Goal: Task Accomplishment & Management: Manage account settings

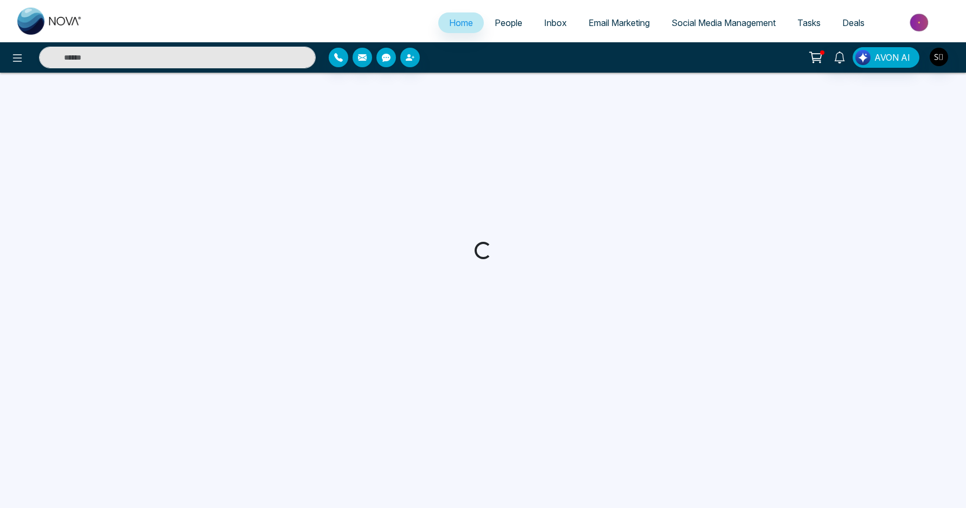
select select "*"
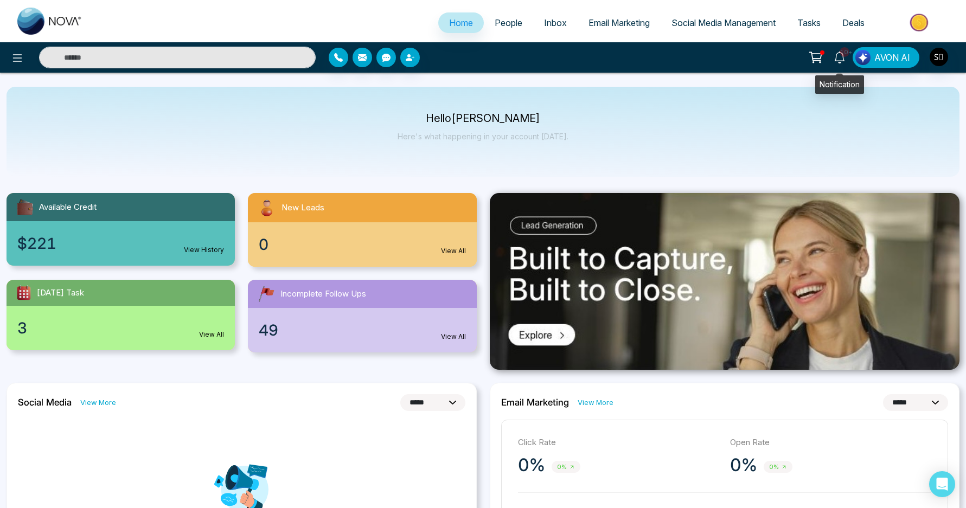
click at [837, 59] on icon at bounding box center [839, 58] width 10 height 12
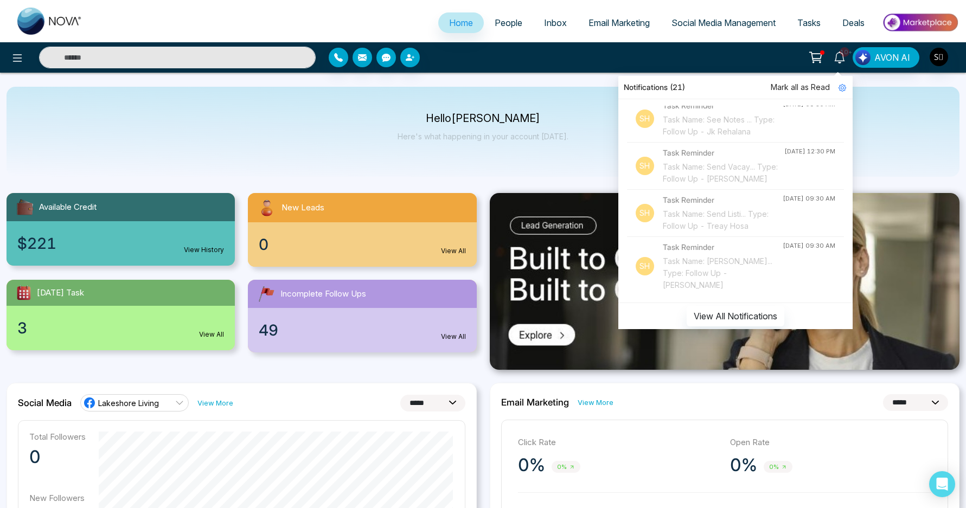
scroll to position [1127, 0]
click at [717, 91] on div "Task Name: Front of M... Type: Follow Up - [PERSON_NAME]" at bounding box center [724, 79] width 122 height 24
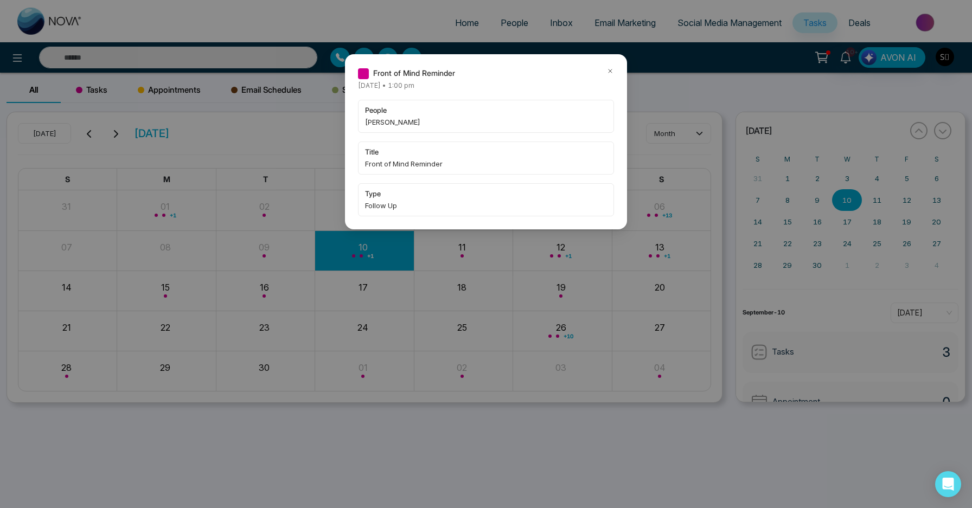
click at [379, 119] on span "[PERSON_NAME]" at bounding box center [486, 122] width 242 height 11
copy span "[PERSON_NAME]"
click at [609, 73] on icon at bounding box center [610, 71] width 8 height 8
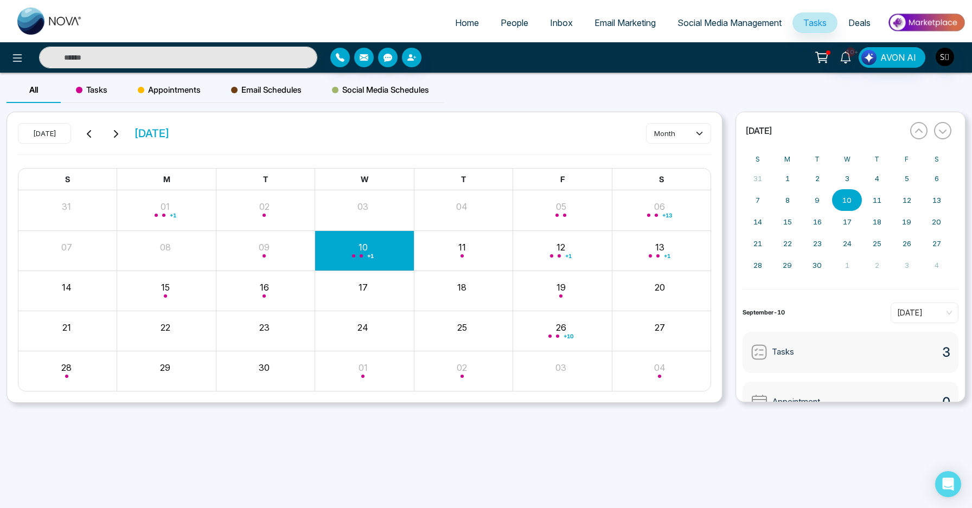
click at [229, 62] on input "text" at bounding box center [178, 58] width 278 height 22
paste input "******"
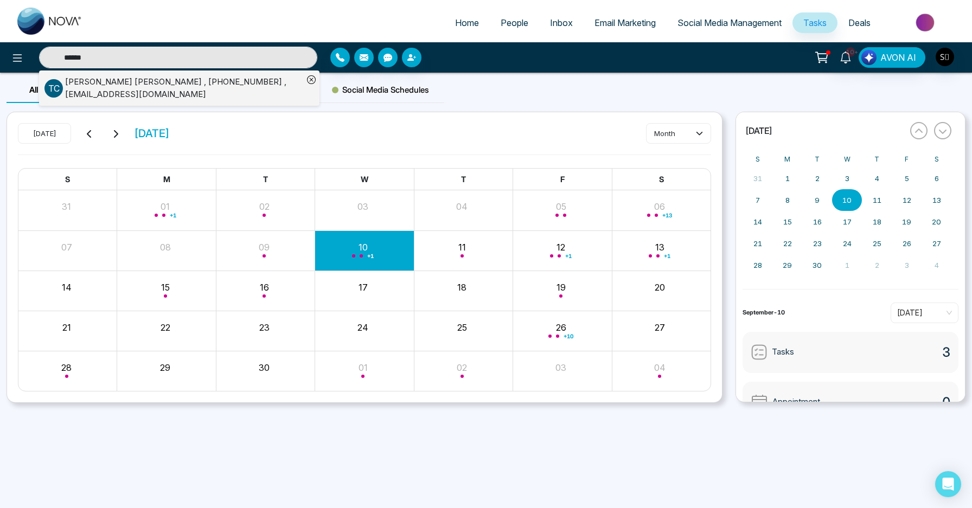
type input "******"
click at [187, 93] on div "[PERSON_NAME] , [PHONE_NUMBER] , [EMAIL_ADDRESS][DOMAIN_NAME]" at bounding box center [173, 88] width 259 height 24
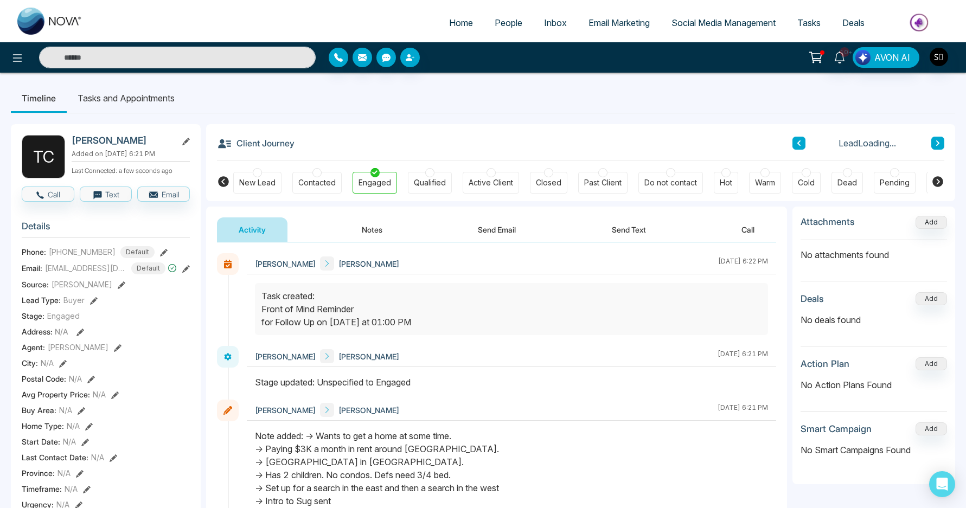
click at [376, 220] on button "Notes" at bounding box center [372, 230] width 64 height 24
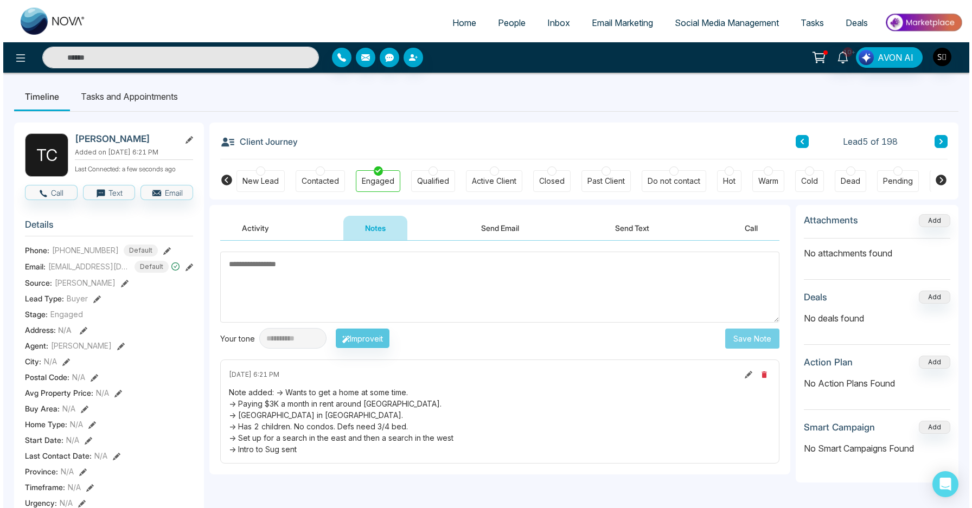
scroll to position [2, 0]
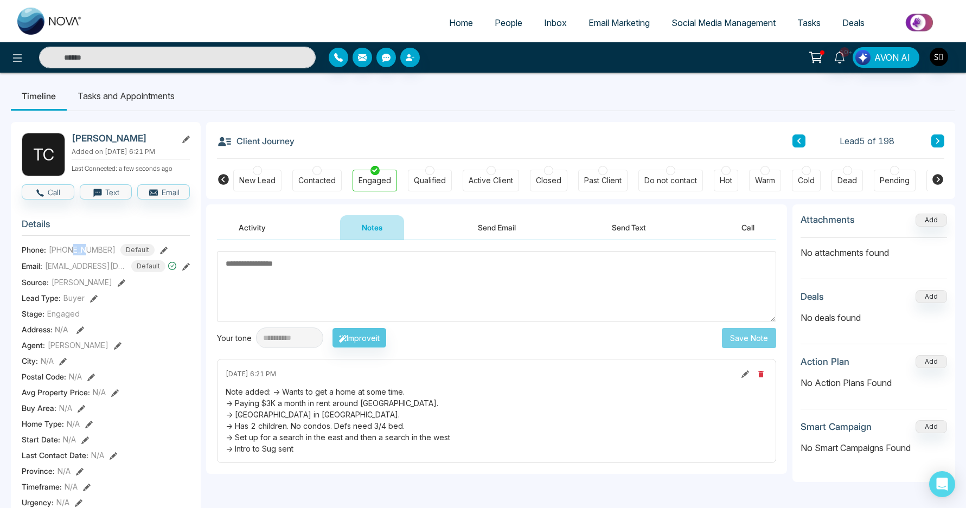
drag, startPoint x: 72, startPoint y: 250, endPoint x: 87, endPoint y: 247, distance: 15.3
click at [87, 247] on span "[PHONE_NUMBER]" at bounding box center [82, 249] width 67 height 11
click at [346, 278] on textarea at bounding box center [496, 286] width 559 height 71
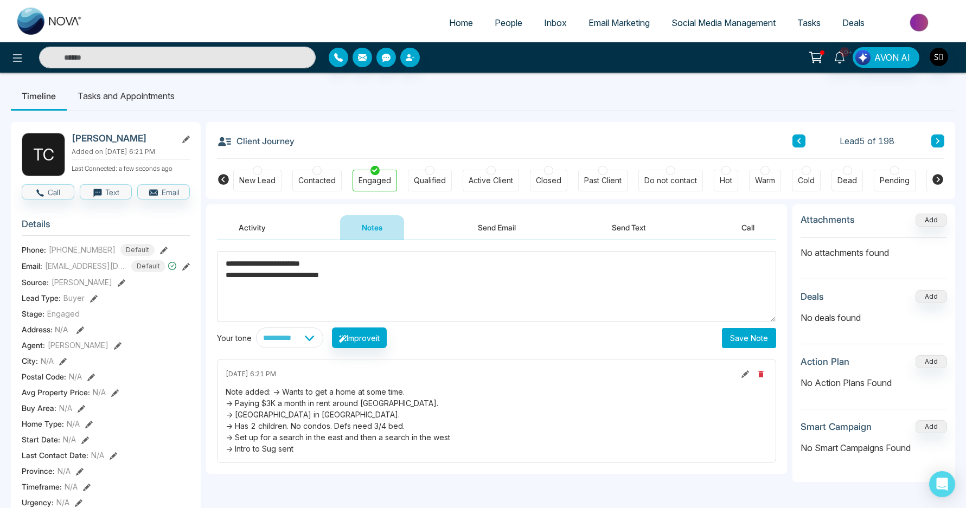
click at [369, 280] on textarea "**********" at bounding box center [496, 286] width 559 height 71
type textarea "**********"
click at [744, 337] on button "Save Note" at bounding box center [749, 338] width 54 height 20
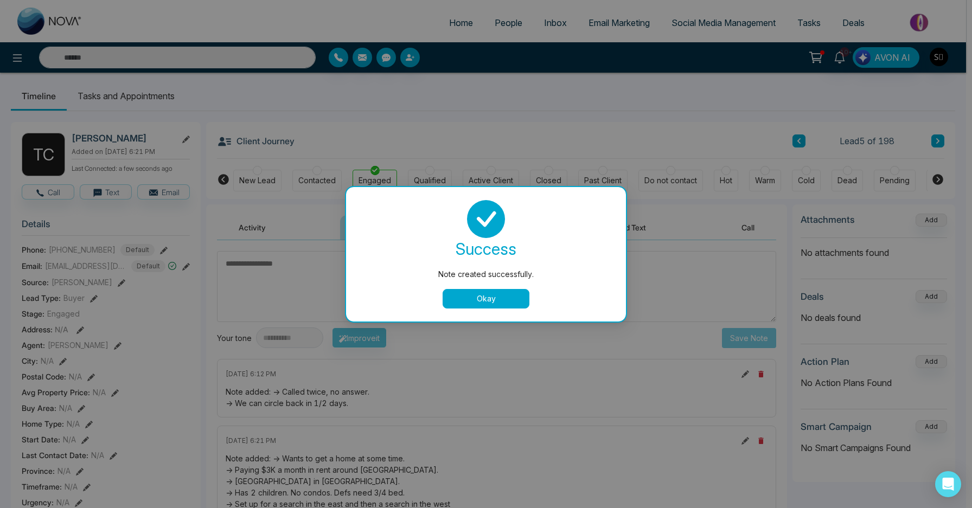
click at [157, 97] on div "Note created successfully. success Note created successfully. Okay" at bounding box center [486, 254] width 972 height 508
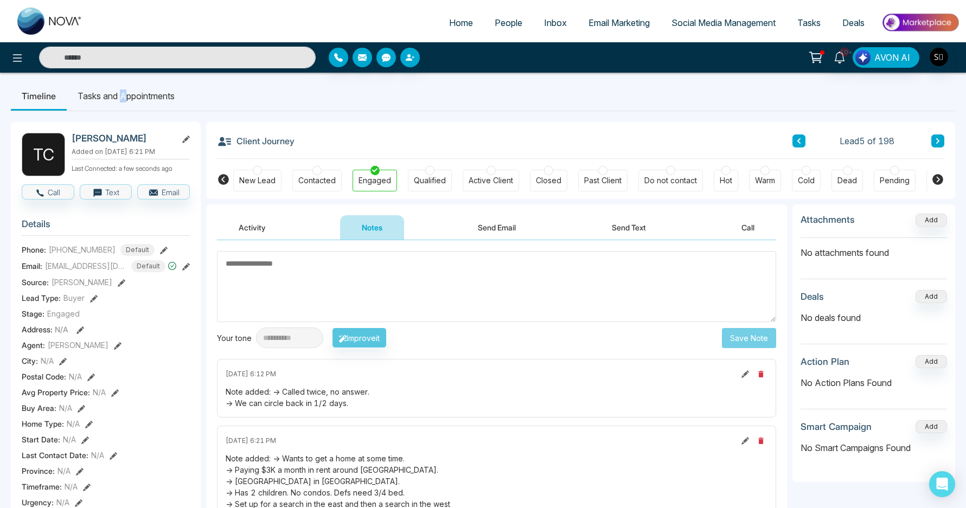
click at [123, 97] on li "Tasks and Appointments" at bounding box center [126, 95] width 119 height 29
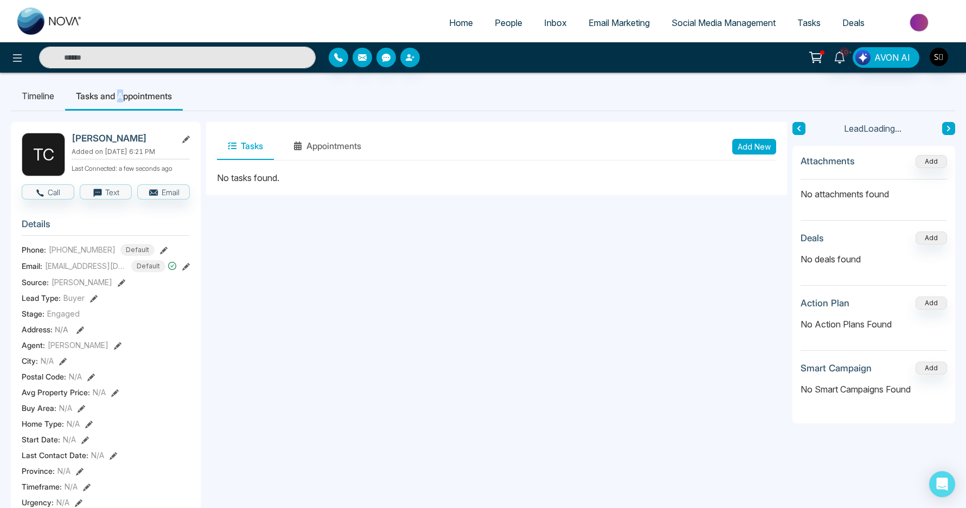
click at [740, 142] on button "Add New" at bounding box center [754, 147] width 44 height 16
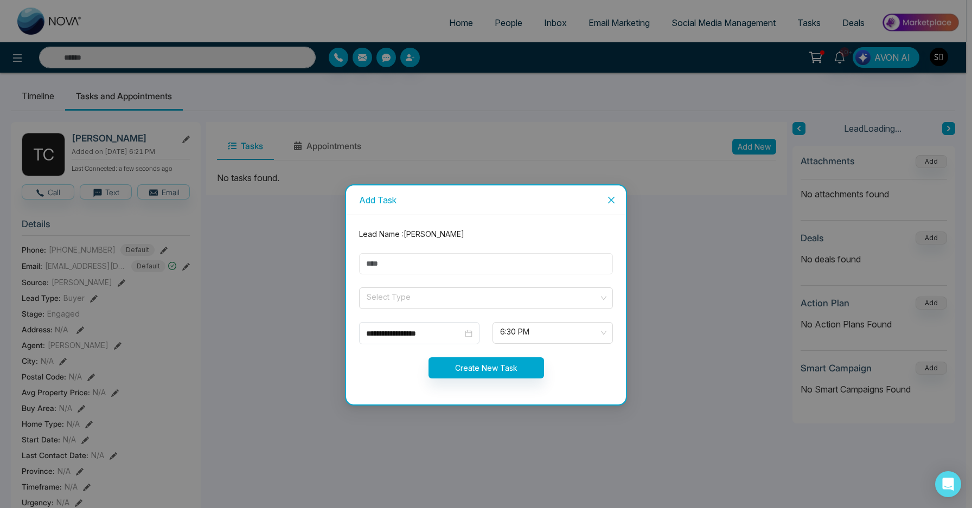
click at [452, 255] on input "text" at bounding box center [486, 263] width 254 height 21
type input "**********"
click at [433, 291] on input "search" at bounding box center [482, 296] width 233 height 16
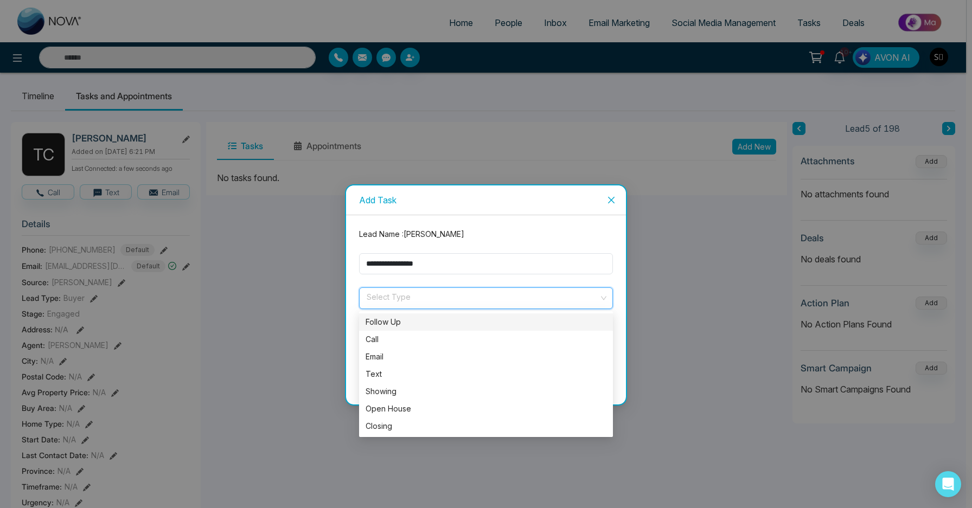
click at [419, 319] on div "Follow Up" at bounding box center [486, 322] width 241 height 12
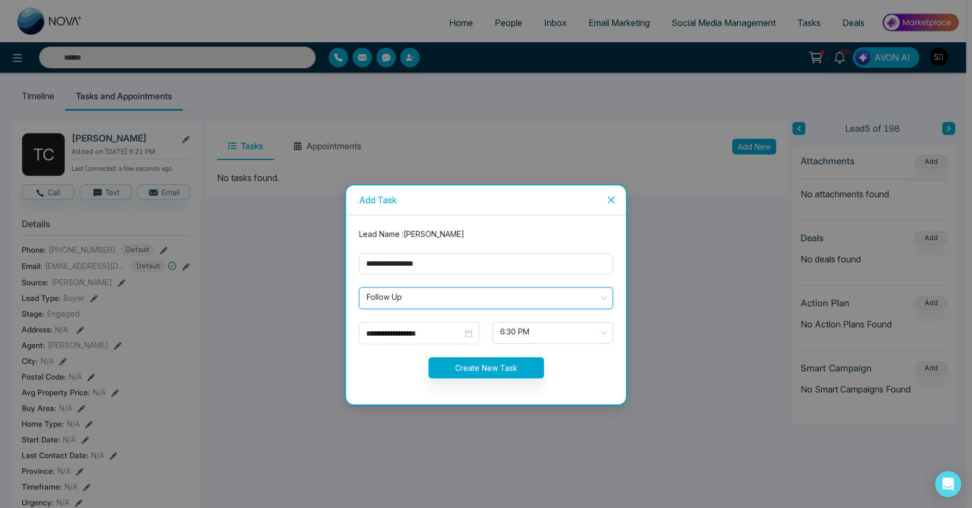
click at [412, 344] on form "**********" at bounding box center [486, 309] width 267 height 163
click at [421, 333] on input "**********" at bounding box center [414, 334] width 97 height 12
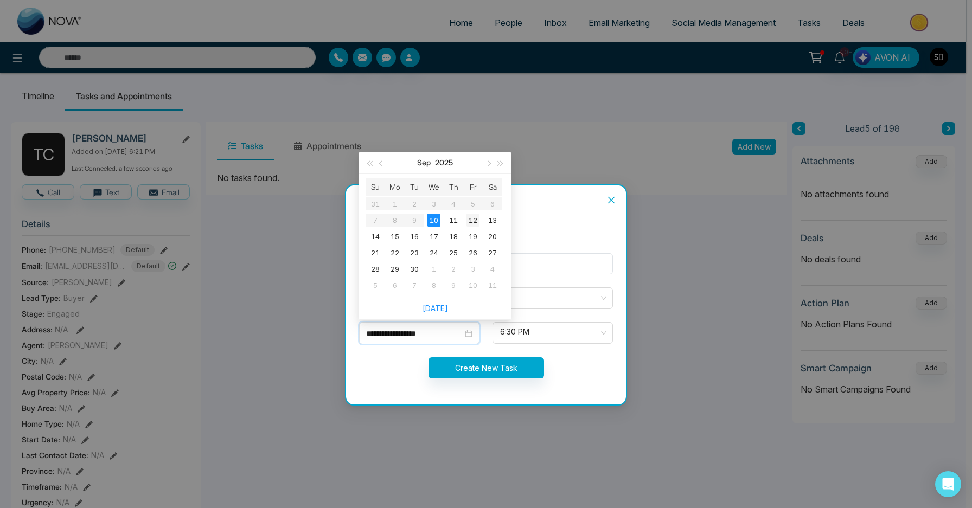
type input "**********"
click at [478, 220] on div "12" at bounding box center [472, 220] width 13 height 13
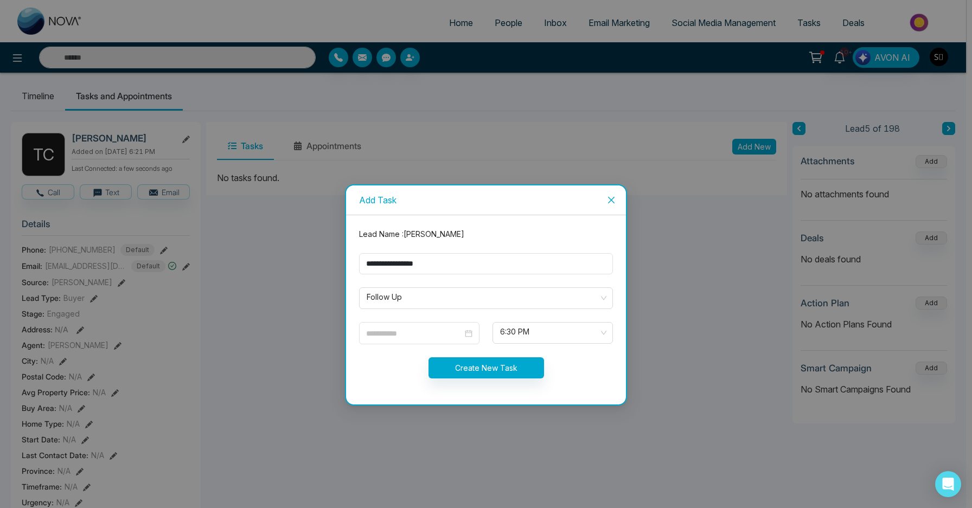
type input "**********"
click at [535, 336] on span "6:30 PM" at bounding box center [552, 333] width 105 height 18
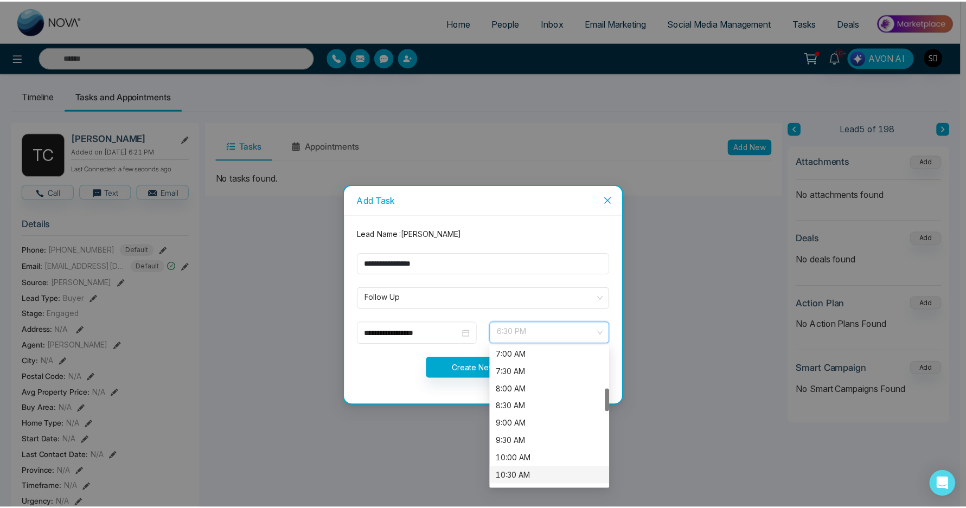
scroll to position [261, 0]
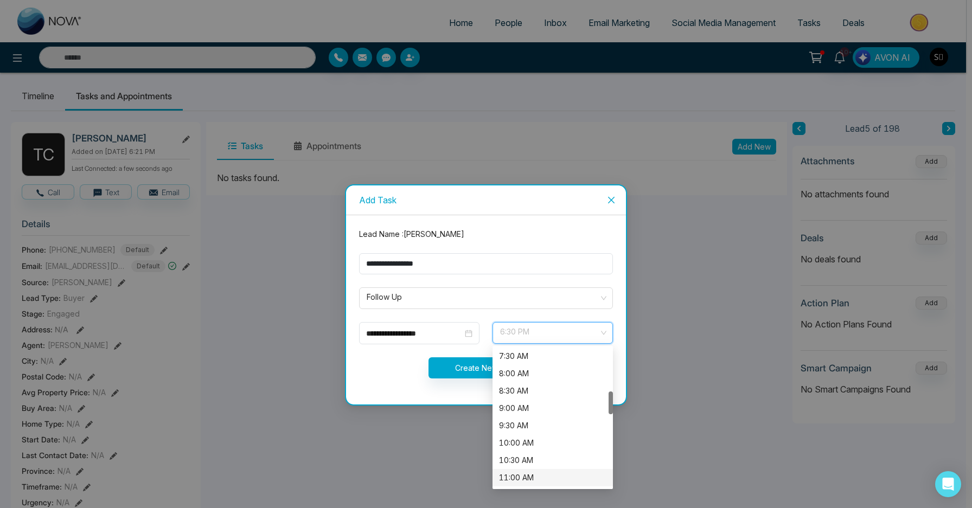
click at [531, 477] on div "11:00 AM" at bounding box center [552, 478] width 107 height 12
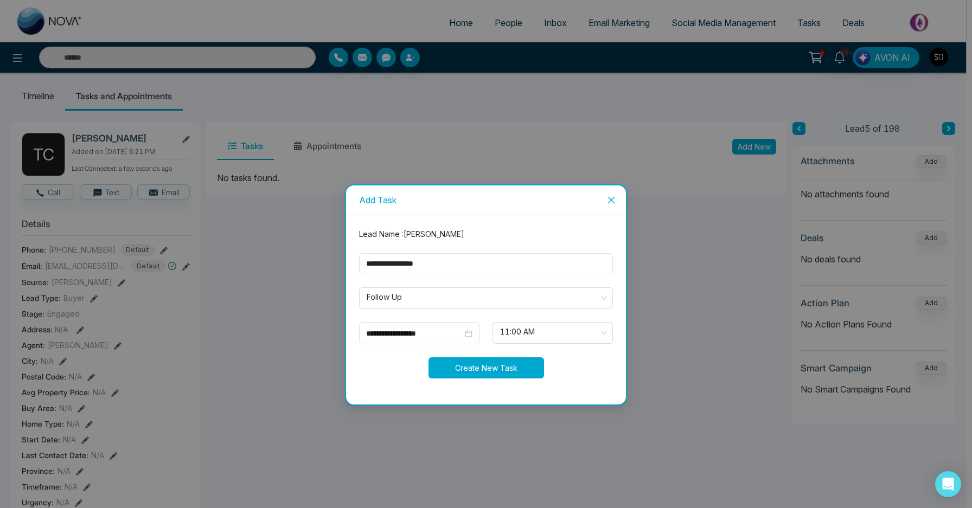
click at [503, 368] on button "Create New Task" at bounding box center [487, 367] width 116 height 21
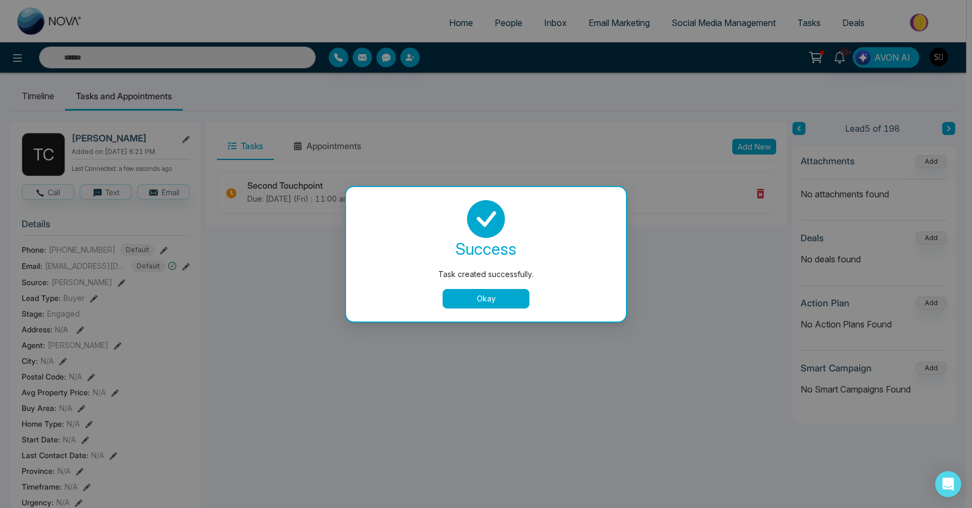
click at [506, 297] on button "Okay" at bounding box center [486, 299] width 87 height 20
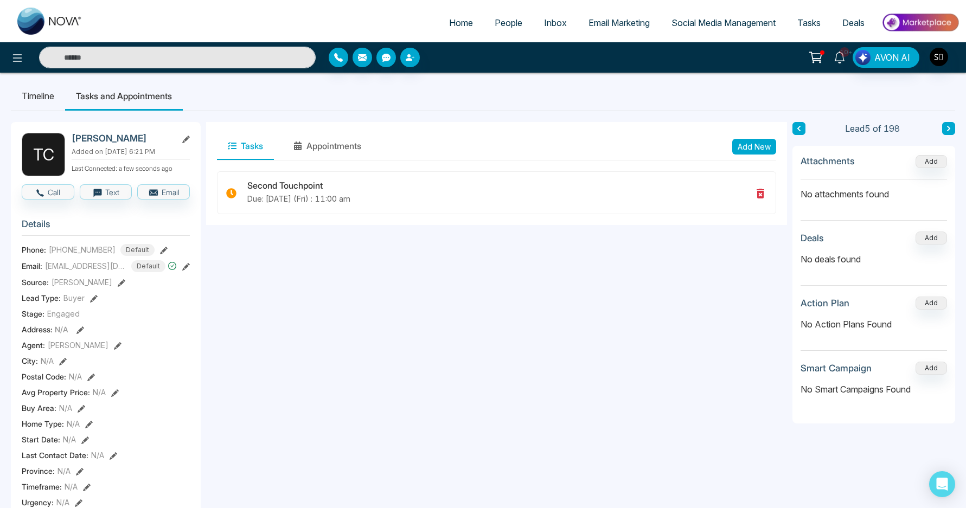
click at [839, 52] on icon at bounding box center [840, 58] width 12 height 12
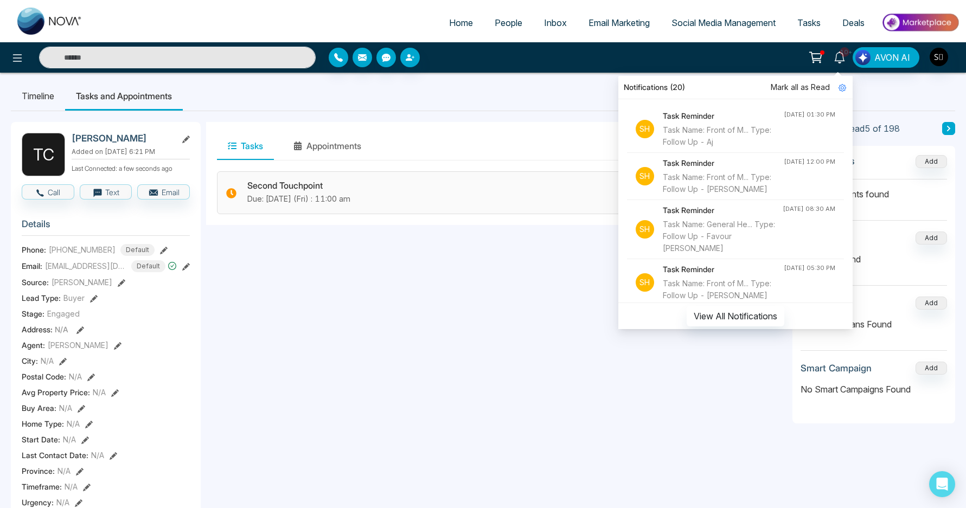
scroll to position [0, 0]
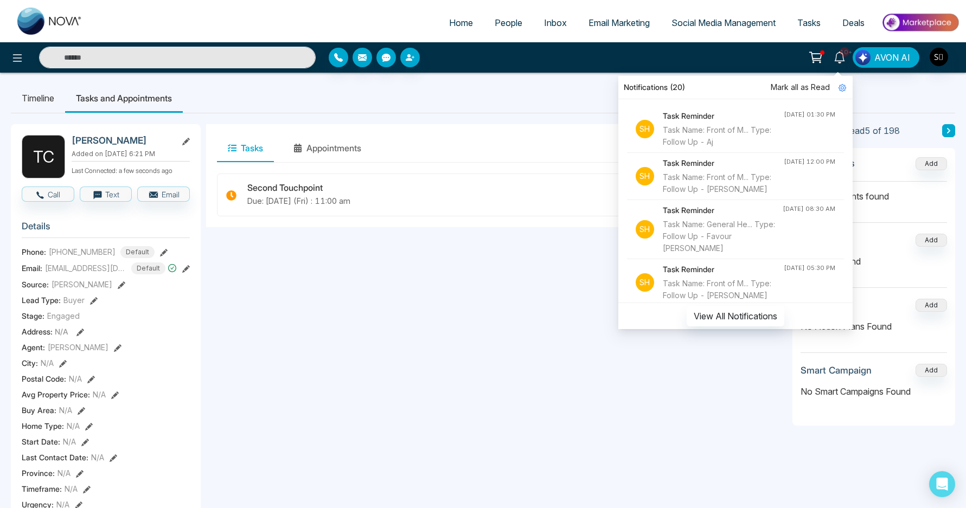
click at [465, 258] on div "Tasks Appointments Add New Second Touchpoint Due: [DATE] (Fri) : 11:00 am" at bounding box center [496, 500] width 581 height 752
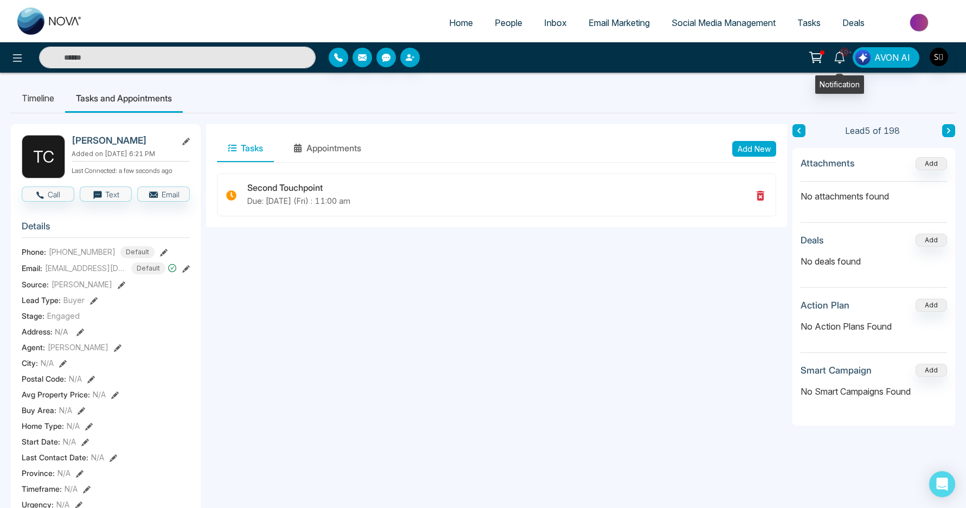
click at [833, 49] on link "10+" at bounding box center [840, 56] width 26 height 19
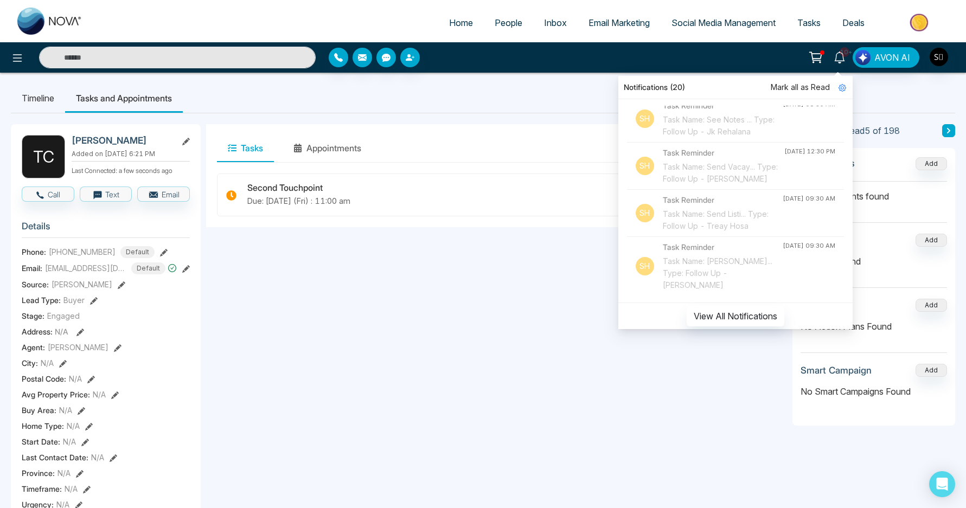
scroll to position [1118, 0]
click at [274, 59] on input "text" at bounding box center [177, 58] width 277 height 22
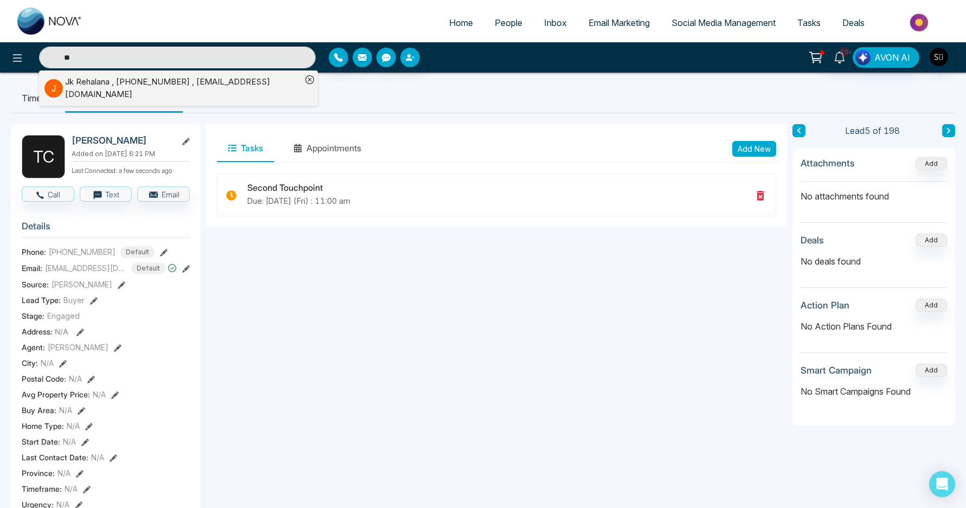
type input "**"
click at [229, 88] on div "[PERSON_NAME] , [PHONE_NUMBER] , [EMAIL_ADDRESS][DOMAIN_NAME]" at bounding box center [183, 88] width 236 height 24
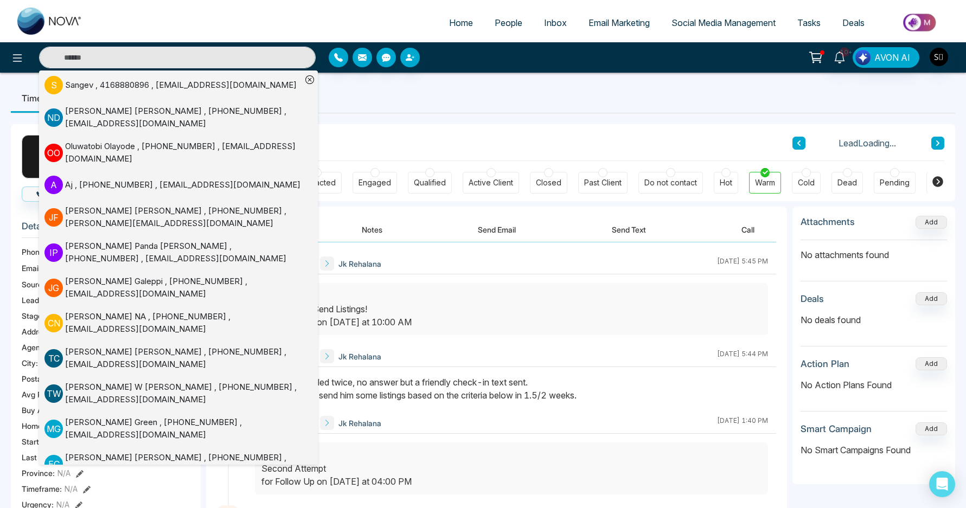
click at [417, 365] on div "[PERSON_NAME] Jk Rehalana [DATE] 5:44 PM" at bounding box center [511, 356] width 529 height 21
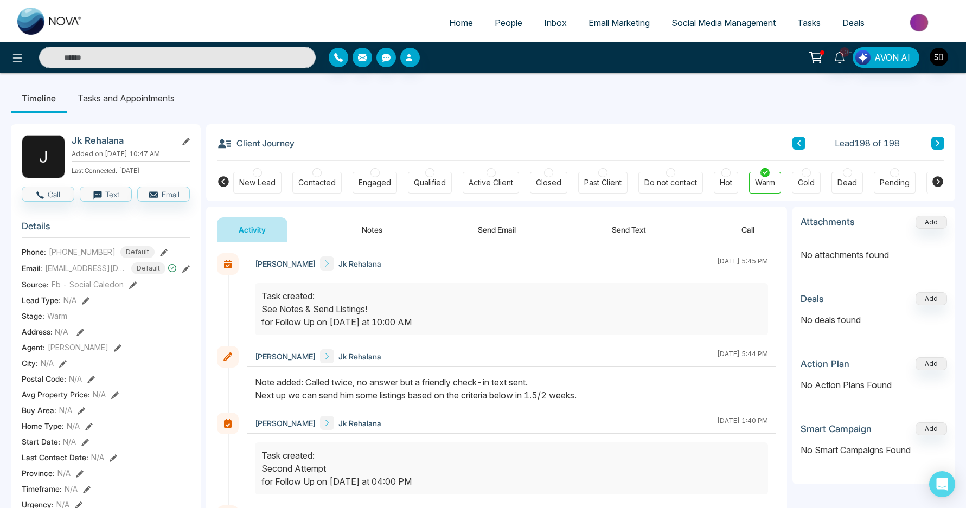
click at [357, 227] on button "Notes" at bounding box center [372, 230] width 64 height 24
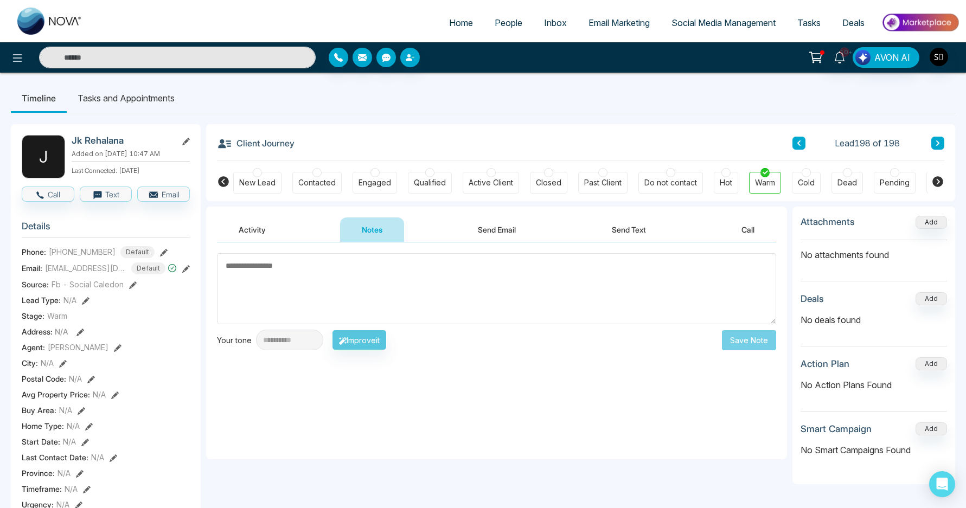
click at [137, 93] on li "Tasks and Appointments" at bounding box center [126, 98] width 119 height 29
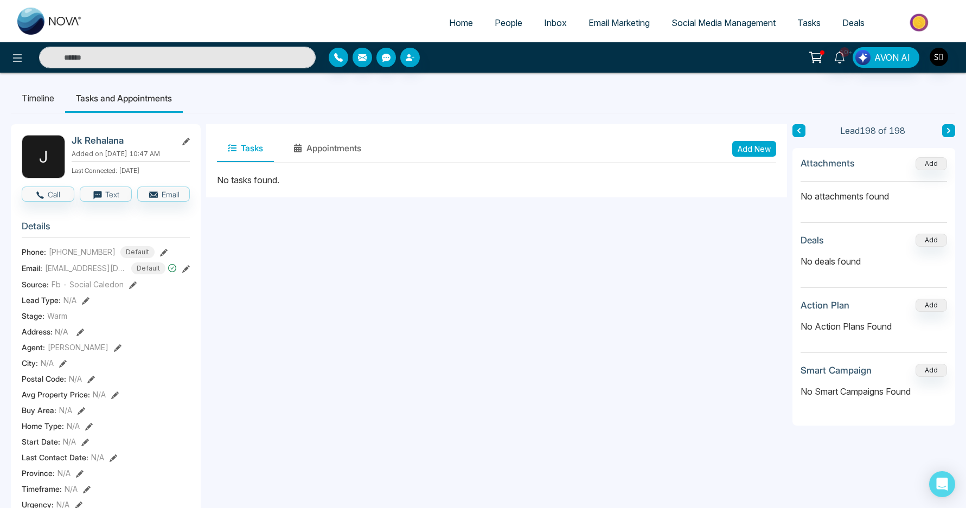
click at [38, 105] on li "Timeline" at bounding box center [38, 98] width 54 height 29
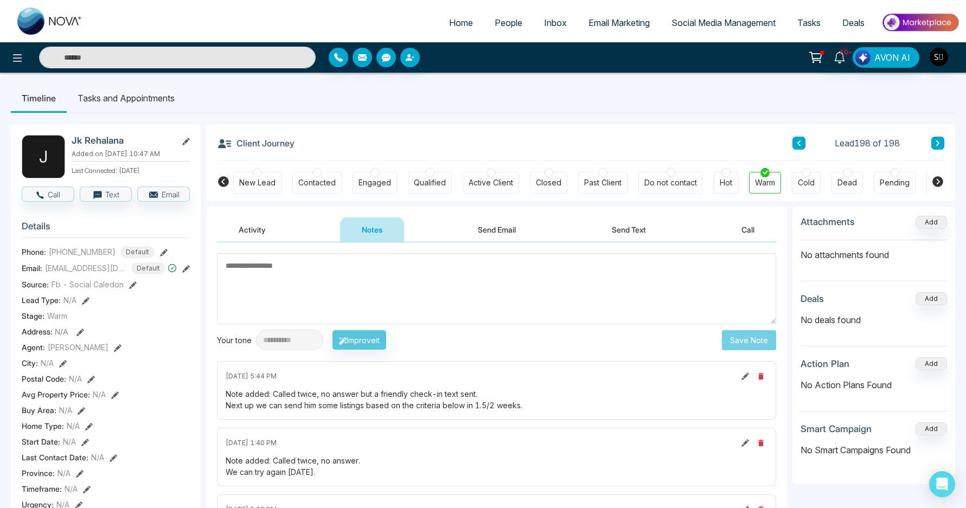
click at [354, 278] on textarea at bounding box center [496, 288] width 559 height 71
type textarea "*"
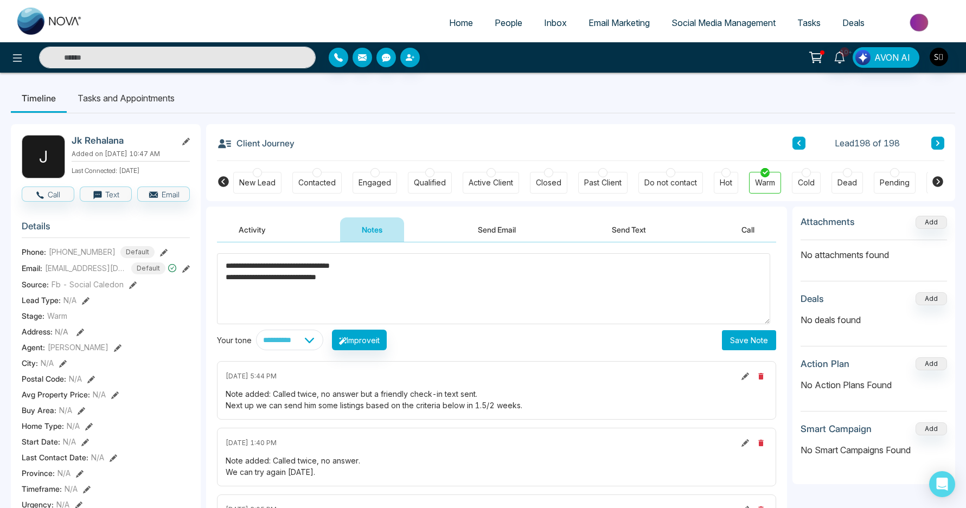
type textarea "**********"
drag, startPoint x: 741, startPoint y: 338, endPoint x: 727, endPoint y: 329, distance: 16.9
click at [742, 338] on button "Save Note" at bounding box center [749, 340] width 54 height 20
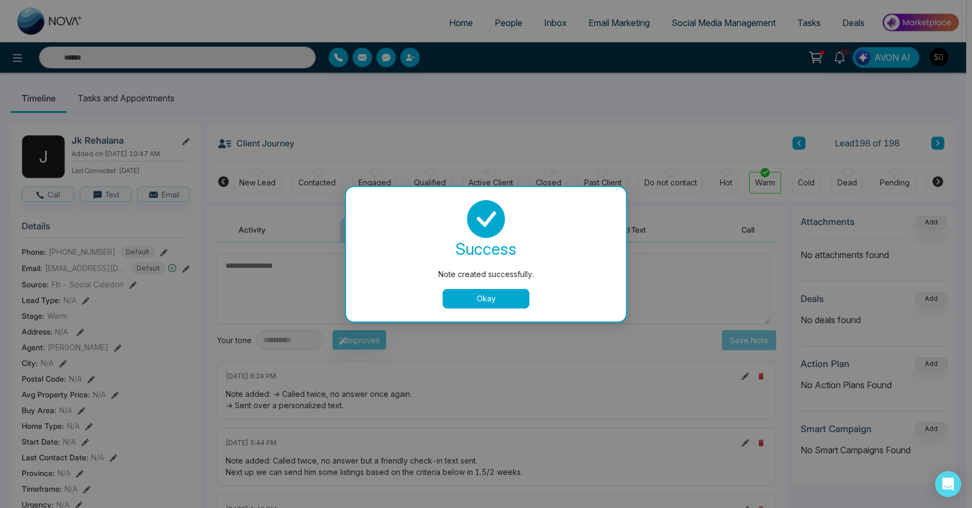
click at [479, 299] on button "Okay" at bounding box center [486, 299] width 87 height 20
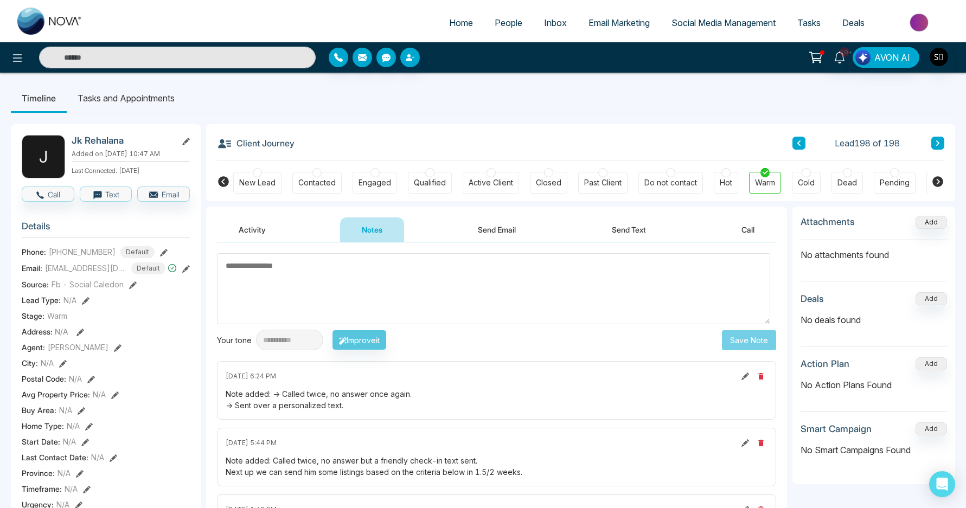
click at [154, 104] on li "Tasks and Appointments" at bounding box center [126, 98] width 119 height 29
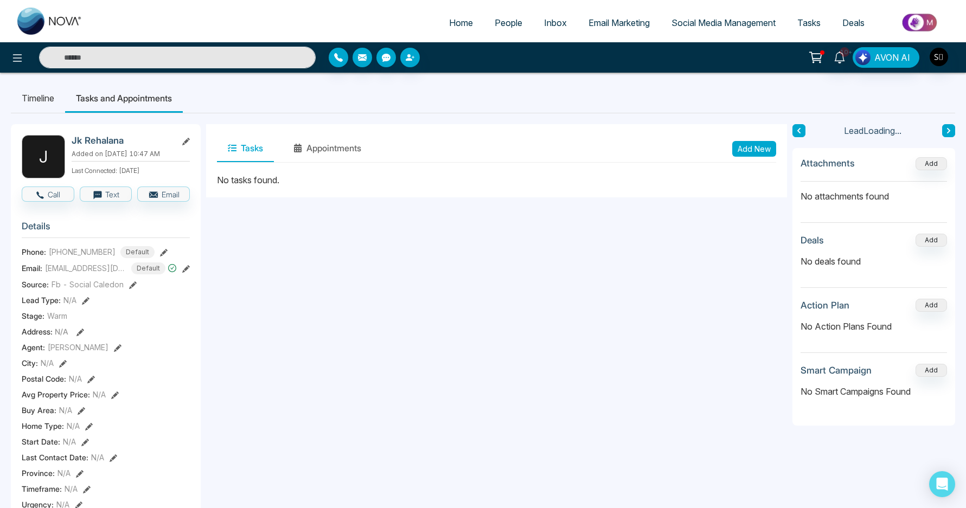
click at [770, 152] on button "Add New" at bounding box center [754, 149] width 44 height 16
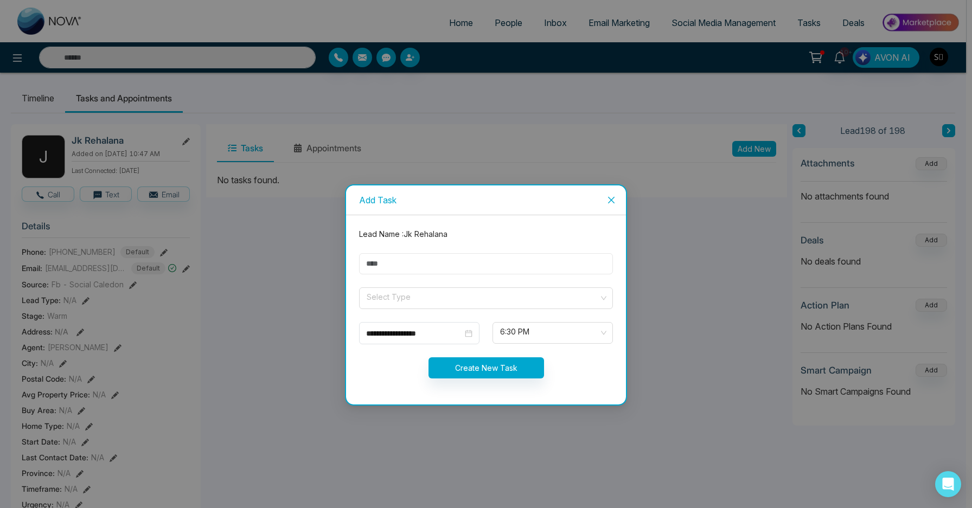
click at [394, 262] on input "text" at bounding box center [486, 263] width 254 height 21
type input "**********"
click at [434, 296] on input "search" at bounding box center [482, 296] width 233 height 16
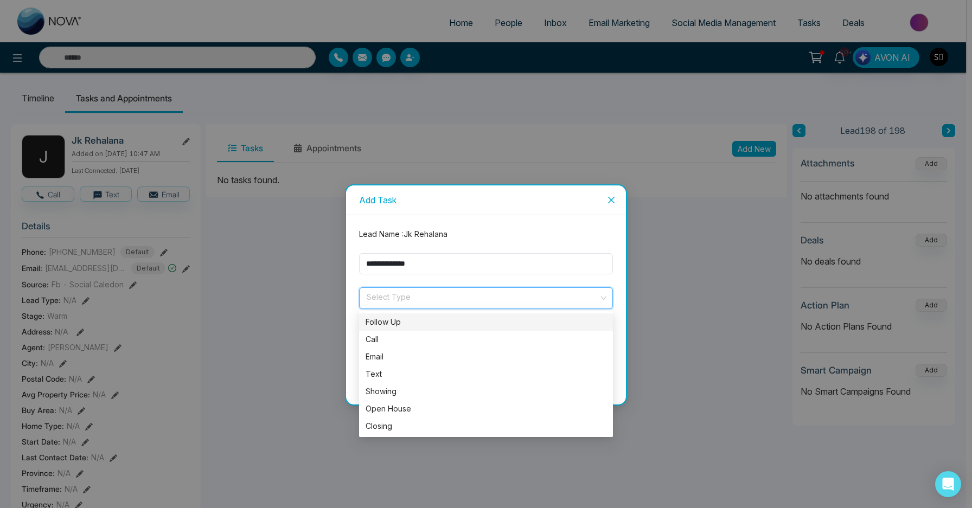
click at [428, 324] on div "Follow Up" at bounding box center [486, 322] width 241 height 12
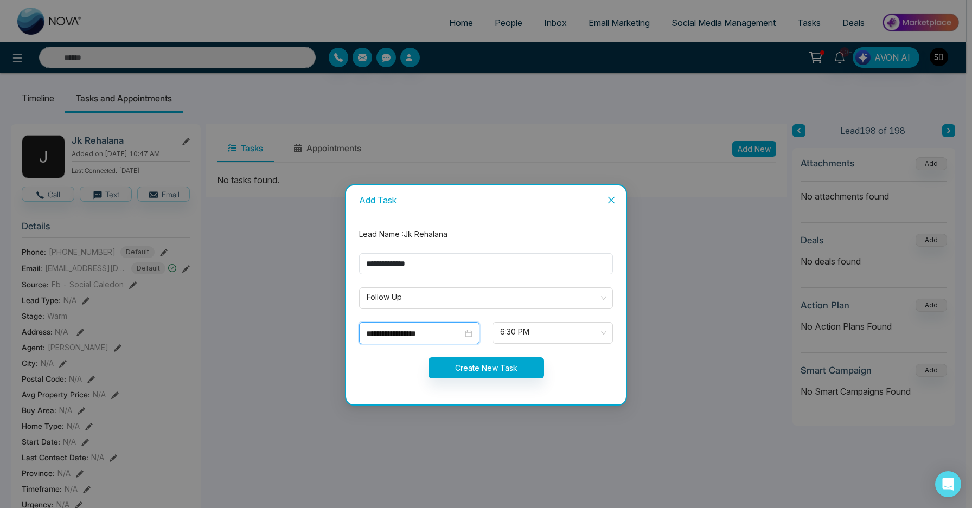
click at [409, 337] on input "**********" at bounding box center [414, 334] width 97 height 12
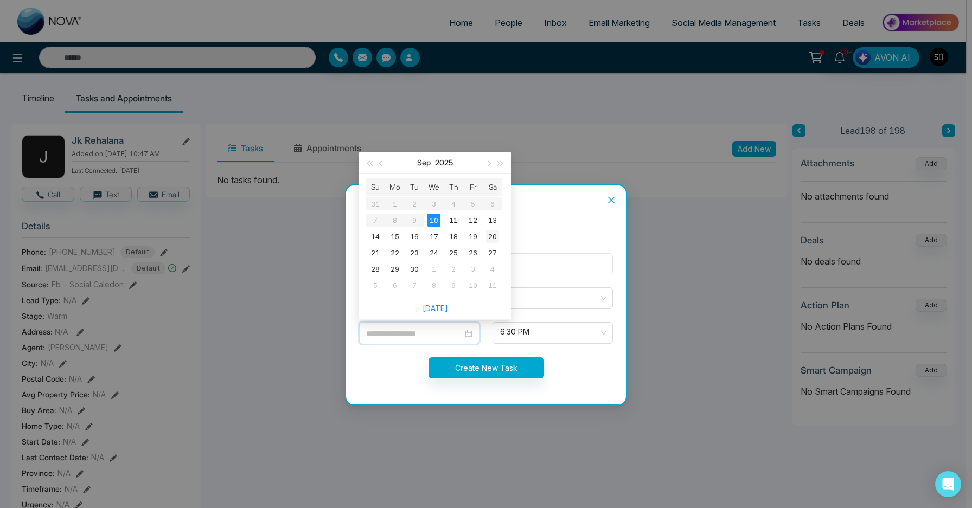
type input "**********"
click at [493, 238] on div "20" at bounding box center [492, 236] width 13 height 13
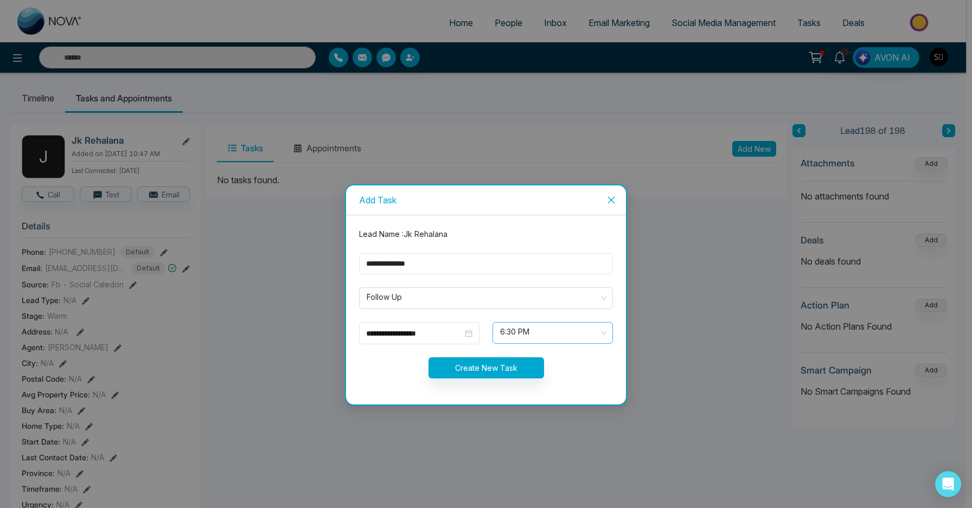
click at [529, 331] on span "6:30 PM" at bounding box center [552, 333] width 105 height 18
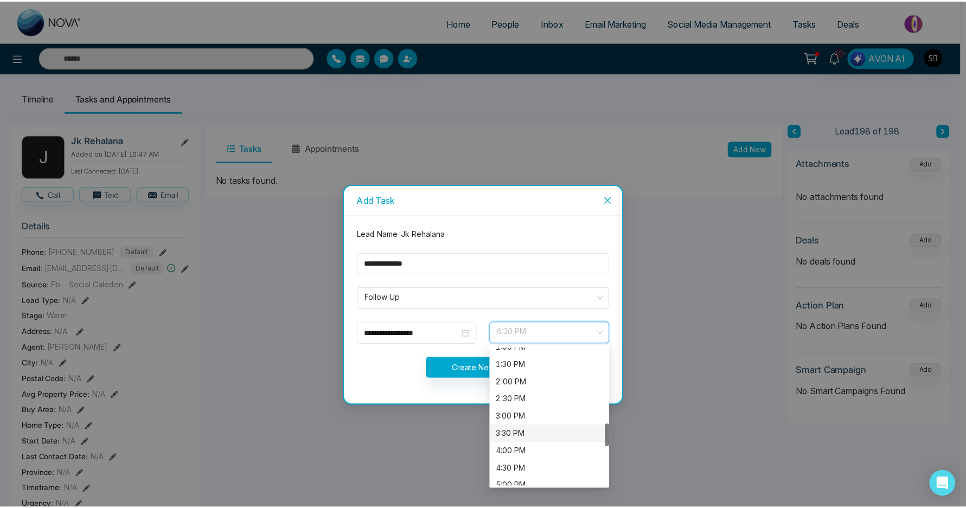
scroll to position [446, 0]
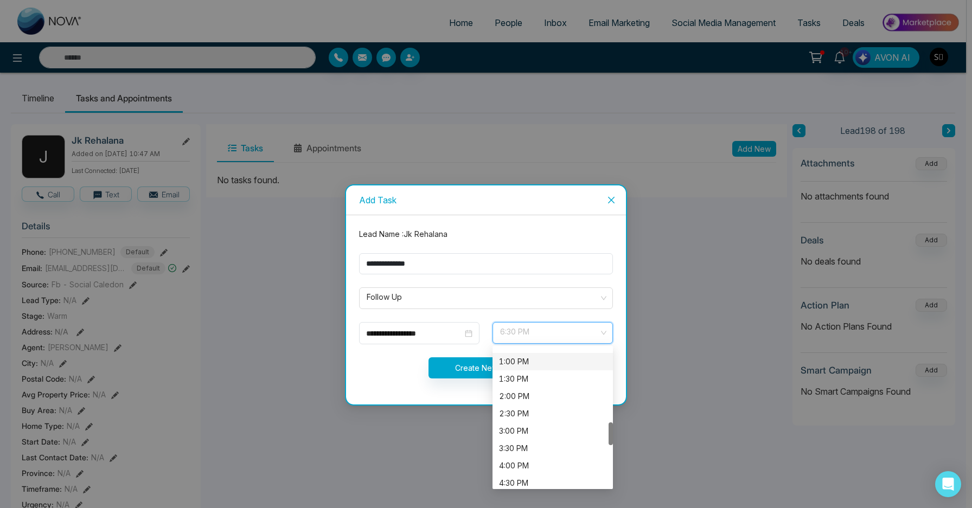
click at [535, 360] on div "1:00 PM" at bounding box center [552, 362] width 107 height 12
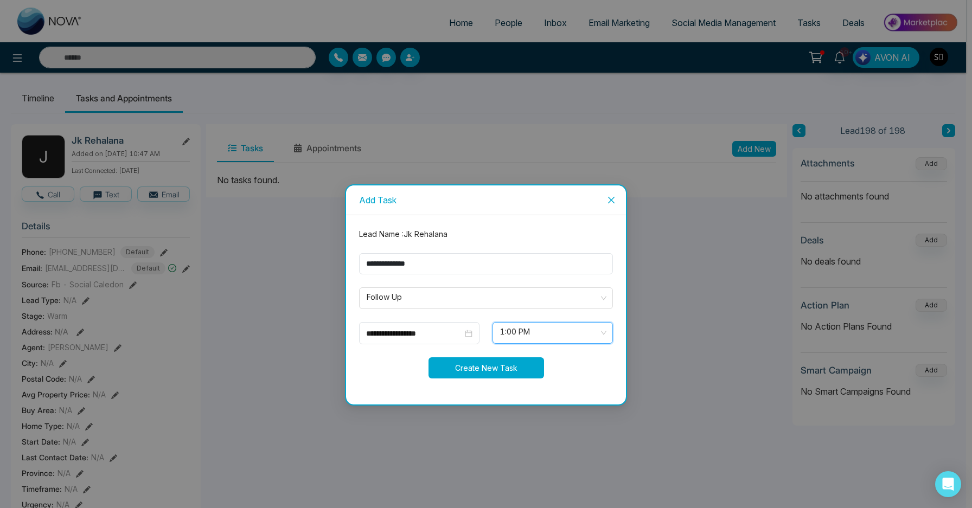
click at [483, 369] on button "Create New Task" at bounding box center [487, 367] width 116 height 21
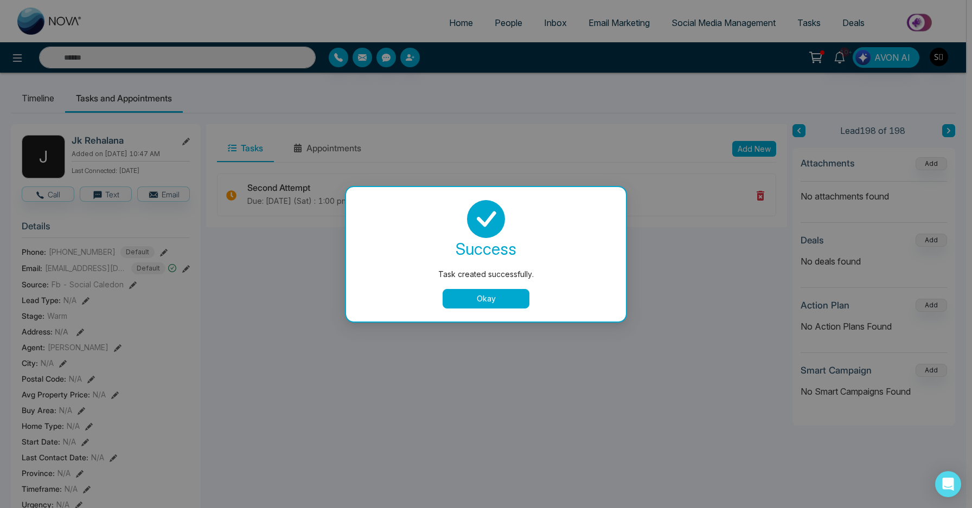
click at [511, 293] on button "Okay" at bounding box center [486, 299] width 87 height 20
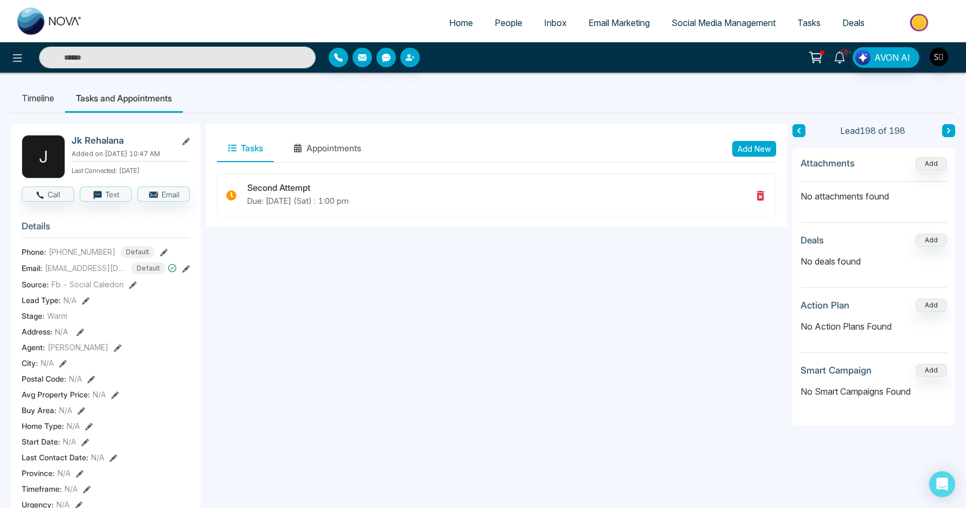
click at [843, 62] on icon at bounding box center [840, 58] width 12 height 12
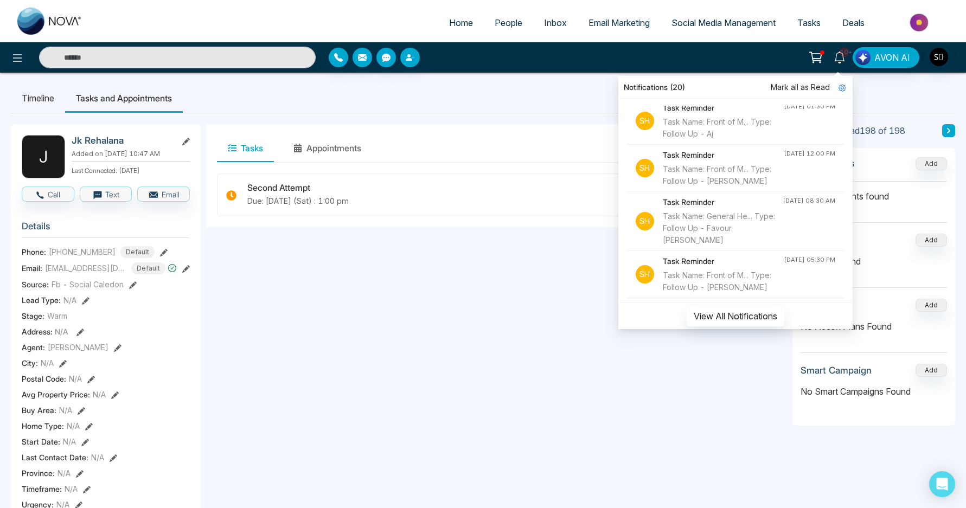
scroll to position [0, 0]
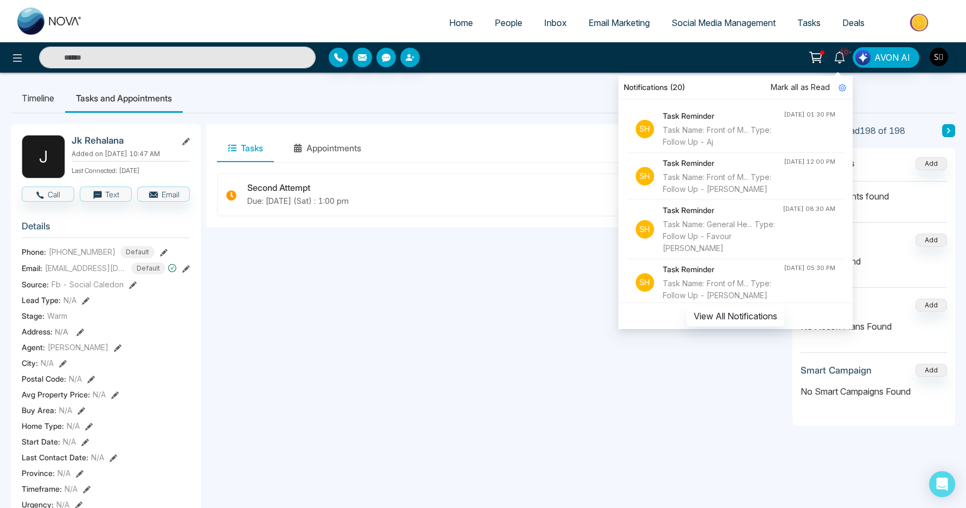
click at [723, 140] on div "Task Name: Front of M... Type: Follow Up - Aj" at bounding box center [723, 136] width 121 height 24
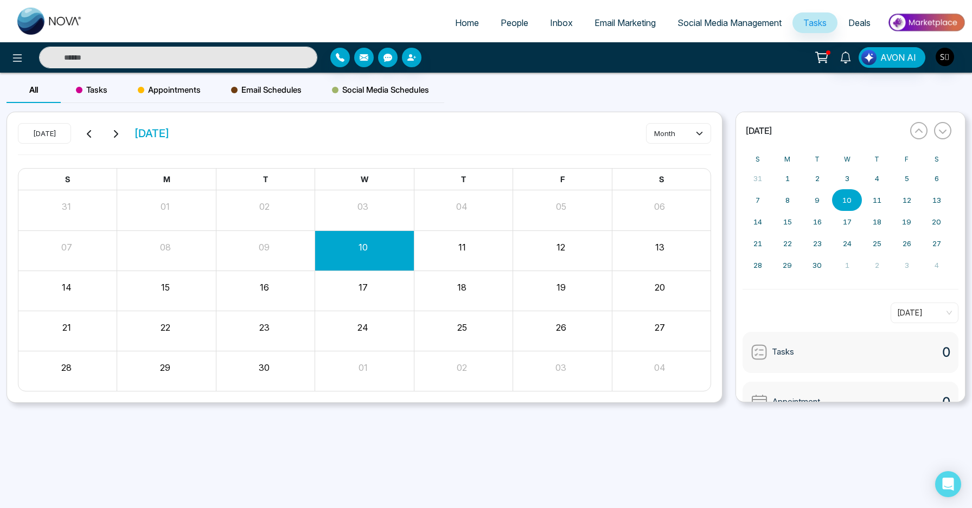
click at [255, 60] on input "text" at bounding box center [178, 58] width 278 height 22
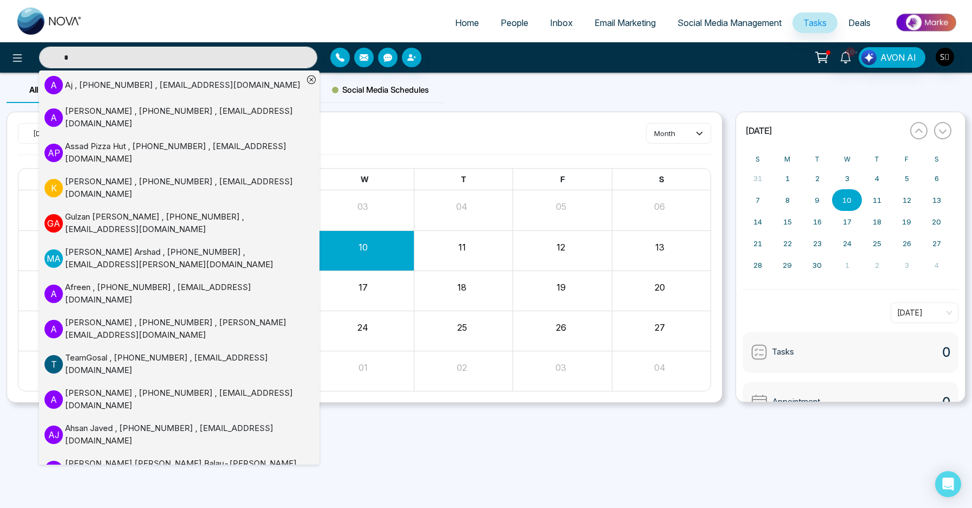
type input "*"
click at [206, 84] on div "Aj , [PHONE_NUMBER] , [EMAIL_ADDRESS][DOMAIN_NAME]" at bounding box center [182, 85] width 235 height 12
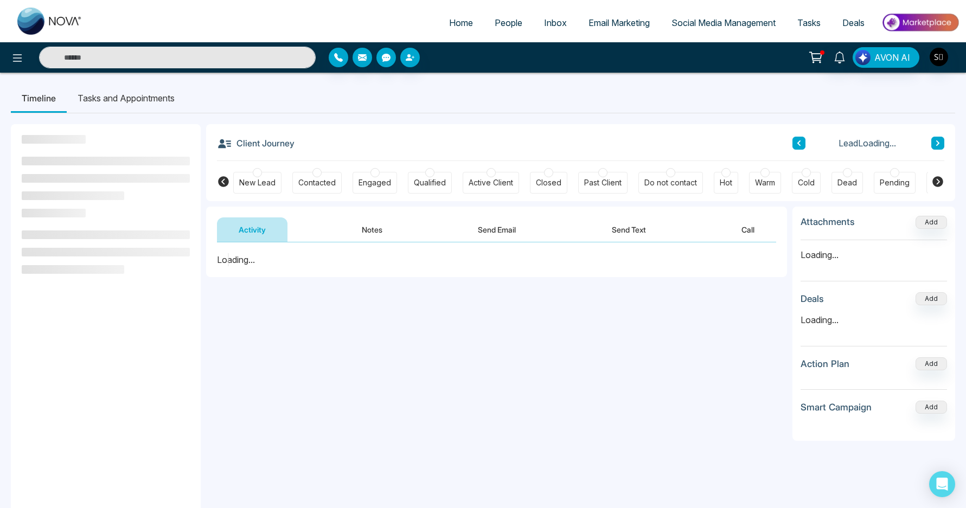
click at [375, 227] on button "Notes" at bounding box center [372, 230] width 64 height 24
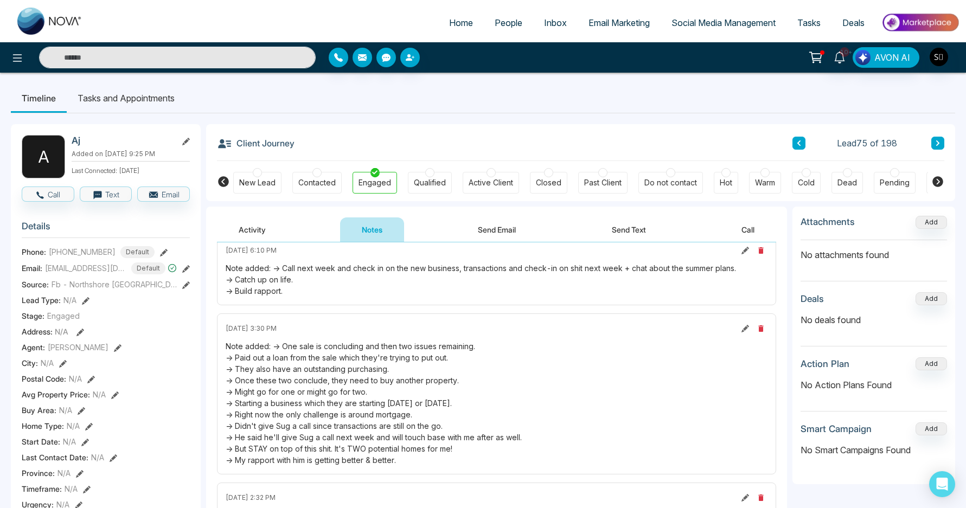
scroll to position [212, 0]
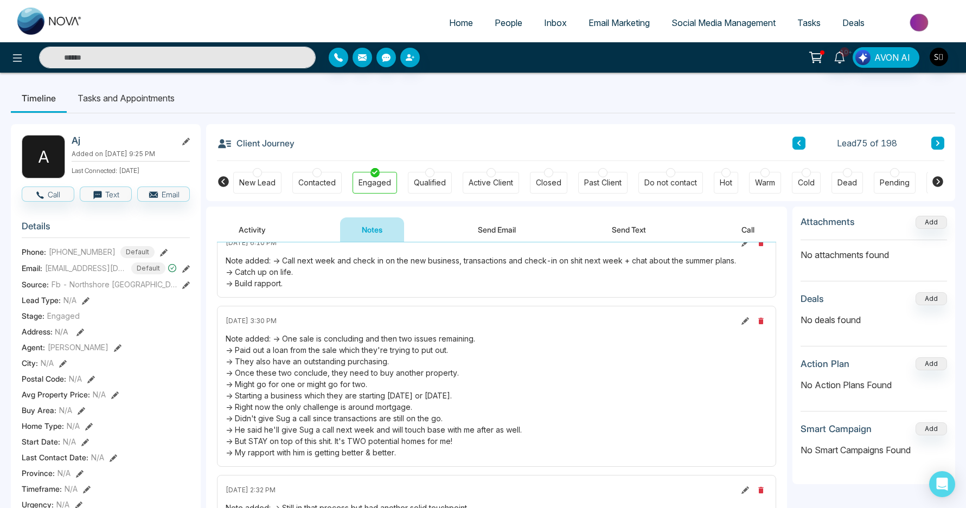
click at [302, 354] on div "Note added: -> One sale is concluding and then two issues remaining. -> Paid ou…" at bounding box center [497, 395] width 542 height 125
click at [312, 366] on div "Note added: -> One sale is concluding and then two issues remaining. -> Paid ou…" at bounding box center [497, 395] width 542 height 125
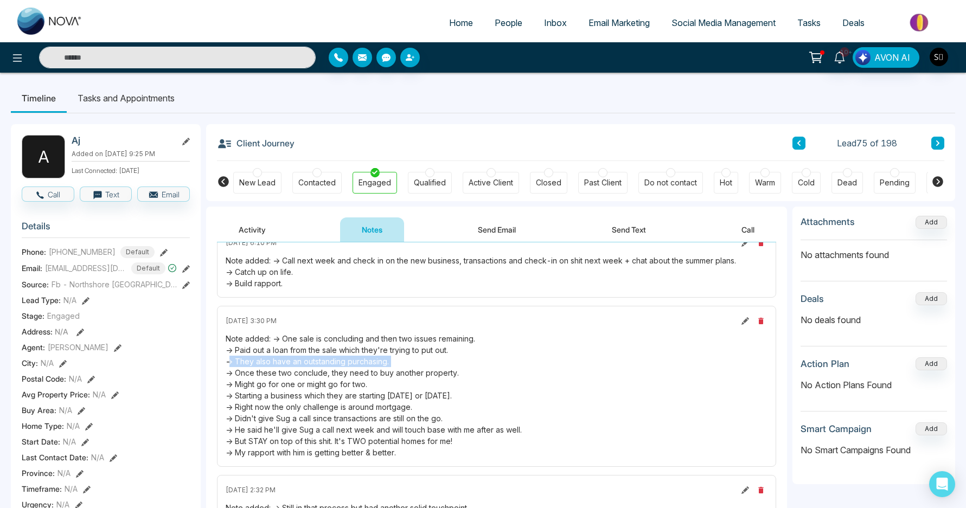
click at [312, 366] on div "Note added: -> One sale is concluding and then two issues remaining. -> Paid ou…" at bounding box center [497, 395] width 542 height 125
click at [315, 381] on div "Note added: -> One sale is concluding and then two issues remaining. -> Paid ou…" at bounding box center [497, 395] width 542 height 125
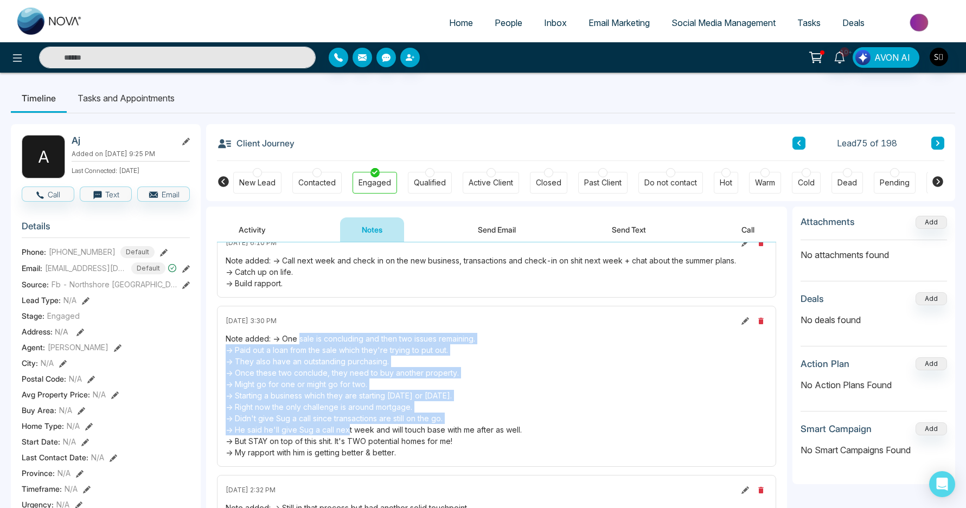
drag, startPoint x: 298, startPoint y: 341, endPoint x: 341, endPoint y: 426, distance: 95.3
click at [341, 426] on div "Note added: -> One sale is concluding and then two issues remaining. -> Paid ou…" at bounding box center [497, 395] width 542 height 125
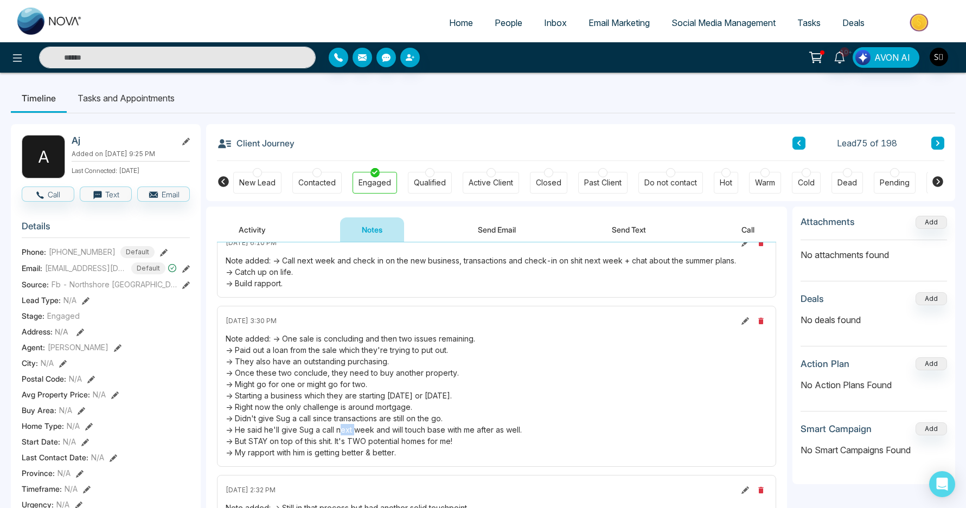
click at [341, 426] on div "Note added: -> One sale is concluding and then two issues remaining. -> Paid ou…" at bounding box center [497, 395] width 542 height 125
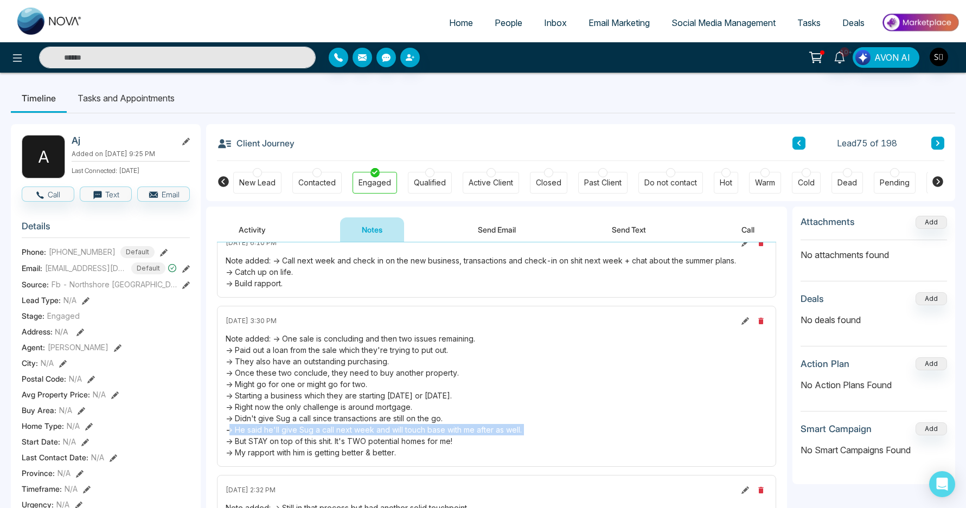
click at [341, 426] on div "Note added: -> One sale is concluding and then two issues remaining. -> Paid ou…" at bounding box center [497, 395] width 542 height 125
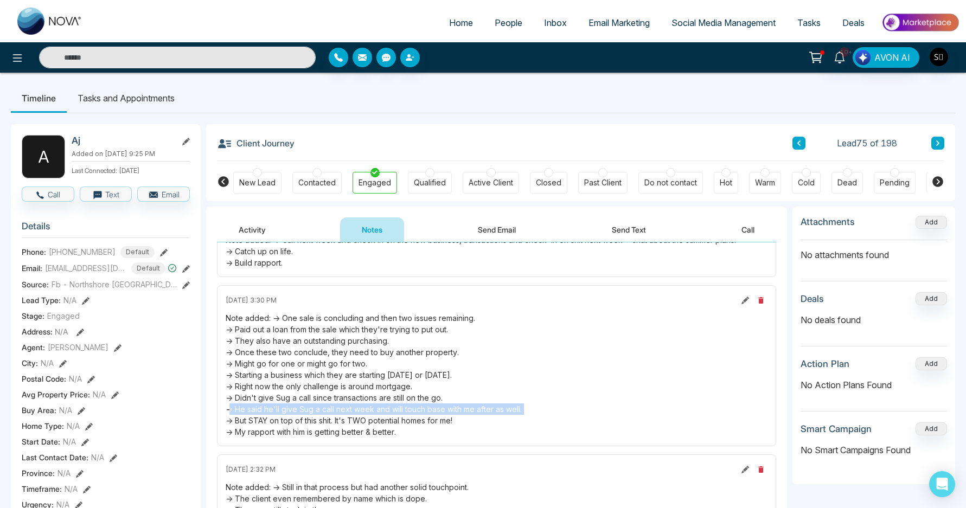
scroll to position [233, 0]
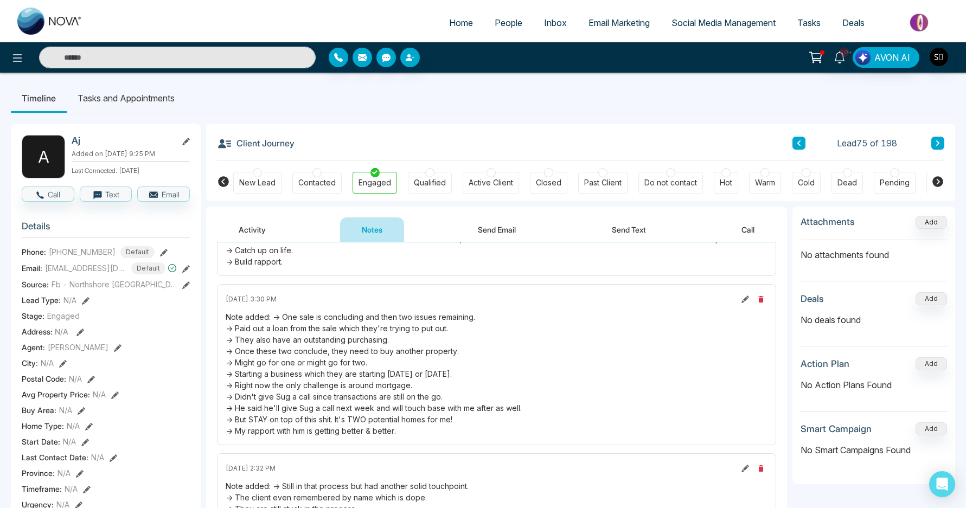
click at [341, 426] on div "Note added: -> One sale is concluding and then two issues remaining. -> Paid ou…" at bounding box center [497, 373] width 542 height 125
click at [344, 431] on div "Note added: -> One sale is concluding and then two issues remaining. -> Paid ou…" at bounding box center [497, 373] width 542 height 125
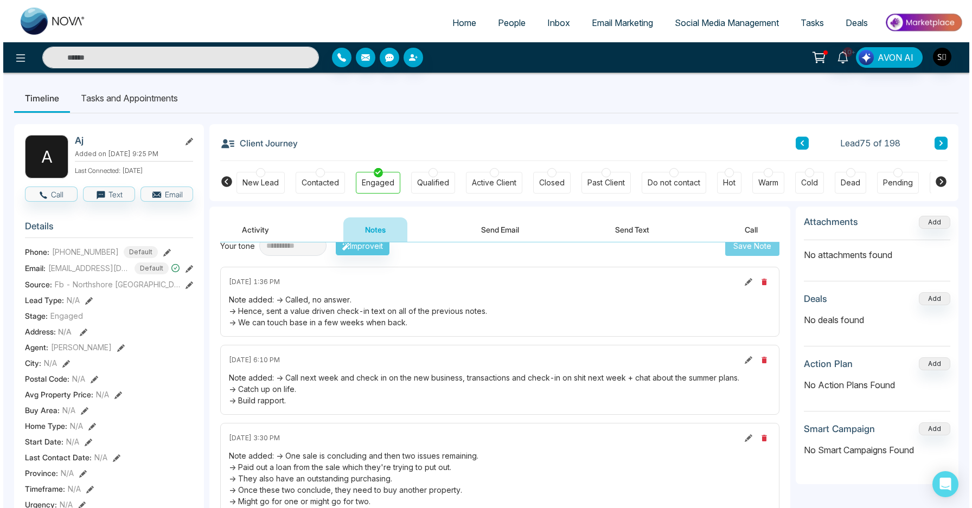
scroll to position [0, 0]
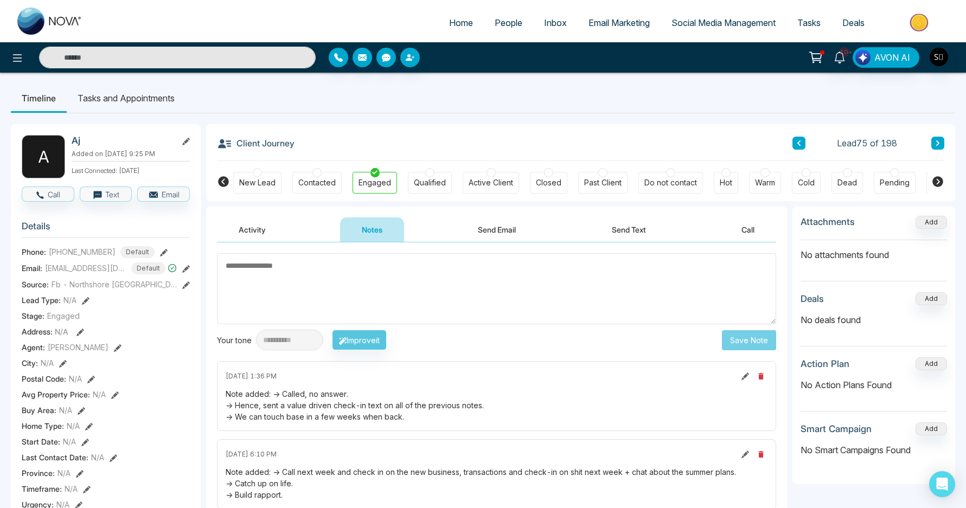
click at [352, 429] on div "[DATE] 1:36 PM Note added: -> Called, no answer. -> Hence, sent a value driven …" at bounding box center [496, 396] width 559 height 70
click at [296, 272] on textarea at bounding box center [496, 288] width 559 height 71
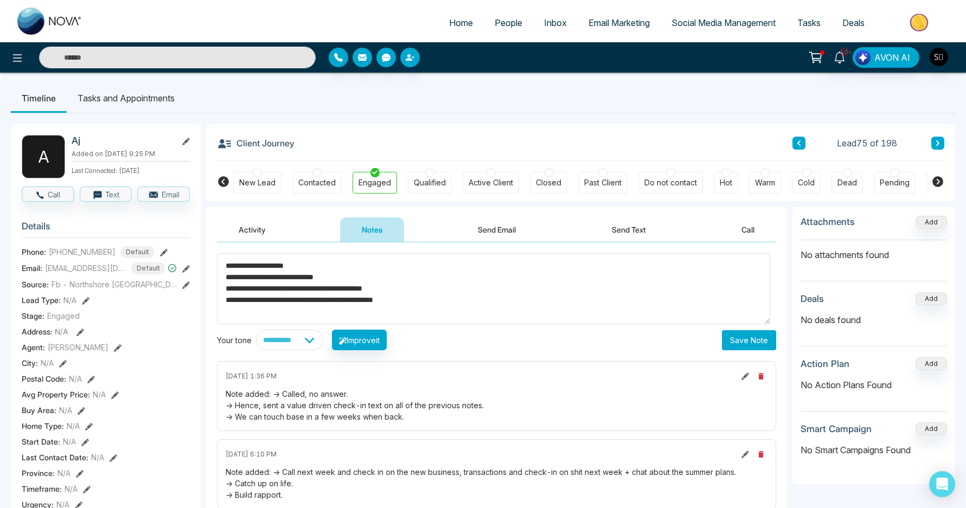
type textarea "**********"
click at [756, 340] on button "Save Note" at bounding box center [749, 340] width 54 height 20
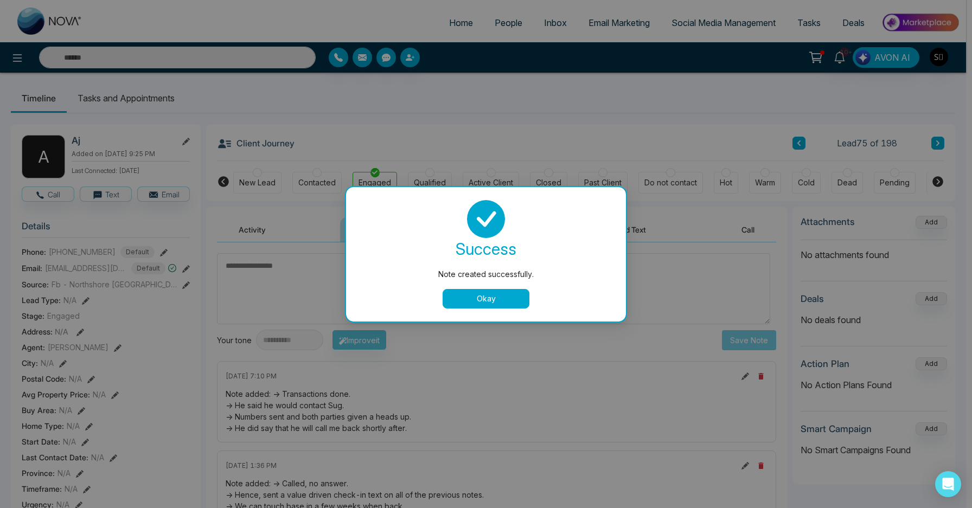
click at [476, 291] on button "Okay" at bounding box center [486, 299] width 87 height 20
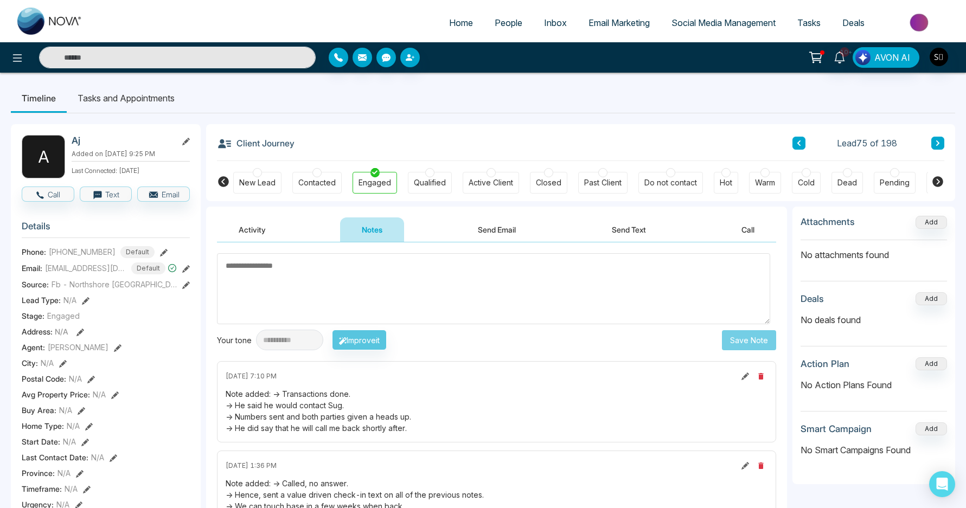
click at [109, 103] on li "Tasks and Appointments" at bounding box center [126, 98] width 119 height 29
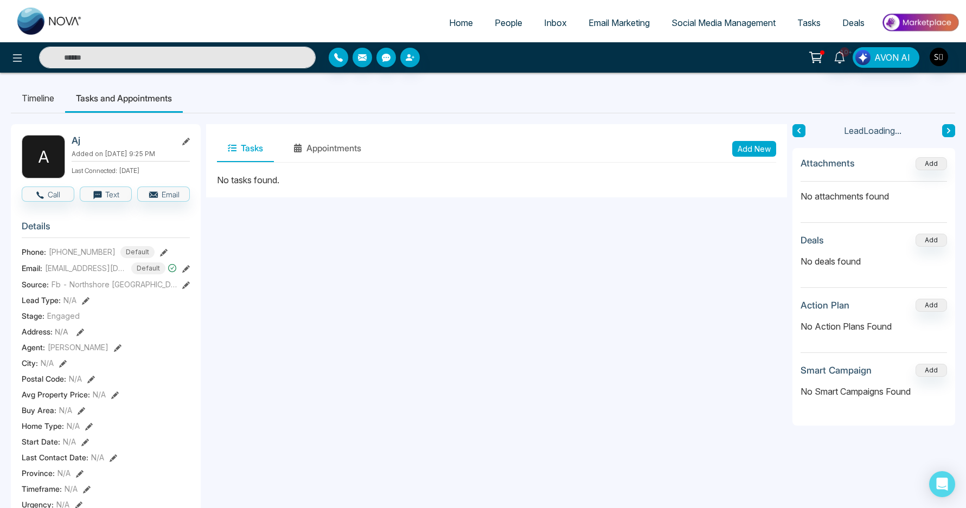
click at [754, 152] on button "Add New" at bounding box center [754, 149] width 44 height 16
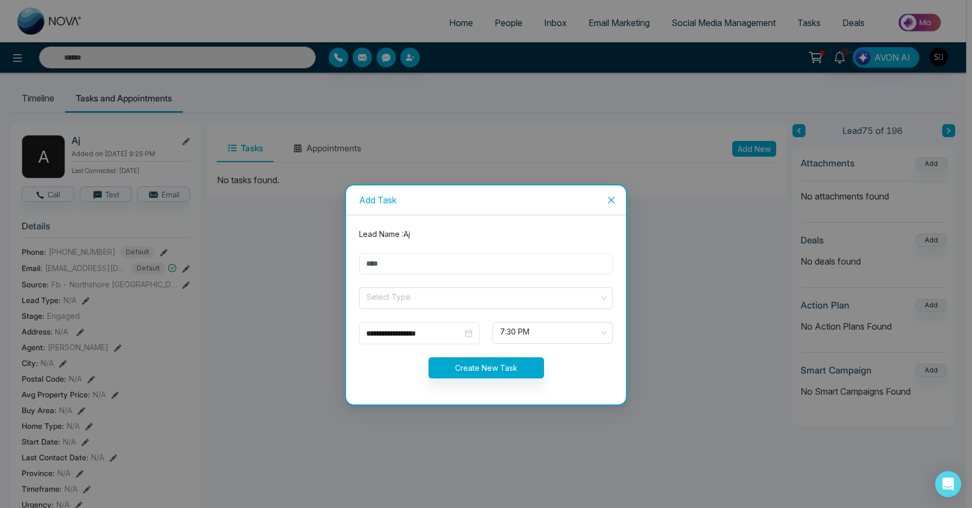
click at [402, 261] on input "text" at bounding box center [486, 263] width 254 height 21
type input "**********"
click at [434, 296] on input "search" at bounding box center [482, 296] width 233 height 16
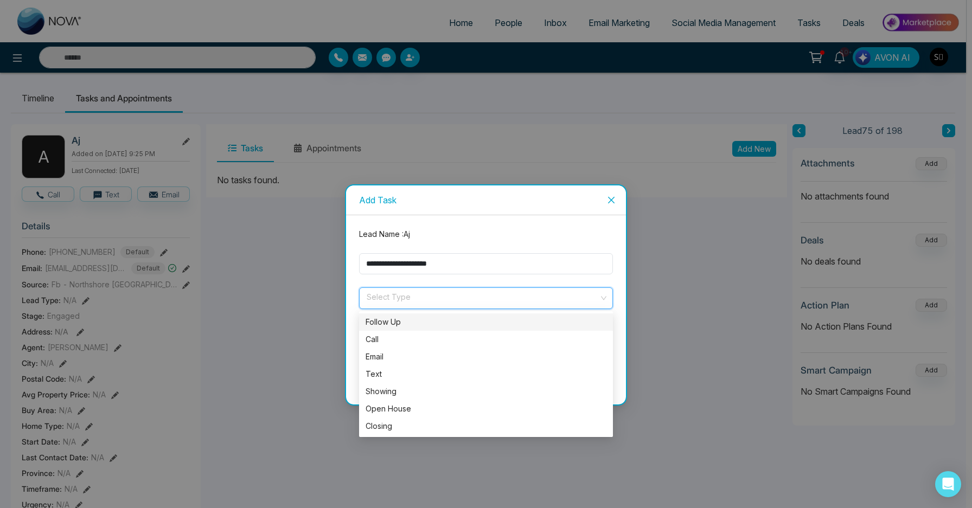
click at [412, 325] on div "Follow Up" at bounding box center [486, 322] width 241 height 12
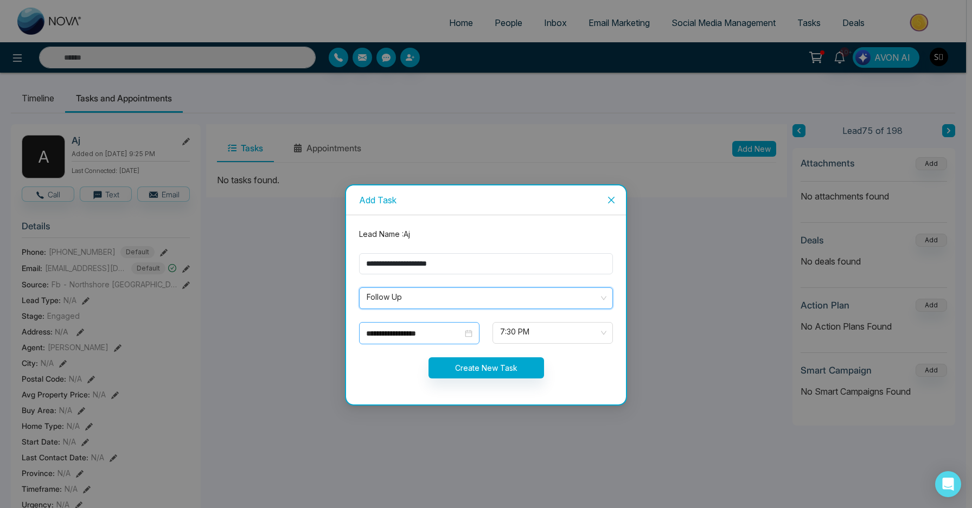
click at [406, 334] on input "**********" at bounding box center [414, 334] width 97 height 12
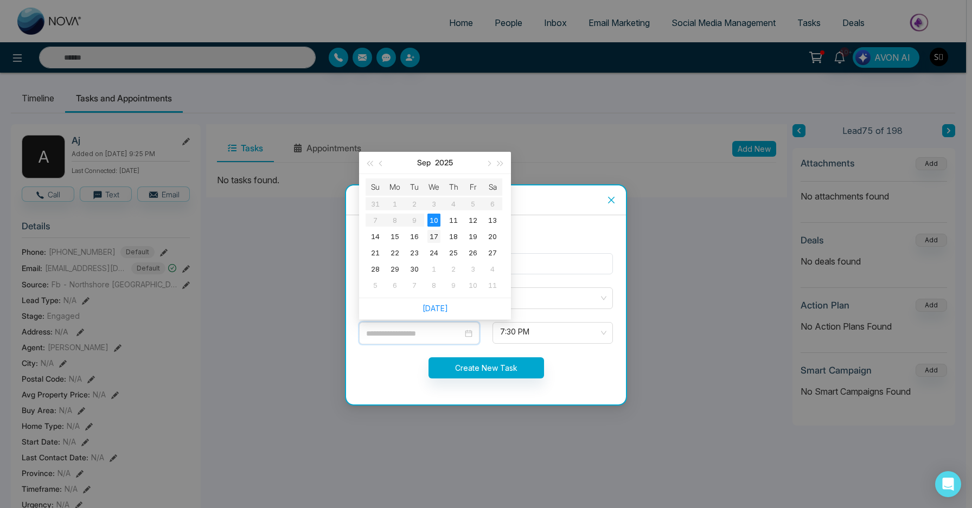
type input "**********"
click at [440, 238] on td "17" at bounding box center [434, 236] width 20 height 16
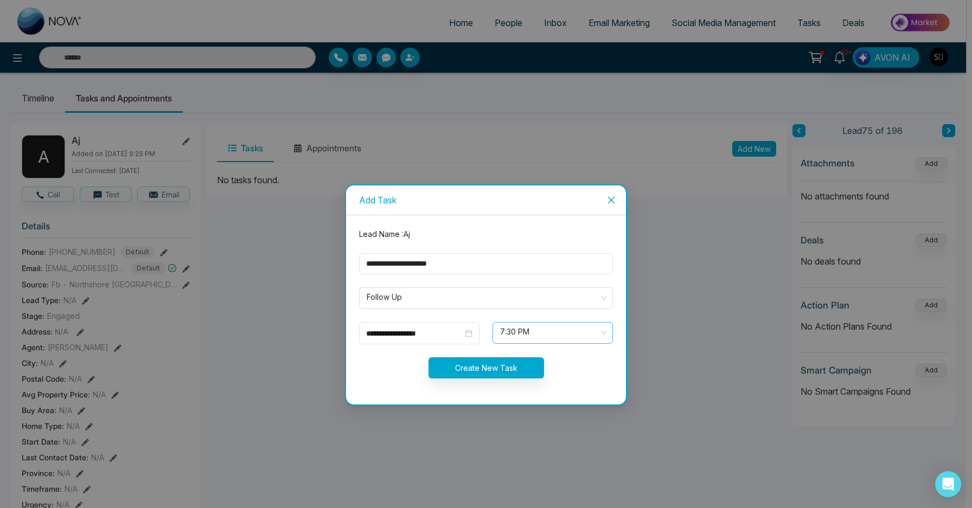
click at [539, 332] on span "7:30 PM" at bounding box center [552, 333] width 105 height 18
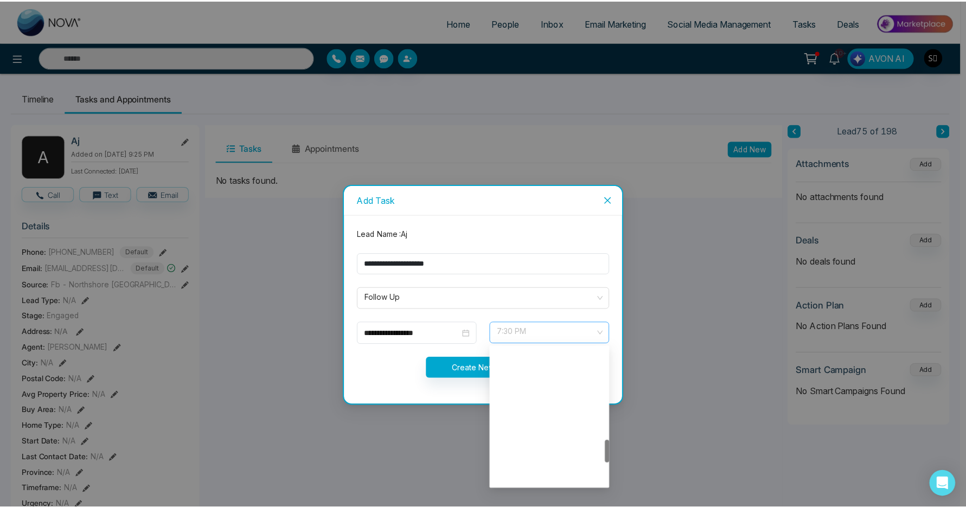
scroll to position [555, 0]
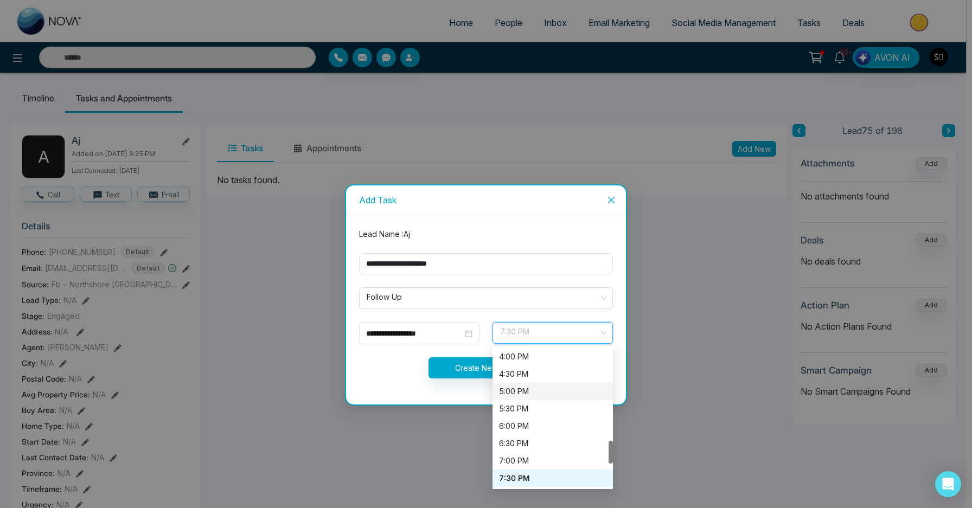
click at [533, 393] on div "5:00 PM" at bounding box center [552, 392] width 107 height 12
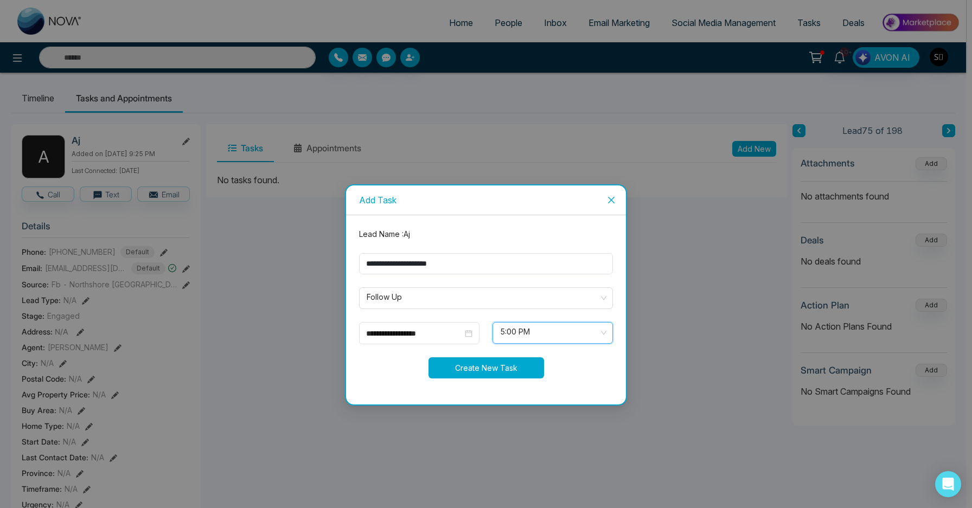
click at [502, 373] on button "Create New Task" at bounding box center [487, 367] width 116 height 21
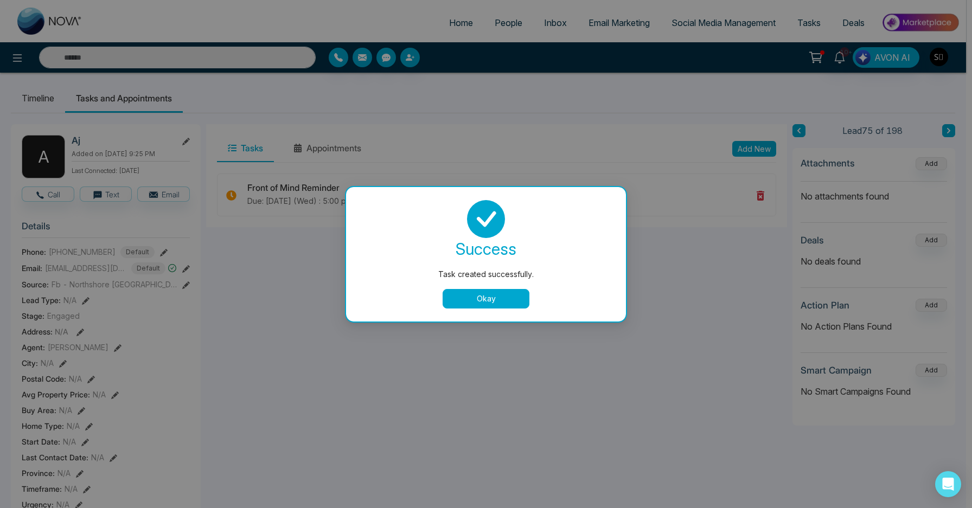
click at [506, 307] on button "Okay" at bounding box center [486, 299] width 87 height 20
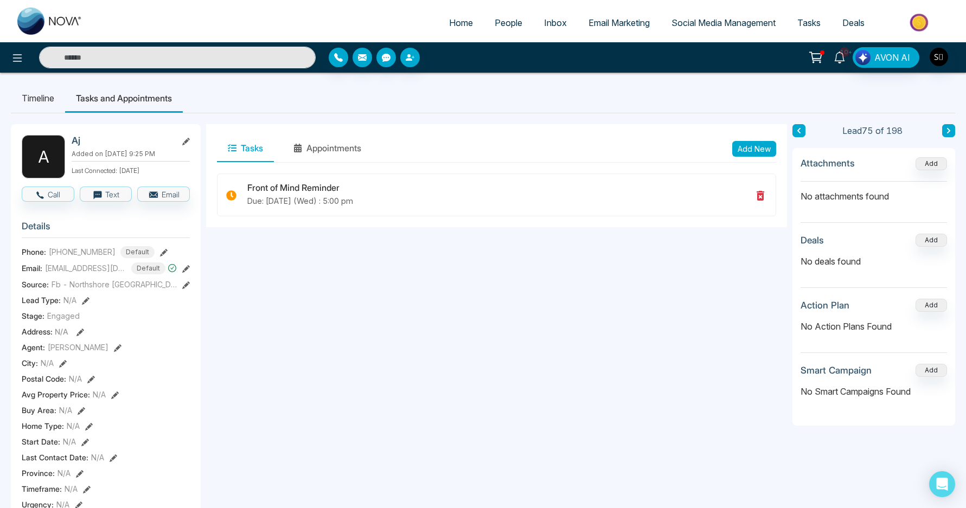
click at [841, 65] on link "10+" at bounding box center [840, 56] width 26 height 19
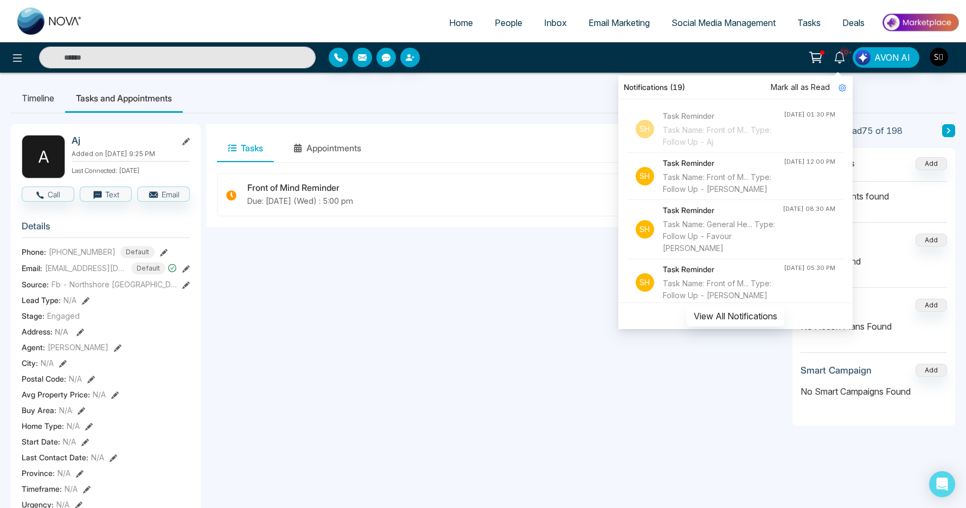
click at [739, 195] on div "Task Name: Front of M... Type: Follow Up - [PERSON_NAME]" at bounding box center [723, 183] width 121 height 24
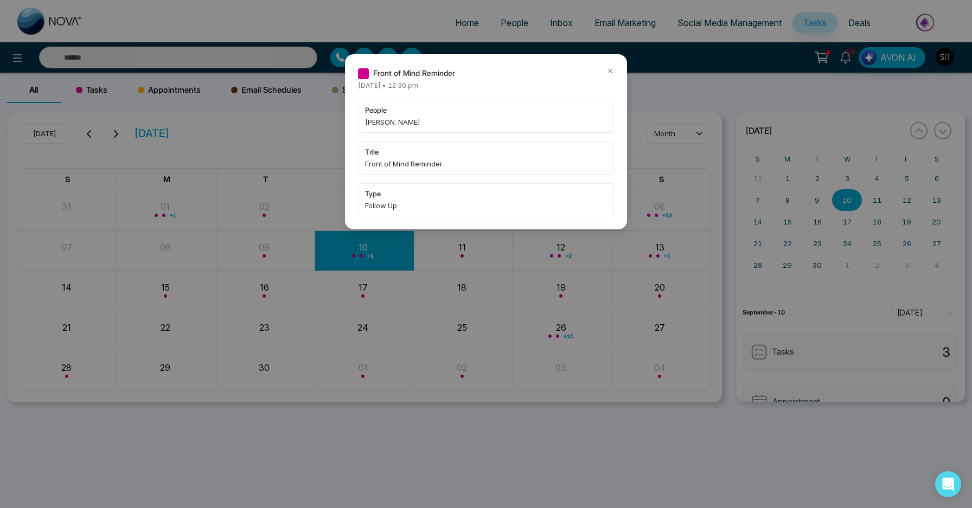
click at [366, 121] on span "[PERSON_NAME]" at bounding box center [486, 122] width 242 height 11
copy span "[PERSON_NAME]"
drag, startPoint x: 609, startPoint y: 68, endPoint x: 554, endPoint y: 74, distance: 55.1
click at [609, 68] on icon at bounding box center [610, 71] width 8 height 8
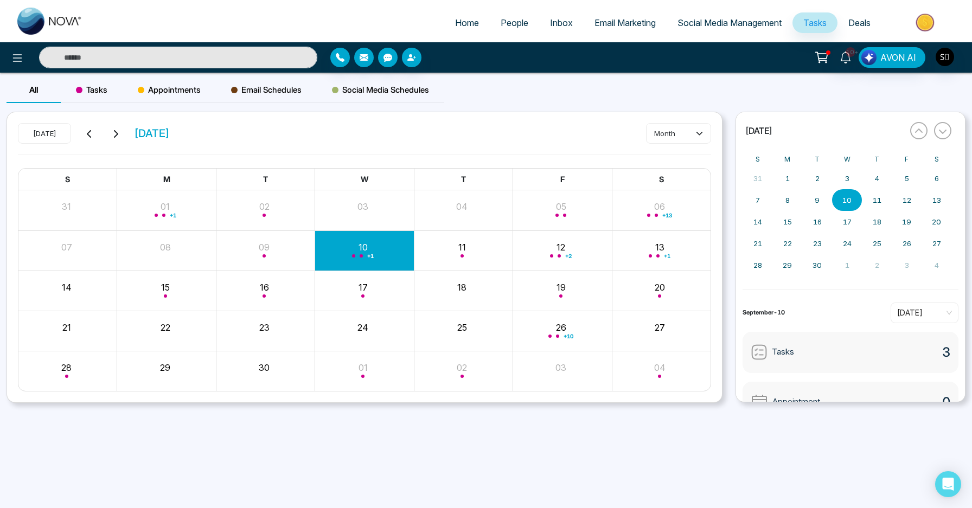
click at [223, 57] on input "text" at bounding box center [178, 58] width 278 height 22
paste input "*****"
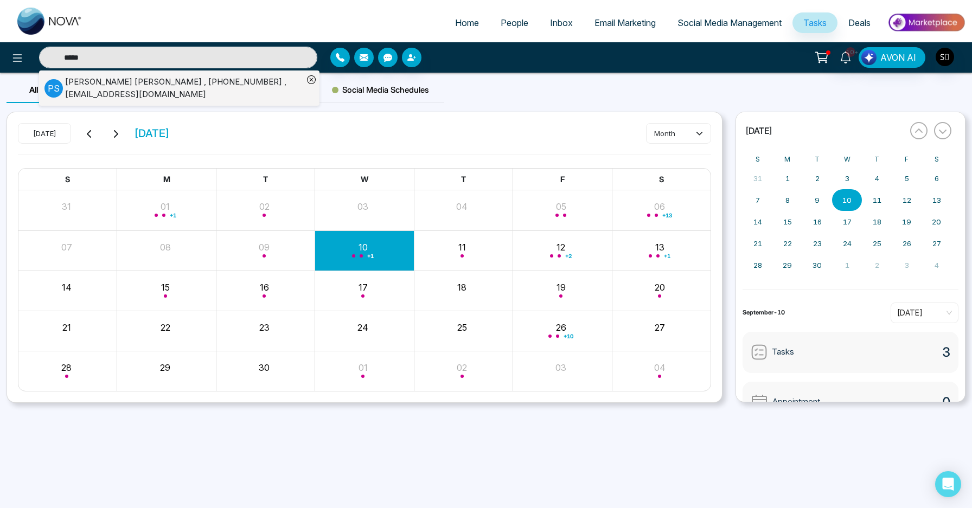
type input "*****"
click at [254, 82] on div "[PERSON_NAME] , [PHONE_NUMBER] , [EMAIL_ADDRESS][DOMAIN_NAME]" at bounding box center [184, 88] width 238 height 24
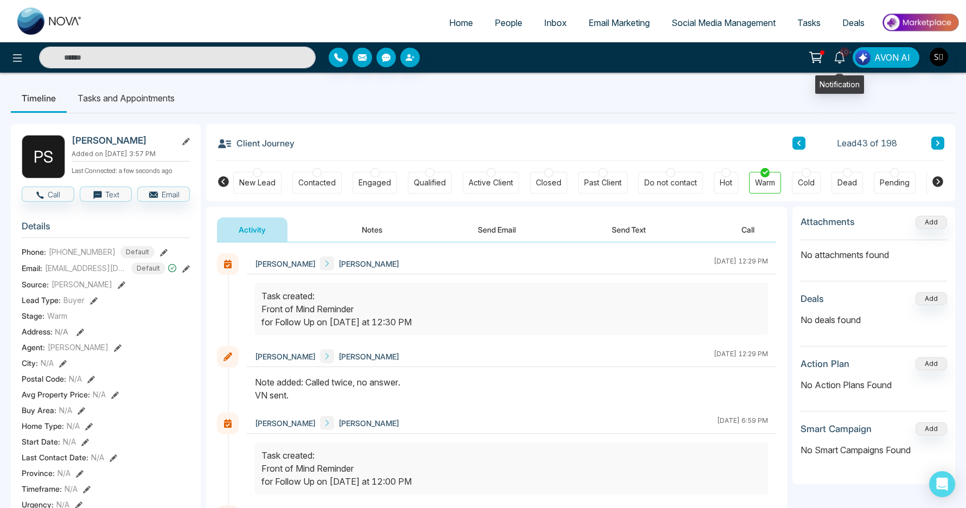
click at [842, 59] on icon at bounding box center [840, 58] width 12 height 12
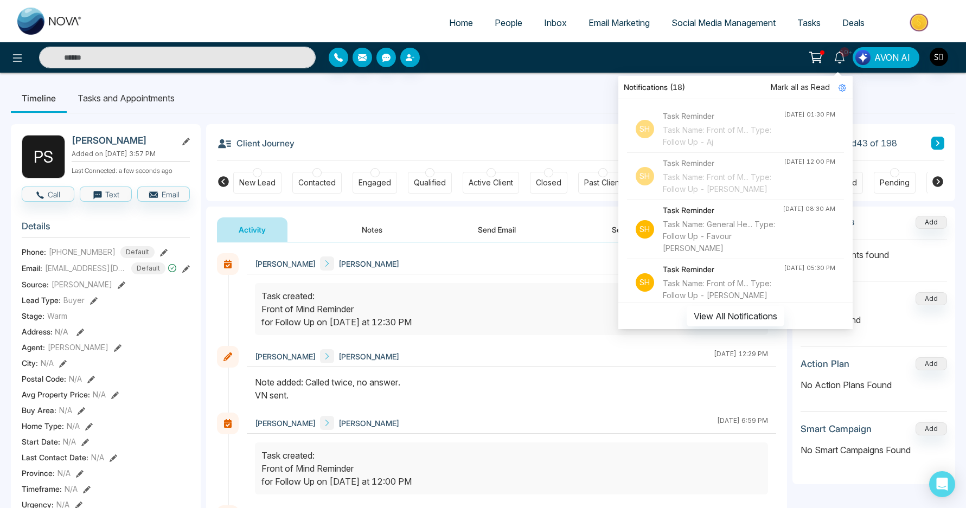
click at [693, 410] on div at bounding box center [511, 394] width 529 height 37
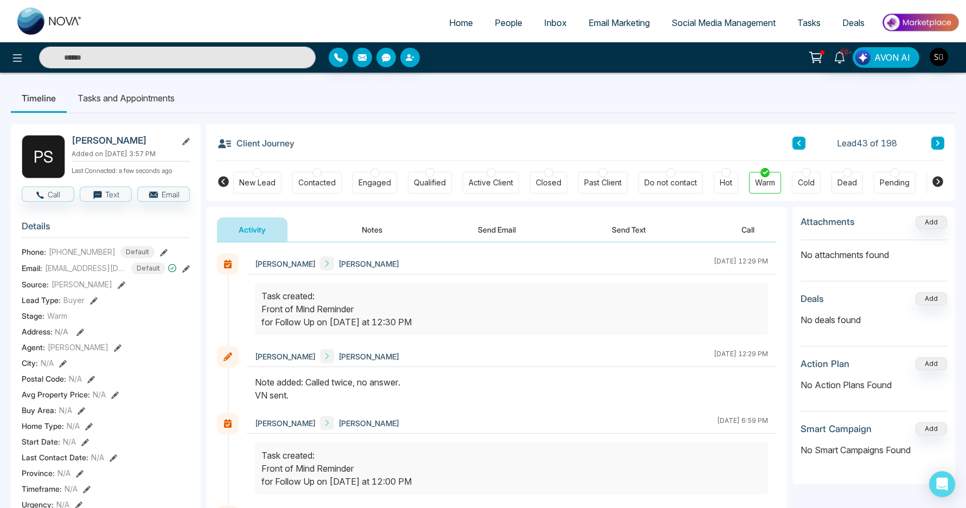
click at [379, 236] on button "Notes" at bounding box center [372, 230] width 64 height 24
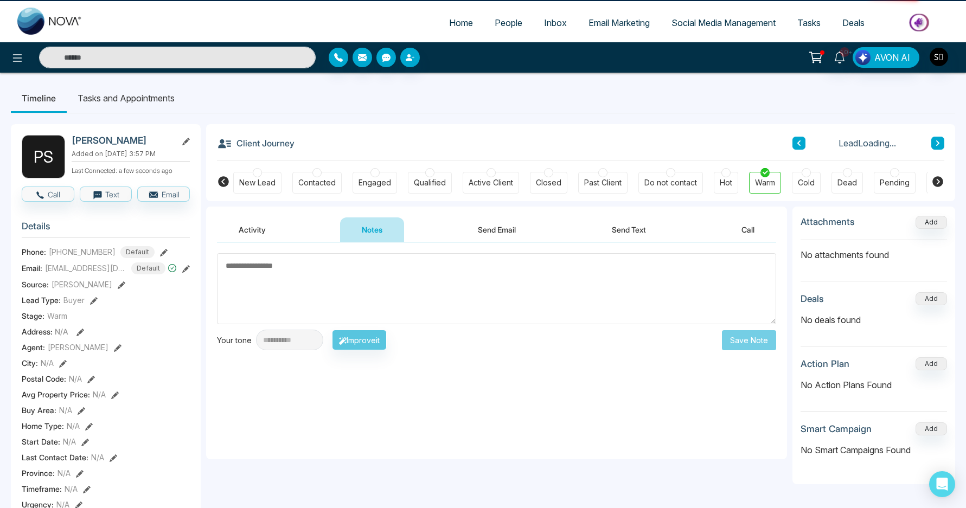
click at [374, 292] on textarea at bounding box center [496, 288] width 559 height 71
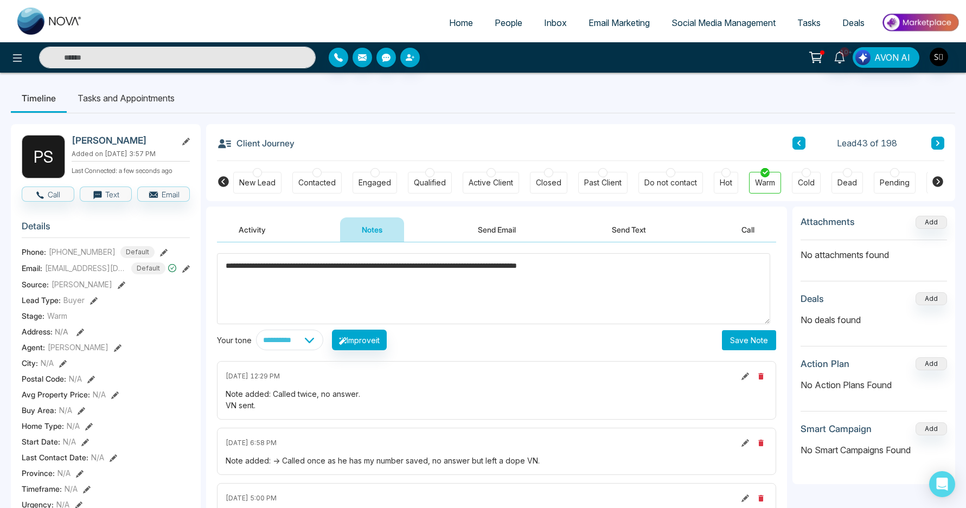
type textarea "**********"
click at [738, 347] on button "Save Note" at bounding box center [749, 340] width 54 height 20
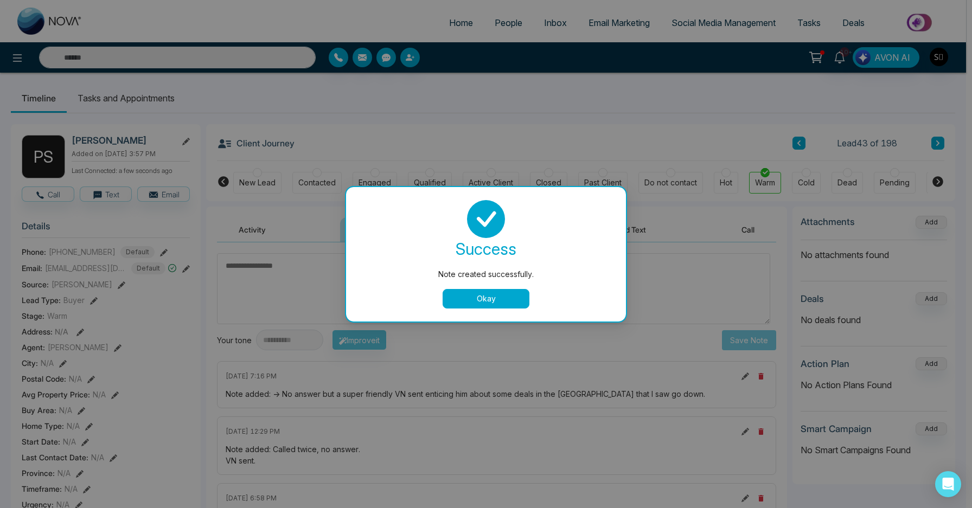
click at [464, 303] on button "Okay" at bounding box center [486, 299] width 87 height 20
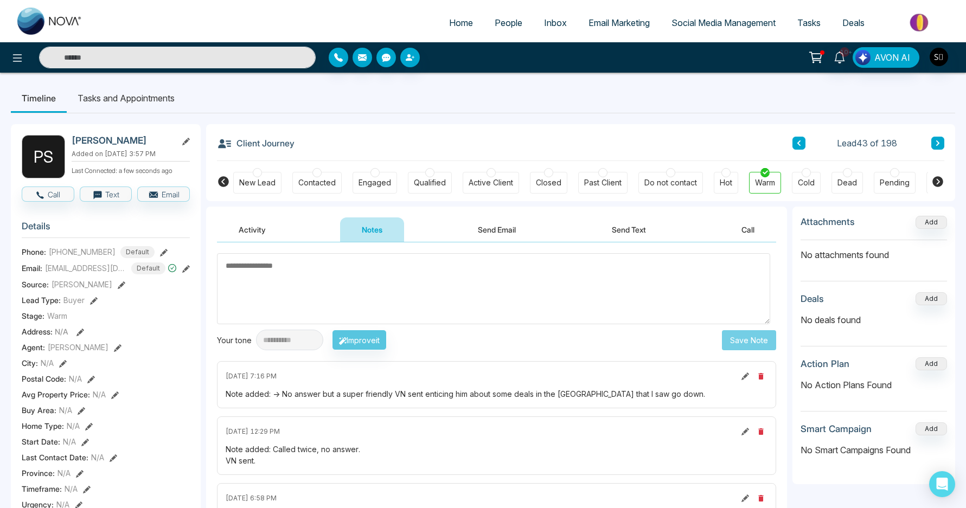
click at [142, 92] on li "Tasks and Appointments" at bounding box center [126, 98] width 119 height 29
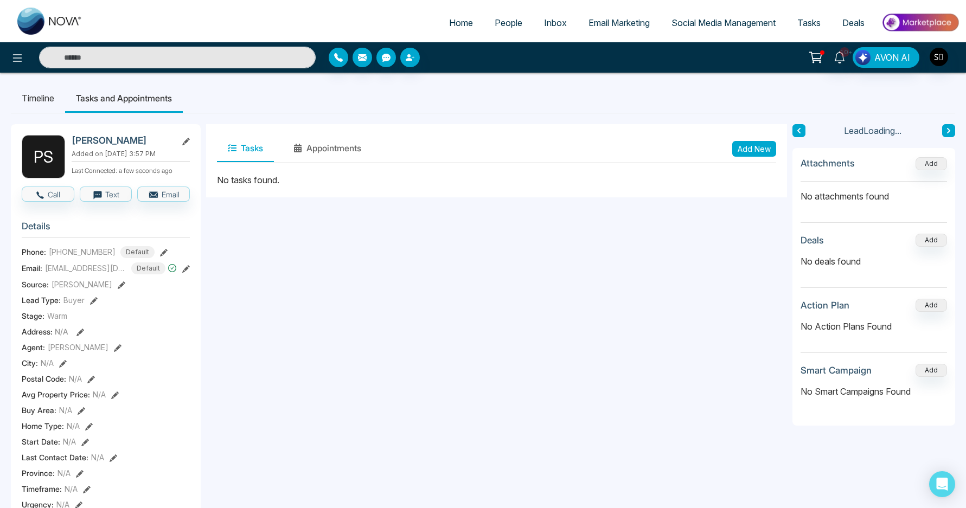
click at [740, 146] on button "Add New" at bounding box center [754, 149] width 44 height 16
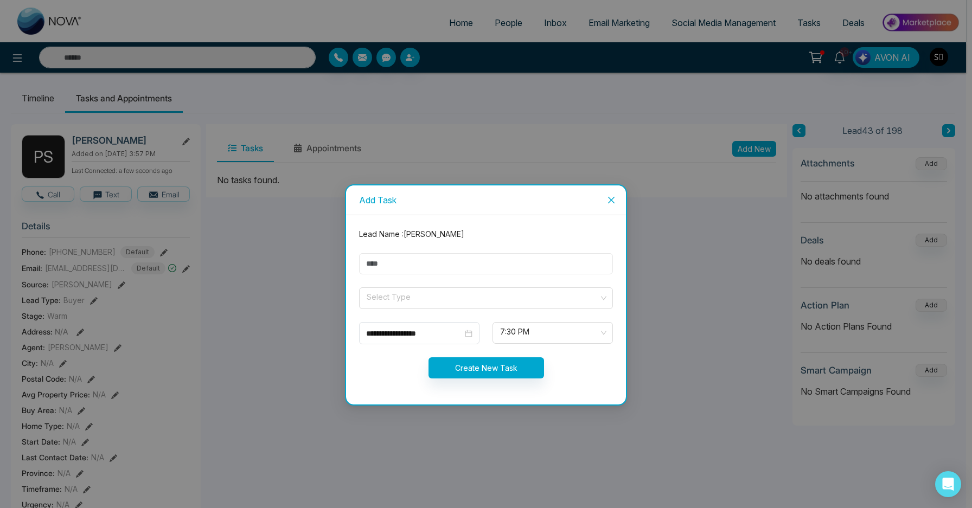
click at [429, 260] on input "text" at bounding box center [486, 263] width 254 height 21
type input "**********"
click at [423, 304] on input "search" at bounding box center [482, 296] width 233 height 16
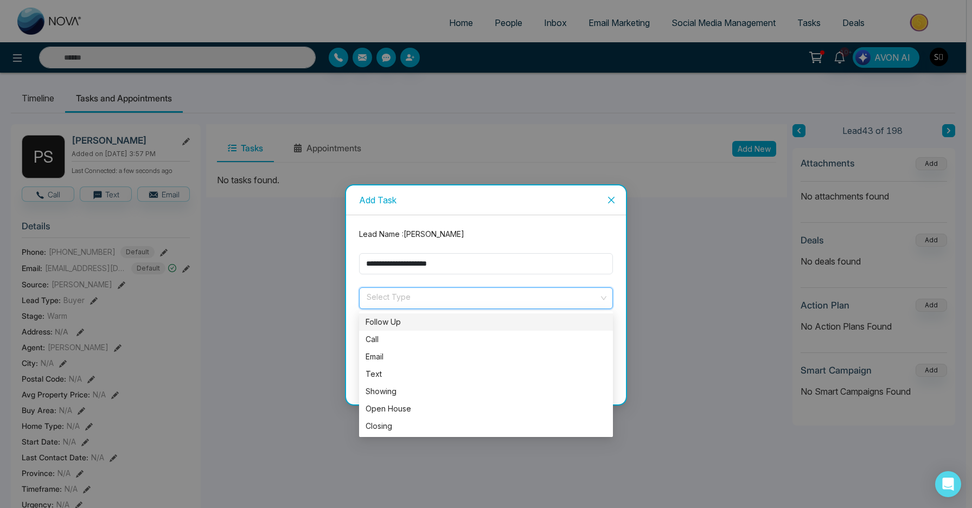
click at [412, 328] on div "Follow Up" at bounding box center [486, 322] width 254 height 17
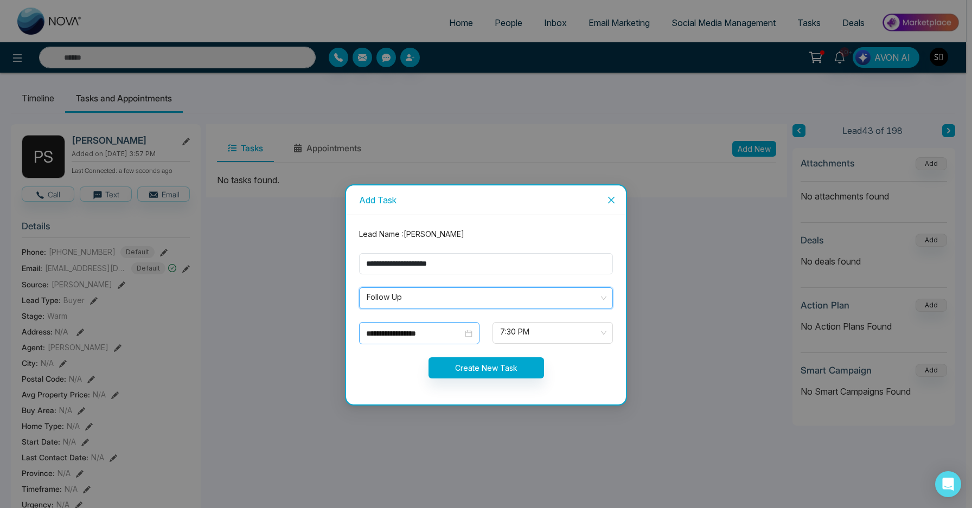
click at [416, 337] on input "**********" at bounding box center [414, 334] width 97 height 12
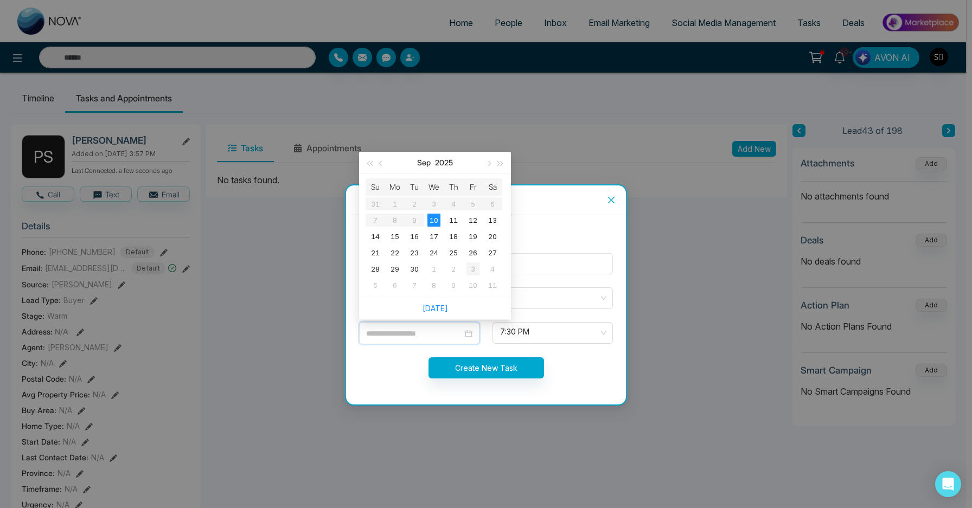
type input "**********"
click at [473, 273] on div "3" at bounding box center [472, 269] width 13 height 13
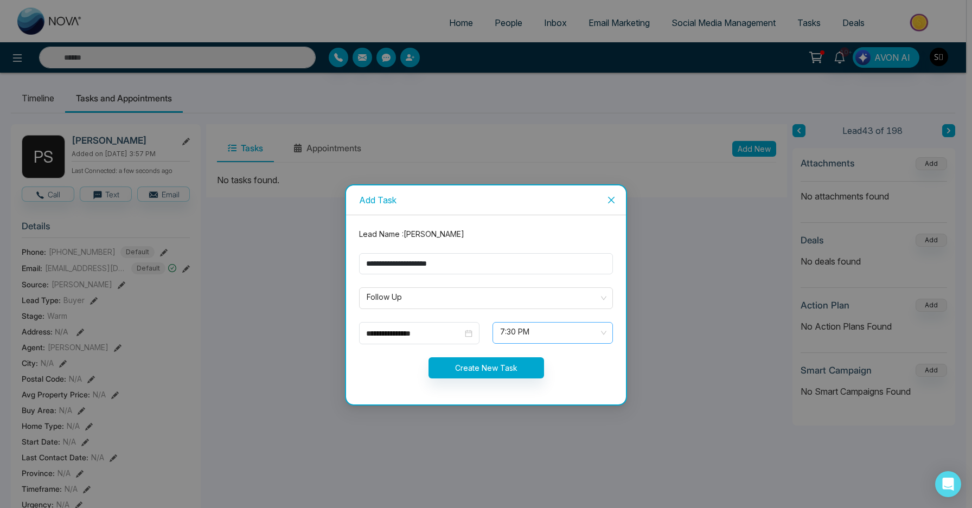
click at [517, 342] on span "7:30 PM" at bounding box center [552, 333] width 105 height 18
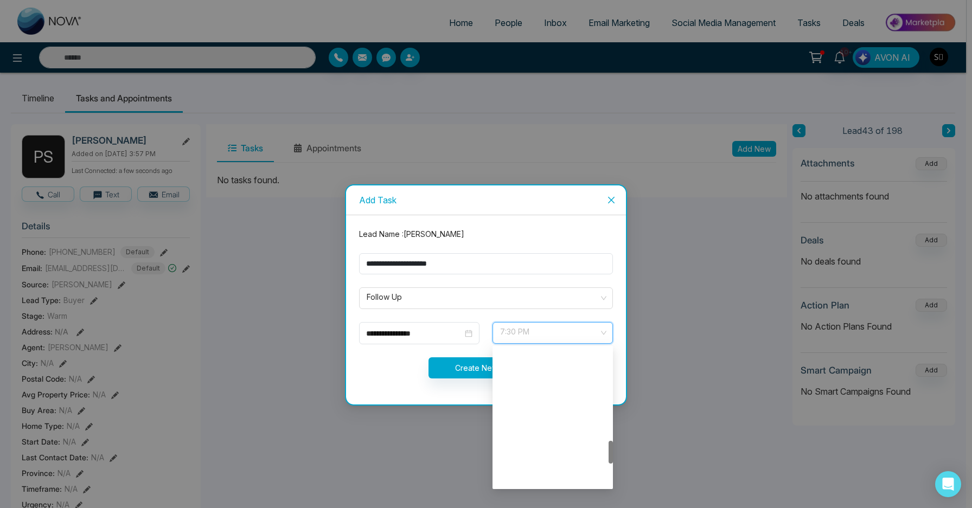
scroll to position [555, 0]
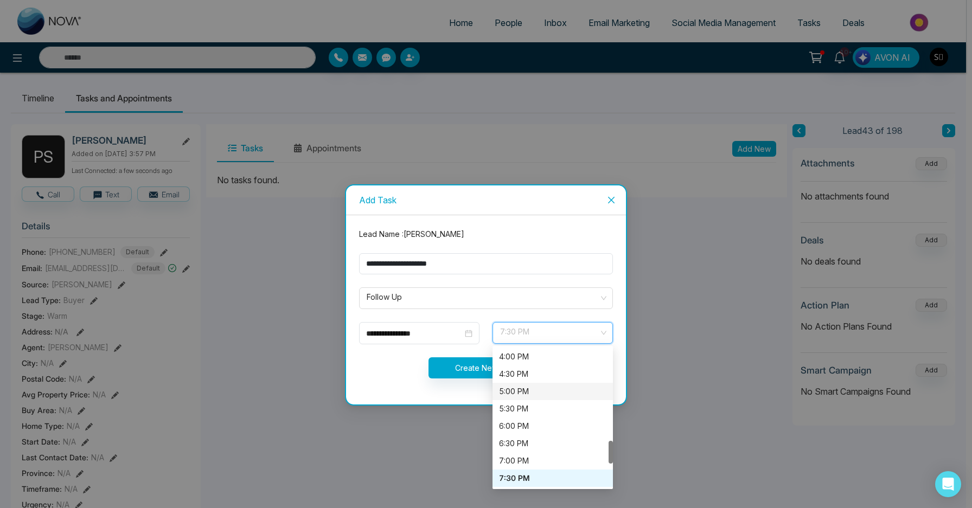
click at [523, 389] on div "5:00 PM" at bounding box center [552, 392] width 107 height 12
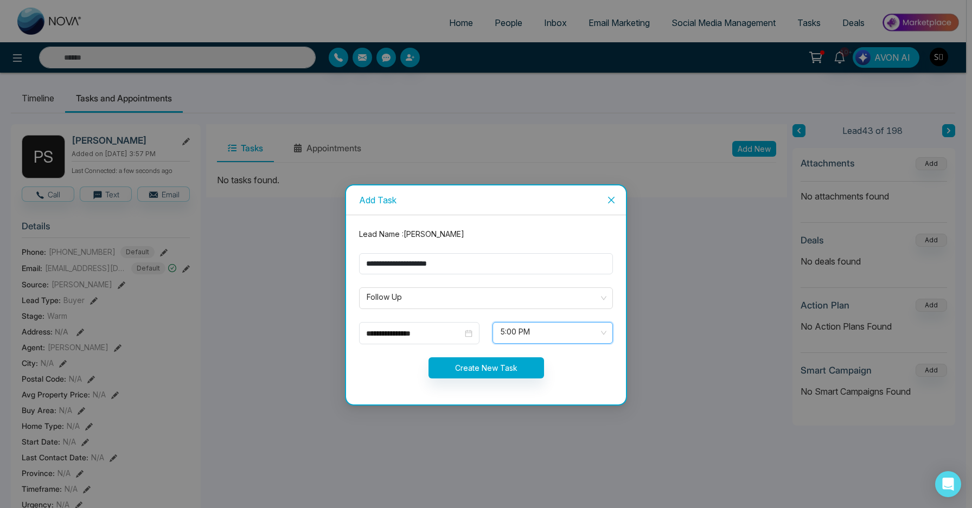
click at [520, 335] on span "5:00 PM" at bounding box center [552, 333] width 105 height 18
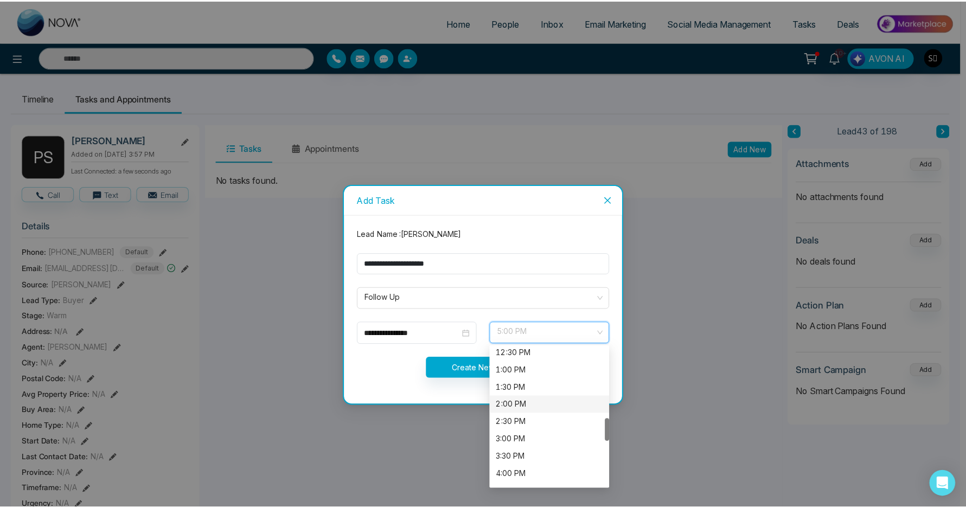
scroll to position [424, 0]
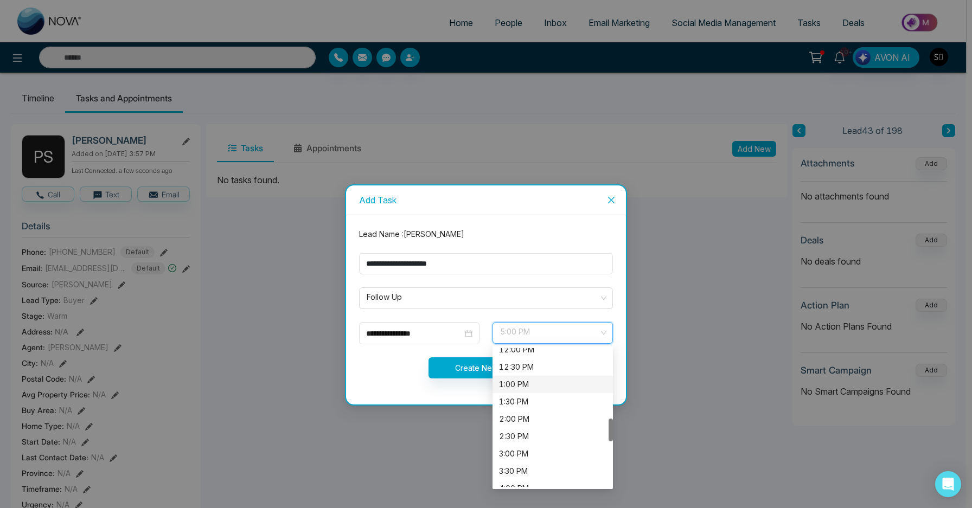
click at [518, 383] on div "1:00 PM" at bounding box center [552, 385] width 107 height 12
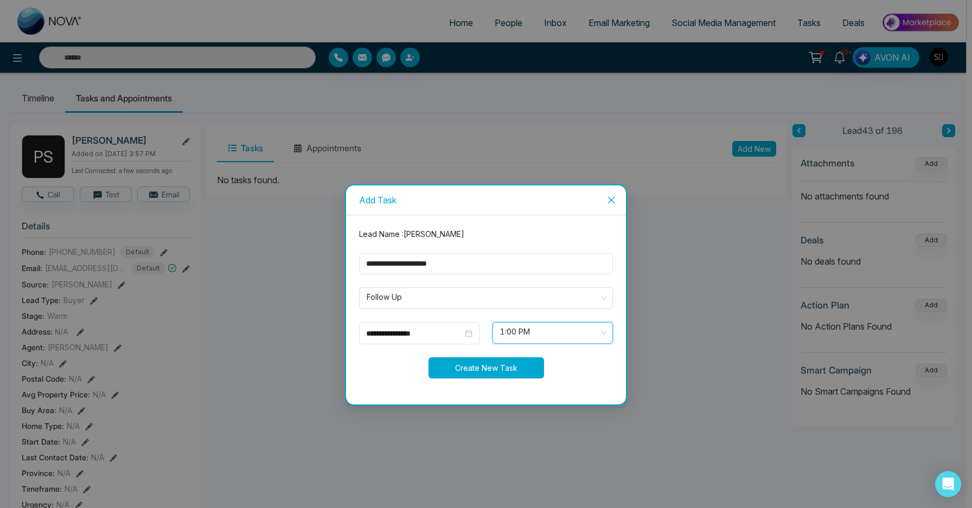
click at [487, 365] on button "Create New Task" at bounding box center [487, 367] width 116 height 21
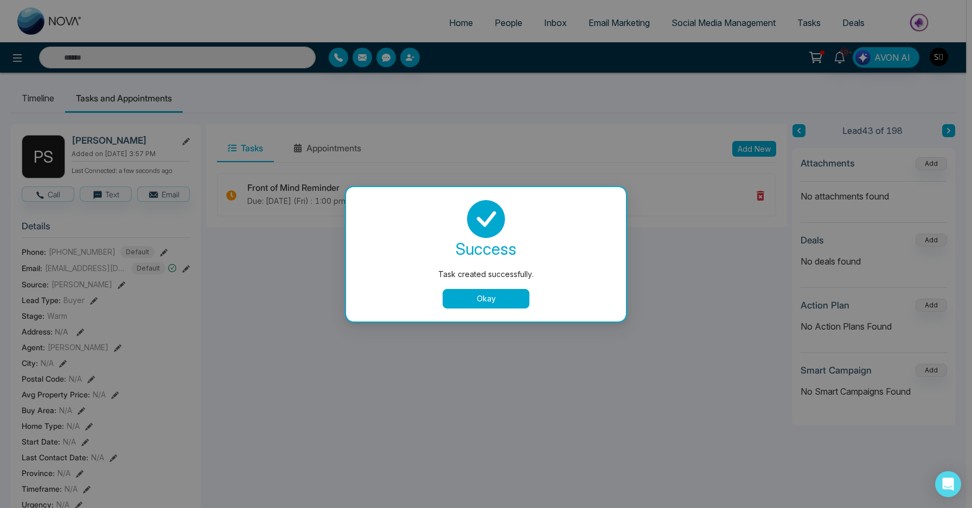
click at [501, 299] on button "Okay" at bounding box center [486, 299] width 87 height 20
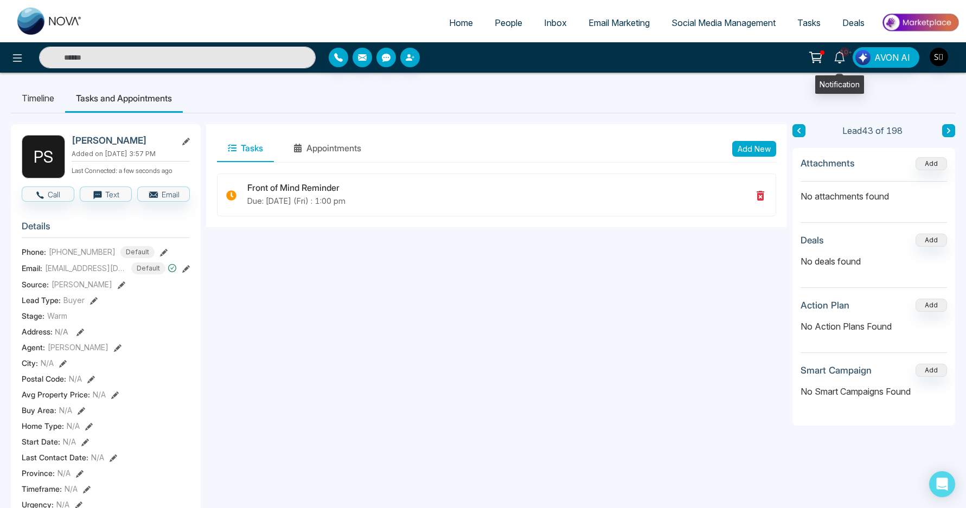
click at [842, 63] on link "10+" at bounding box center [840, 56] width 26 height 19
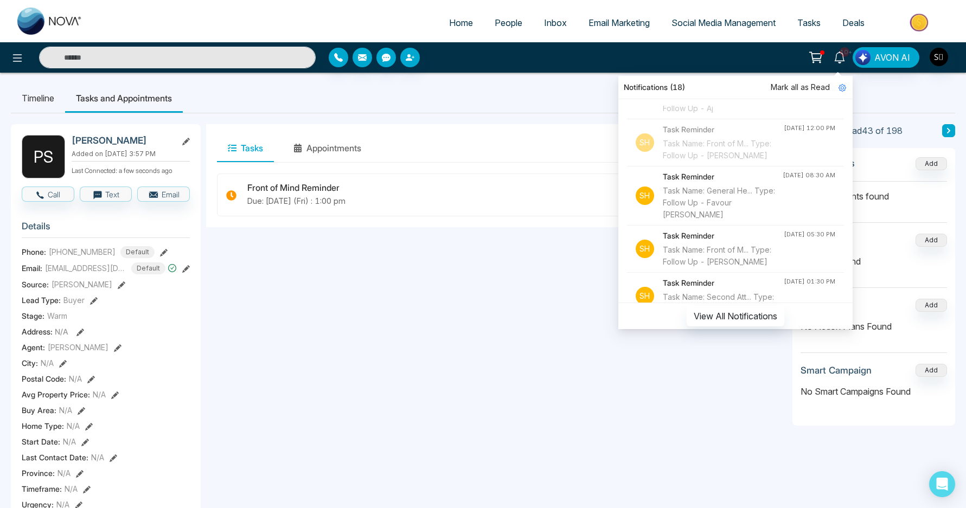
scroll to position [34, 0]
click at [739, 210] on div "Task Name: General He... Type: Follow Up - Favour [PERSON_NAME]" at bounding box center [723, 202] width 120 height 36
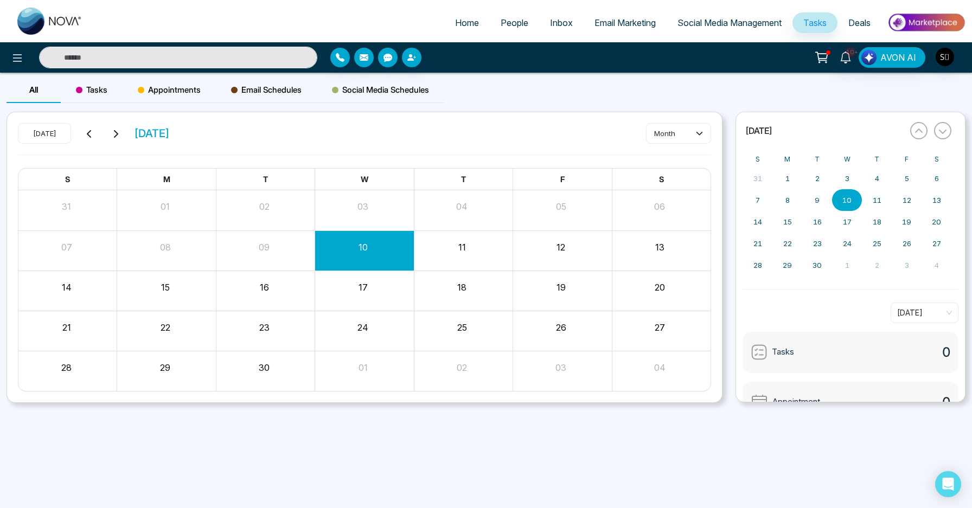
click at [246, 62] on input "text" at bounding box center [178, 58] width 278 height 22
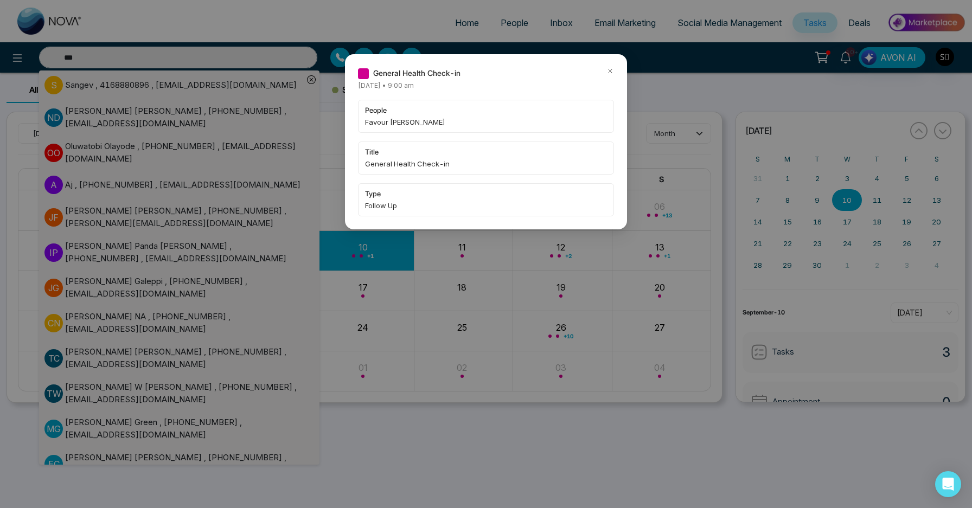
type input "***"
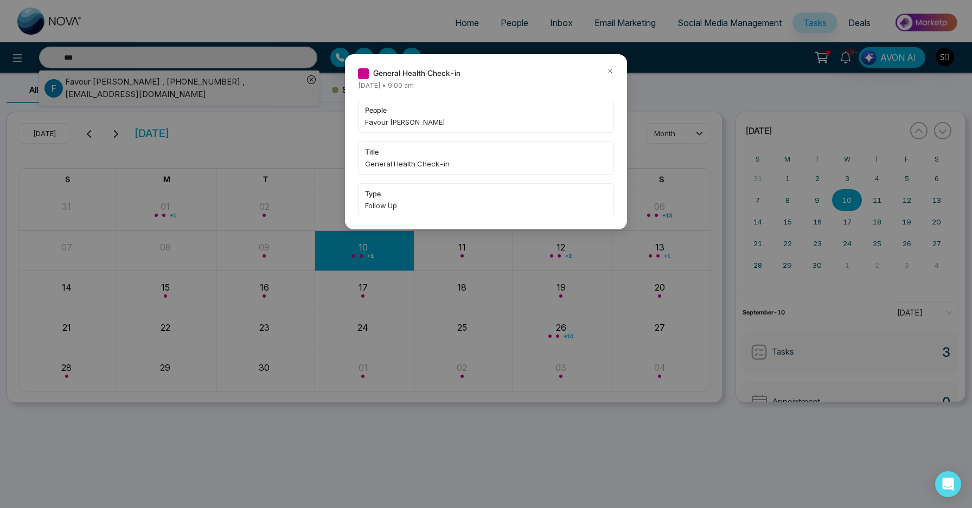
click at [227, 91] on div "General Health Check-in [DATE] • 9:00 am people Favour [PERSON_NAME] title Gene…" at bounding box center [486, 254] width 972 height 508
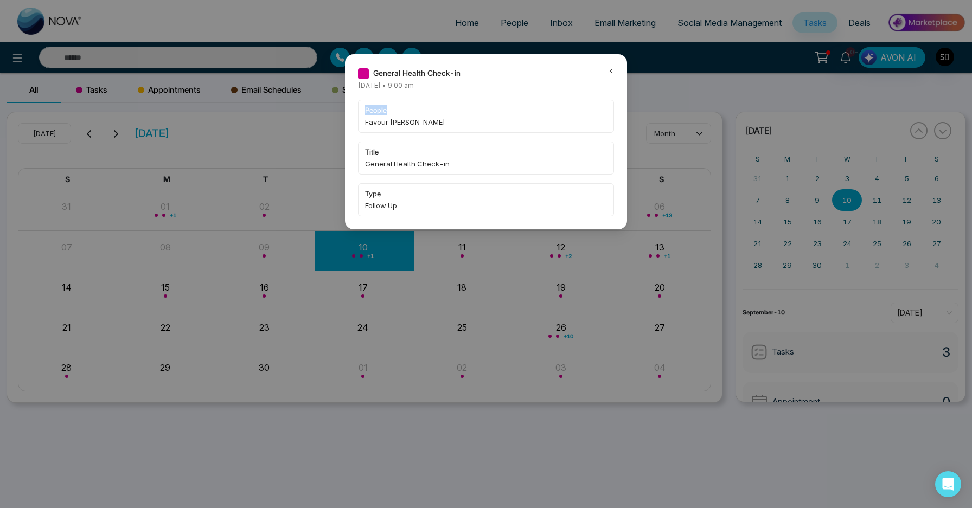
click at [227, 91] on div "General Health Check-in [DATE] • 9:00 am people Favour [PERSON_NAME] title Gene…" at bounding box center [486, 254] width 972 height 508
click at [383, 120] on span "Favour [PERSON_NAME]" at bounding box center [486, 122] width 242 height 11
copy span "Favour"
click at [222, 78] on div "General Health Check-in [DATE] • 9:00 am people Favour [PERSON_NAME] title Gene…" at bounding box center [486, 254] width 972 height 508
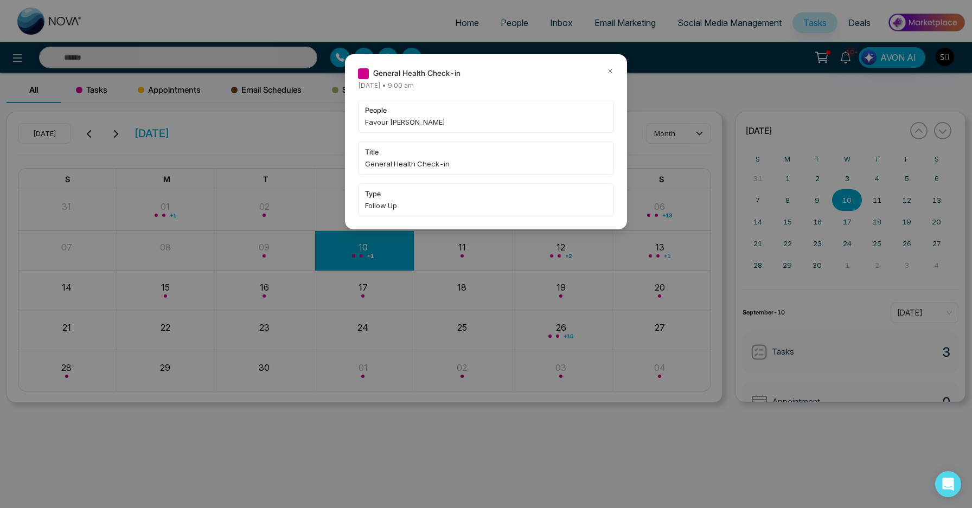
click at [210, 61] on div "General Health Check-in [DATE] • 9:00 am people Favour [PERSON_NAME] title Gene…" at bounding box center [486, 254] width 972 height 508
type input "***"
click at [609, 71] on icon at bounding box center [610, 71] width 8 height 8
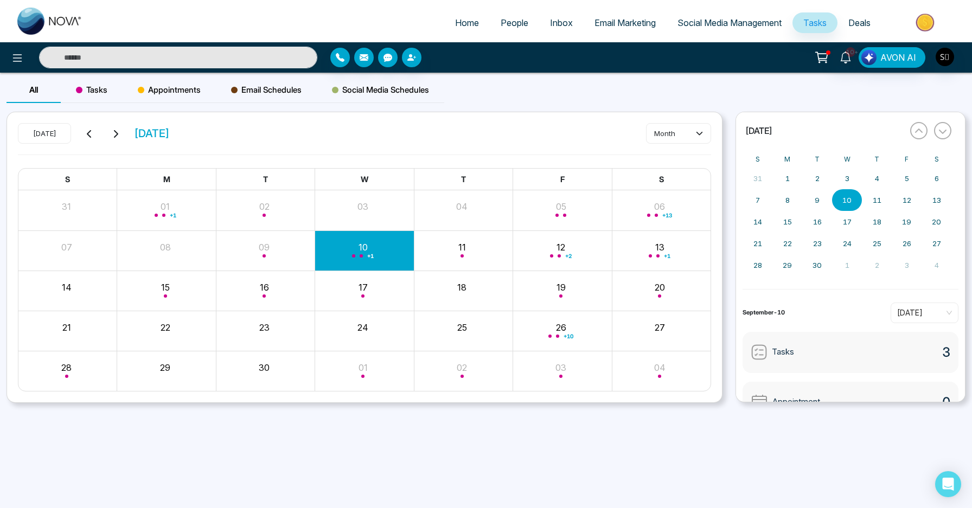
type input "***"
click at [236, 64] on input "***" at bounding box center [178, 58] width 278 height 22
paste input "******"
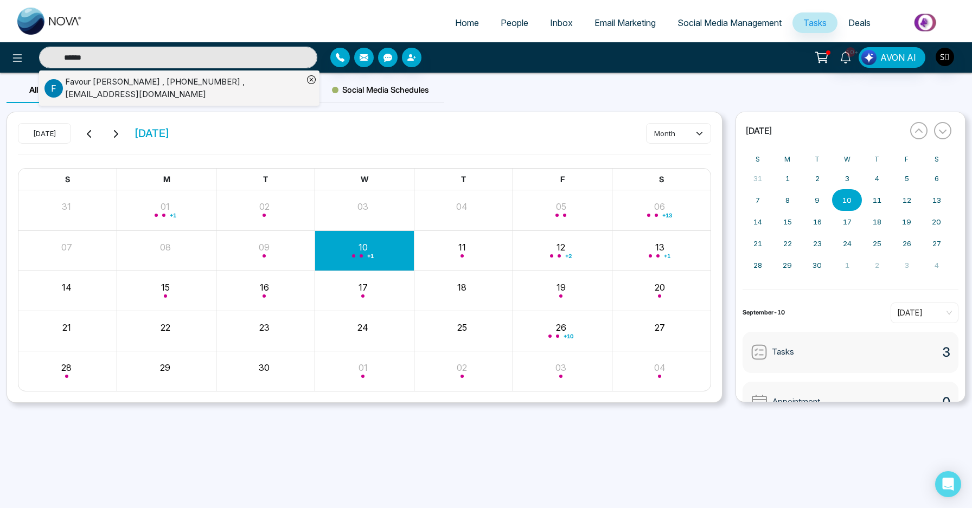
type input "******"
click at [222, 82] on div "Favour [PERSON_NAME] , [PHONE_NUMBER] , [EMAIL_ADDRESS][DOMAIN_NAME]" at bounding box center [184, 88] width 238 height 24
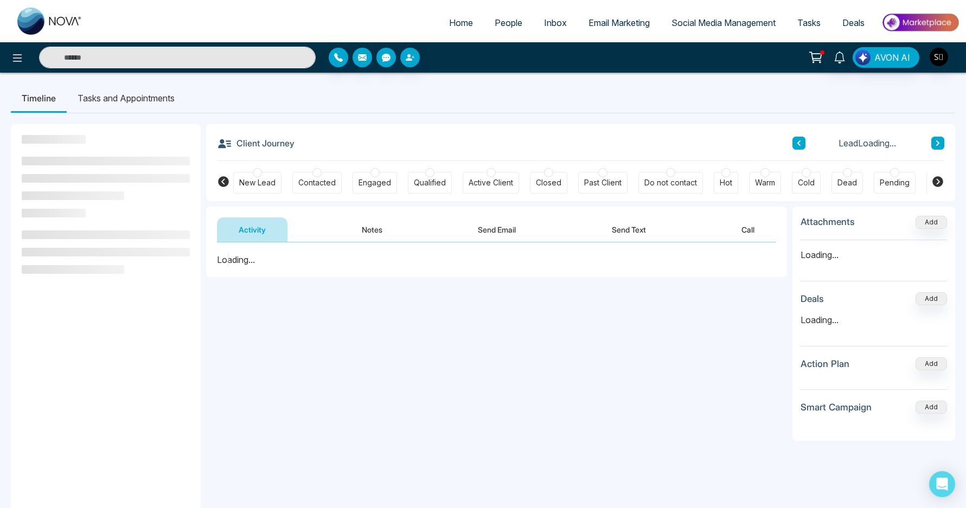
click at [367, 235] on button "Notes" at bounding box center [372, 230] width 64 height 24
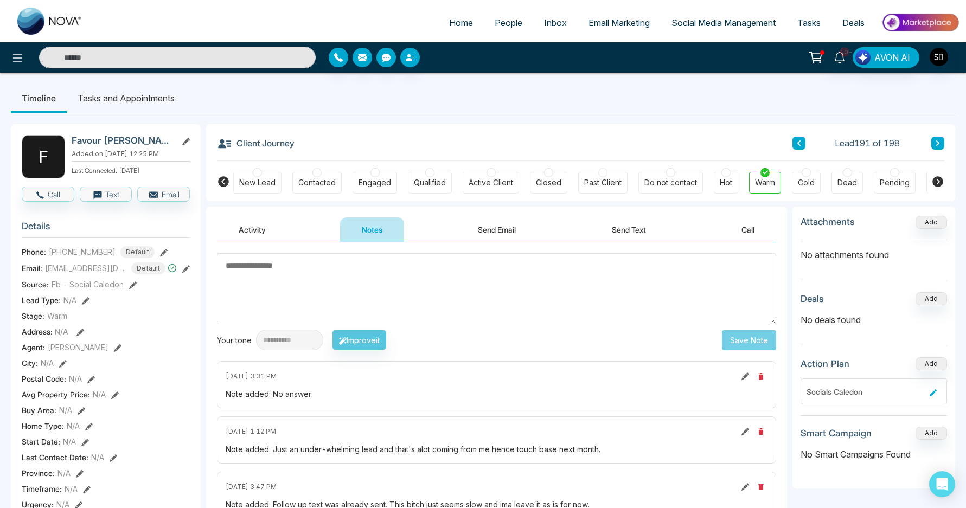
click at [391, 288] on textarea at bounding box center [496, 288] width 559 height 71
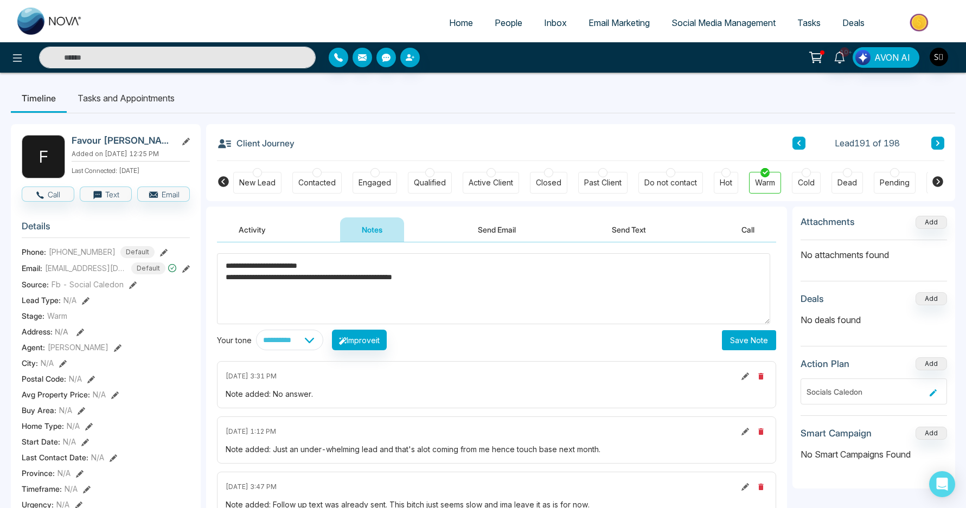
type textarea "**********"
click at [750, 349] on button "Save Note" at bounding box center [749, 340] width 54 height 20
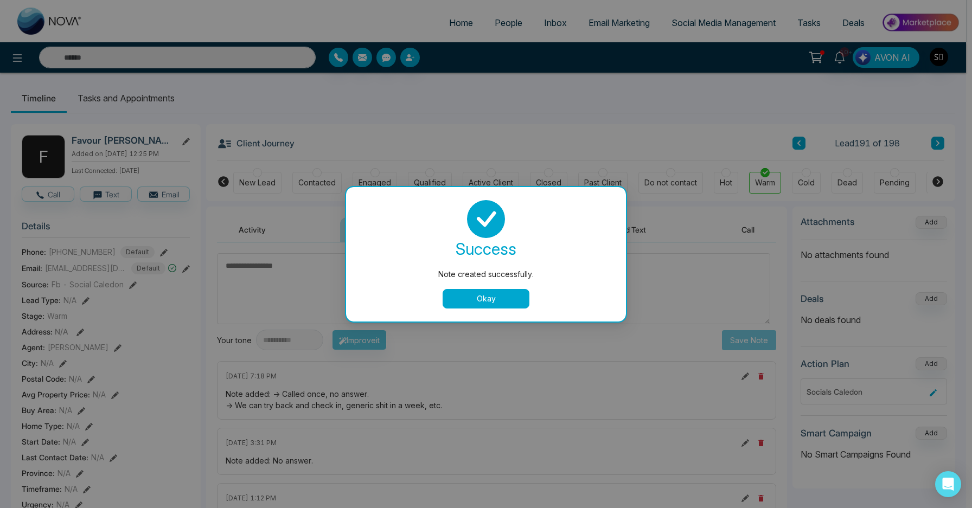
click at [471, 303] on button "Okay" at bounding box center [486, 299] width 87 height 20
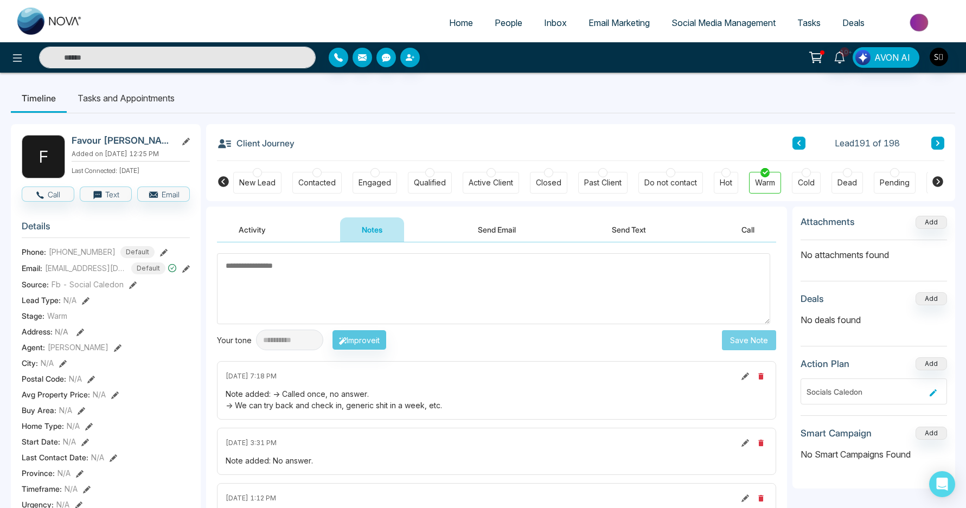
click at [119, 91] on li "Tasks and Appointments" at bounding box center [126, 98] width 119 height 29
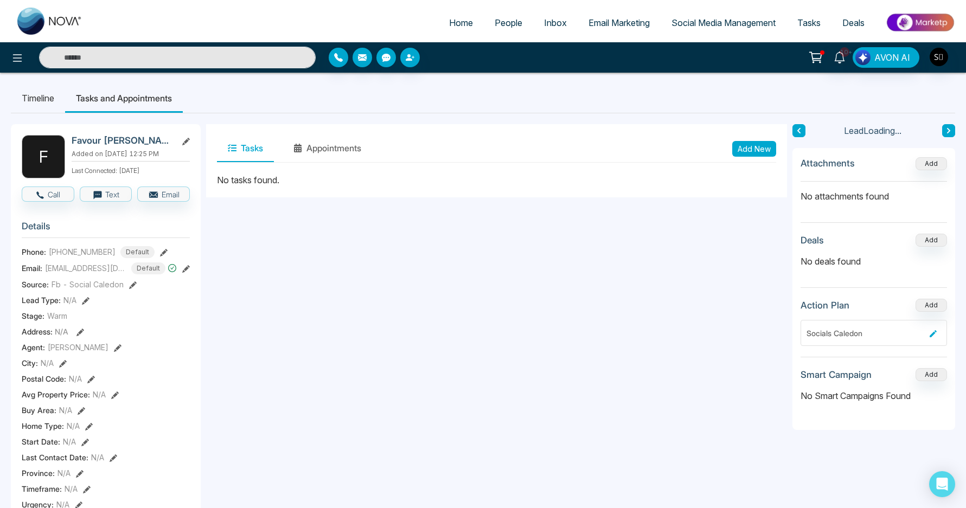
click at [763, 146] on button "Add New" at bounding box center [754, 149] width 44 height 16
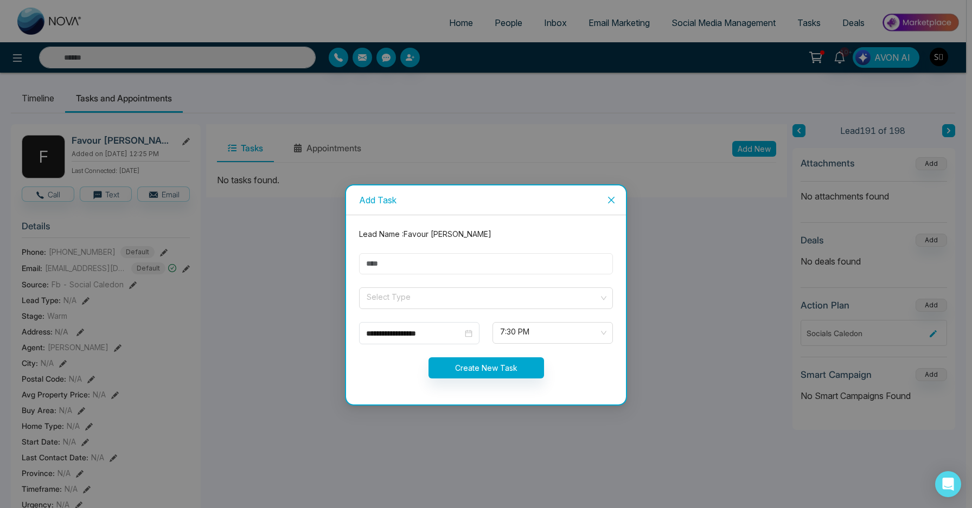
click at [401, 265] on input "text" at bounding box center [486, 263] width 254 height 21
click at [432, 269] on input "**" at bounding box center [486, 263] width 254 height 21
type input "**********"
click at [426, 297] on input "search" at bounding box center [482, 296] width 233 height 16
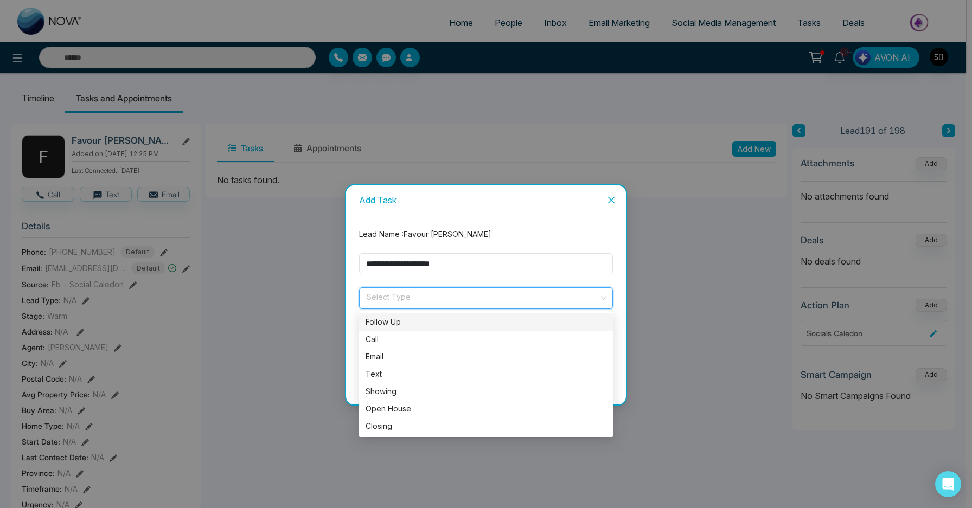
click at [416, 317] on div "Follow Up" at bounding box center [486, 322] width 241 height 12
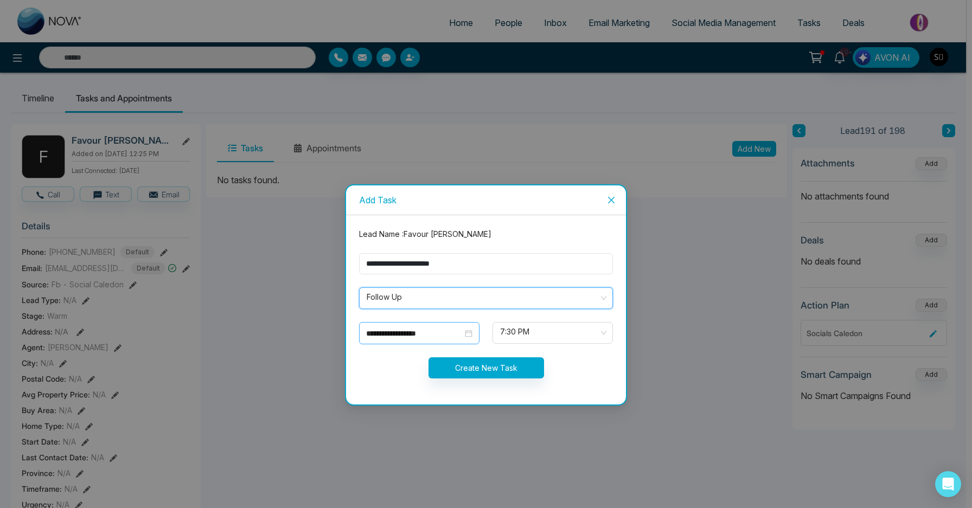
click at [408, 334] on input "**********" at bounding box center [414, 334] width 97 height 12
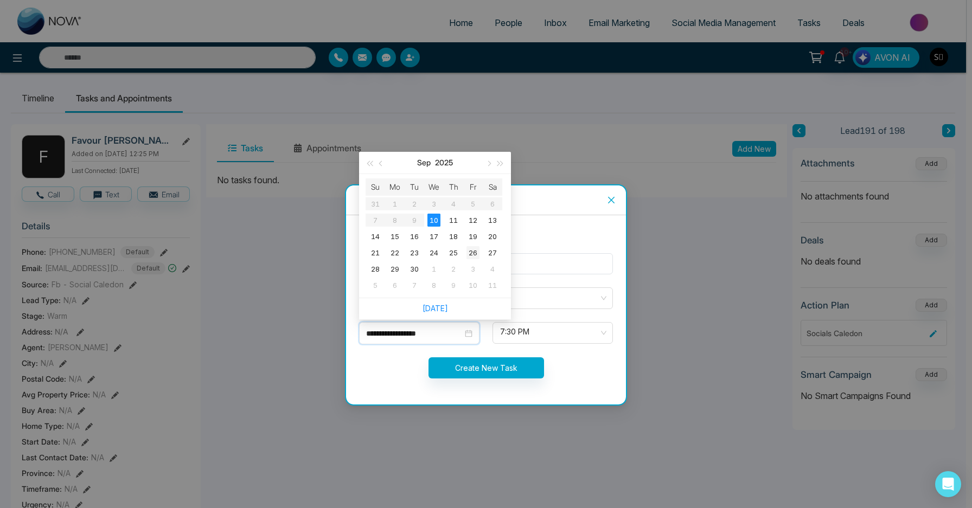
type input "**********"
click at [472, 253] on div "26" at bounding box center [472, 252] width 13 height 13
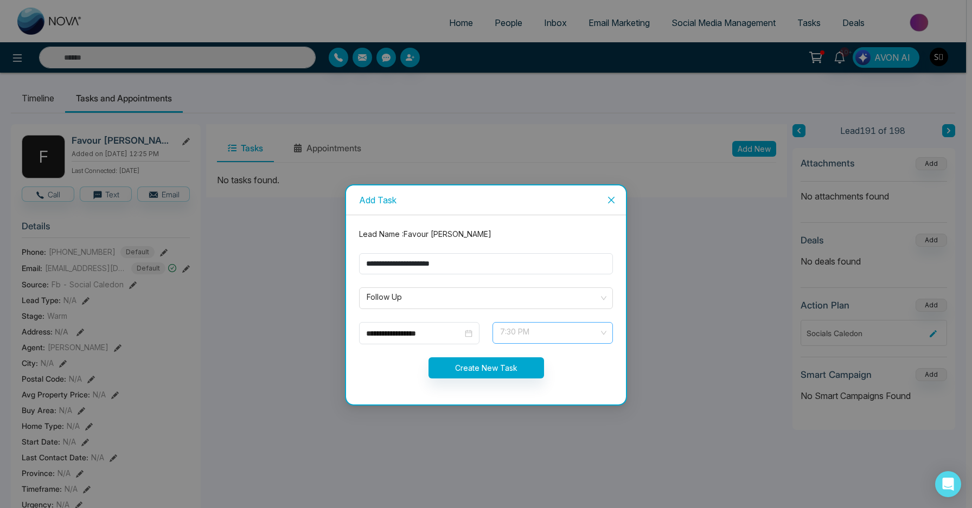
click at [532, 328] on span "7:30 PM" at bounding box center [552, 333] width 105 height 18
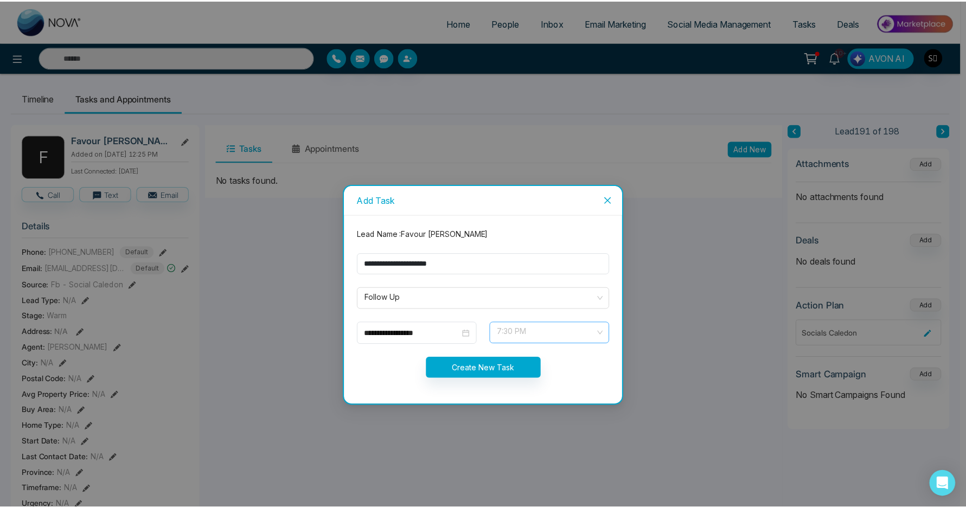
scroll to position [555, 0]
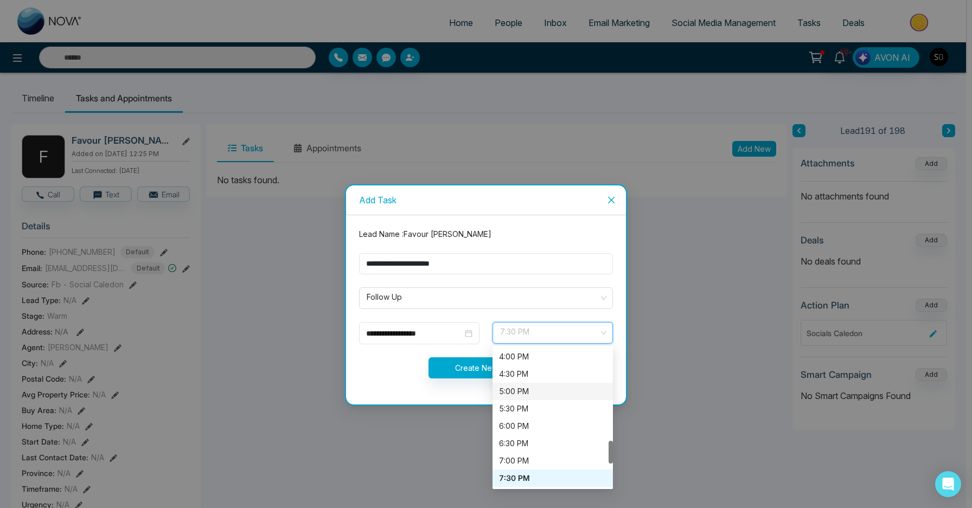
click at [526, 387] on div "5:00 PM" at bounding box center [552, 392] width 107 height 12
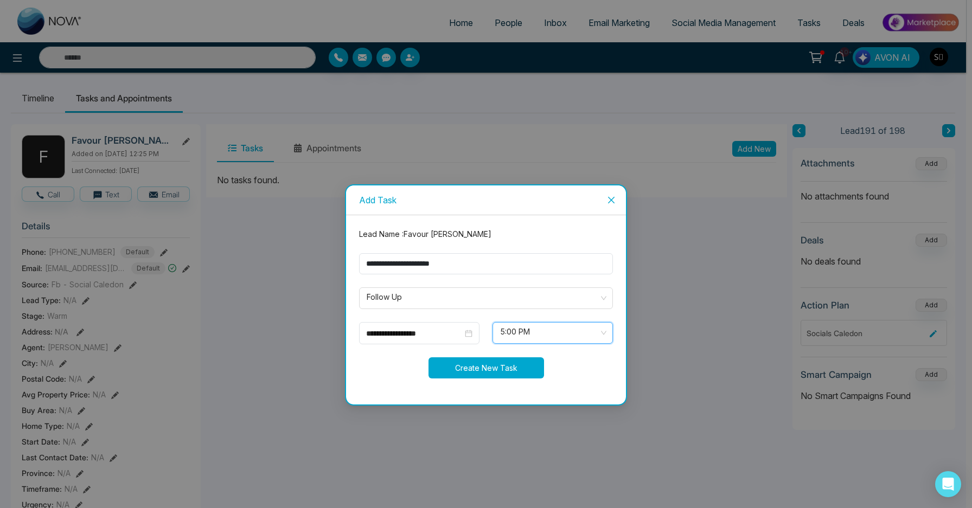
click at [504, 372] on button "Create New Task" at bounding box center [487, 367] width 116 height 21
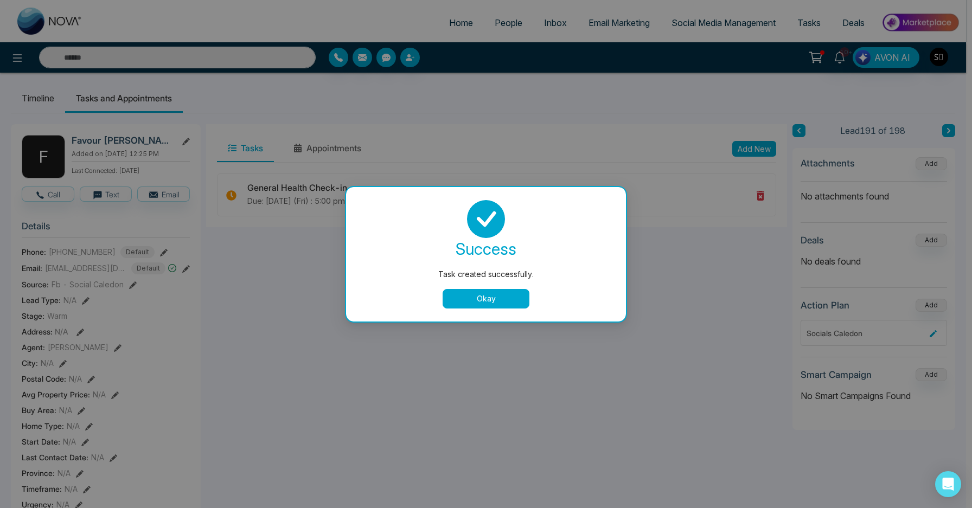
click at [501, 300] on button "Okay" at bounding box center [486, 299] width 87 height 20
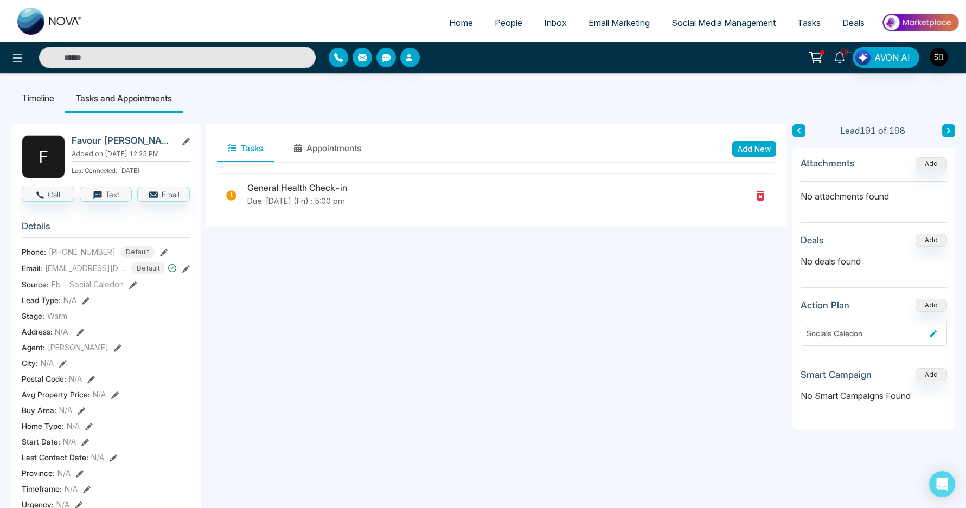
click at [849, 52] on span "10+" at bounding box center [845, 52] width 10 height 10
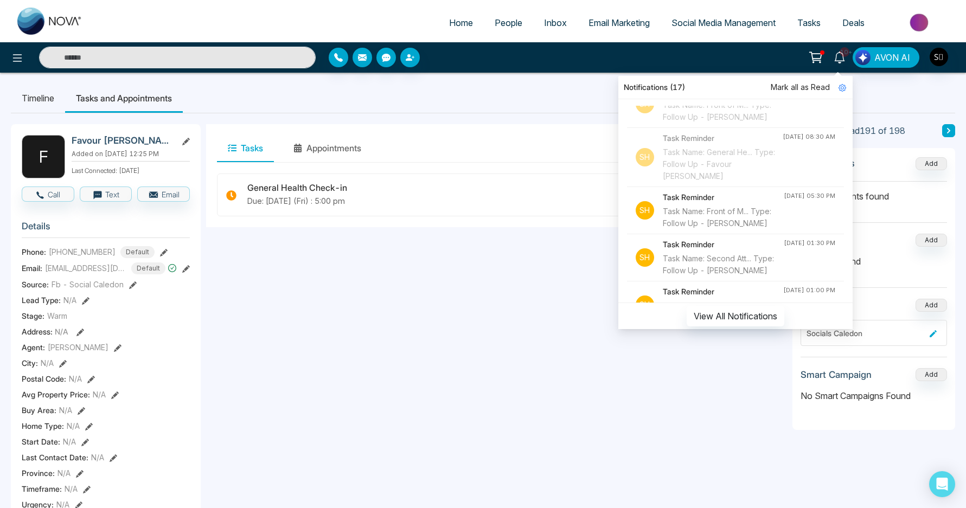
scroll to position [73, 0]
click at [738, 228] on div "Task Name: Front of M... Type: Follow Up - [PERSON_NAME]" at bounding box center [723, 216] width 121 height 24
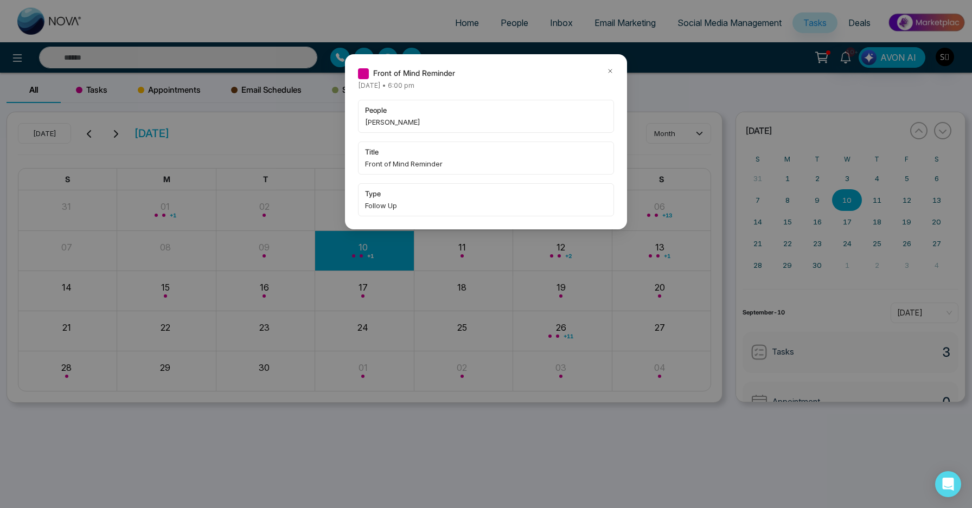
click at [373, 123] on span "[PERSON_NAME]" at bounding box center [486, 122] width 242 height 11
copy span "[PERSON_NAME]"
click at [609, 68] on icon at bounding box center [610, 71] width 8 height 8
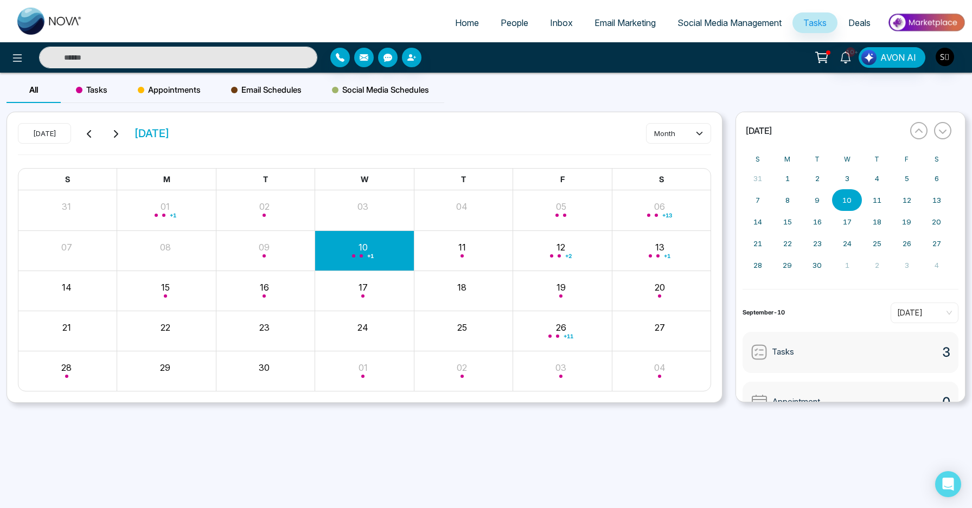
click at [196, 49] on input "text" at bounding box center [178, 58] width 278 height 22
paste input "*******"
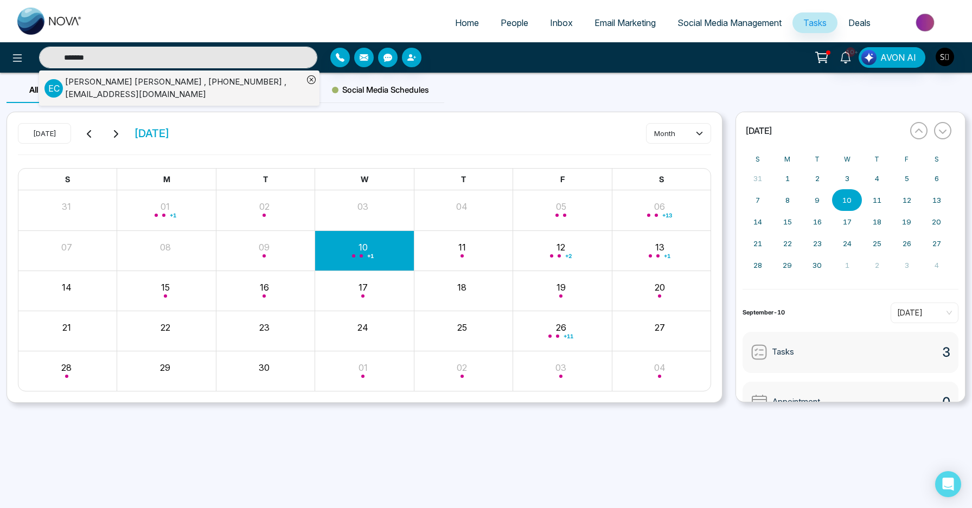
type input "*******"
click at [190, 90] on div "[PERSON_NAME] , [PHONE_NUMBER] , [EMAIL_ADDRESS][DOMAIN_NAME]" at bounding box center [184, 88] width 238 height 24
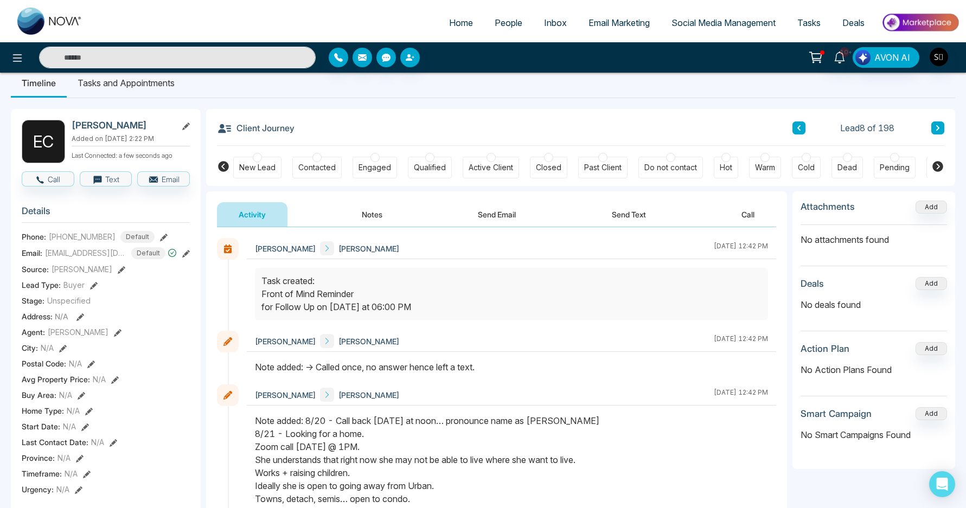
scroll to position [19, 0]
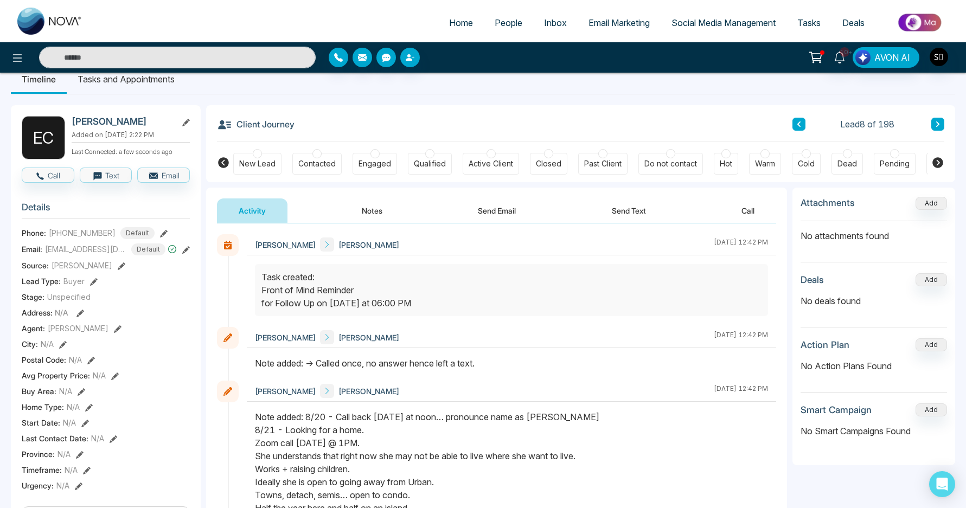
click at [351, 223] on div "[PERSON_NAME] [PERSON_NAME] [DATE] 12:42 PM [PERSON_NAME] [PERSON_NAME] [DATE] …" at bounding box center [496, 426] width 581 height 406
click at [353, 219] on button "Notes" at bounding box center [372, 211] width 64 height 24
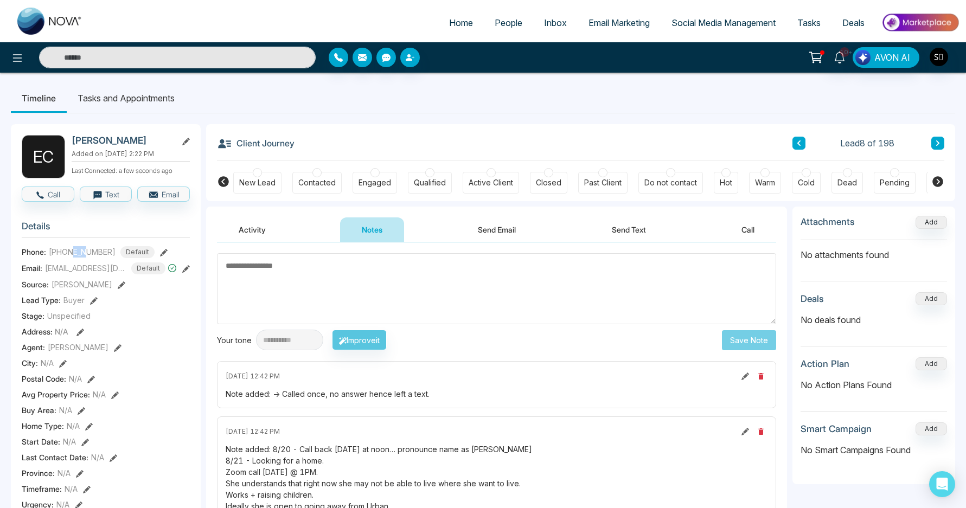
drag, startPoint x: 73, startPoint y: 247, endPoint x: 89, endPoint y: 248, distance: 16.3
click at [89, 248] on span "[PHONE_NUMBER]" at bounding box center [82, 251] width 67 height 11
click at [248, 283] on textarea at bounding box center [496, 288] width 559 height 71
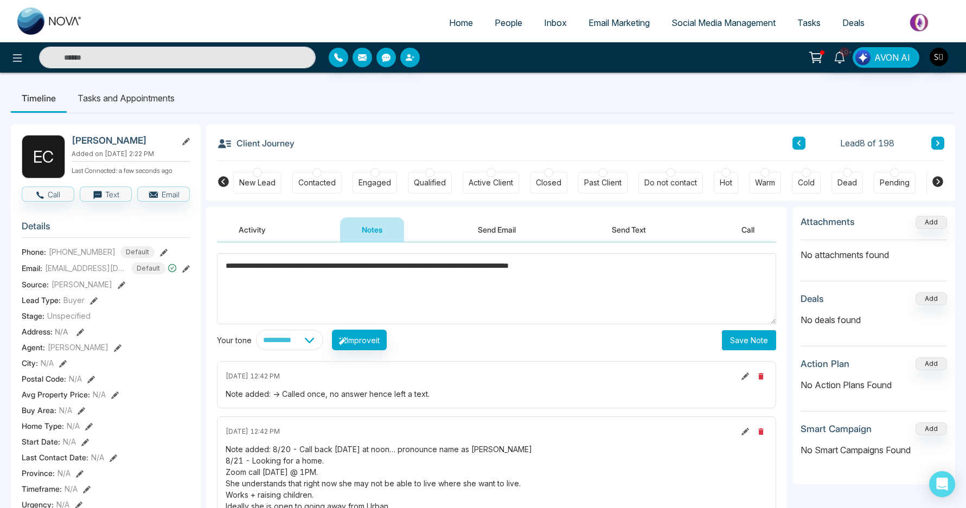
type textarea "**********"
click at [752, 340] on button "Save Note" at bounding box center [749, 340] width 54 height 20
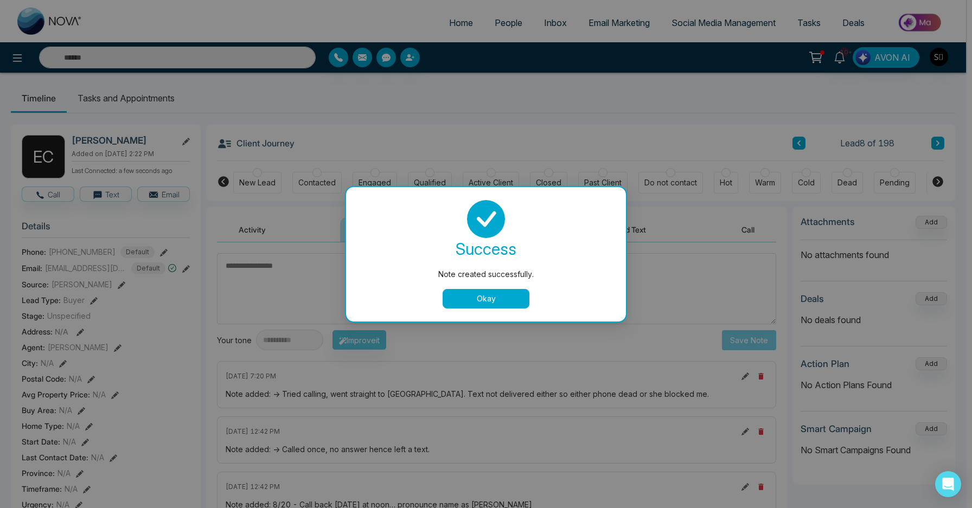
click at [464, 289] on button "Okay" at bounding box center [486, 299] width 87 height 20
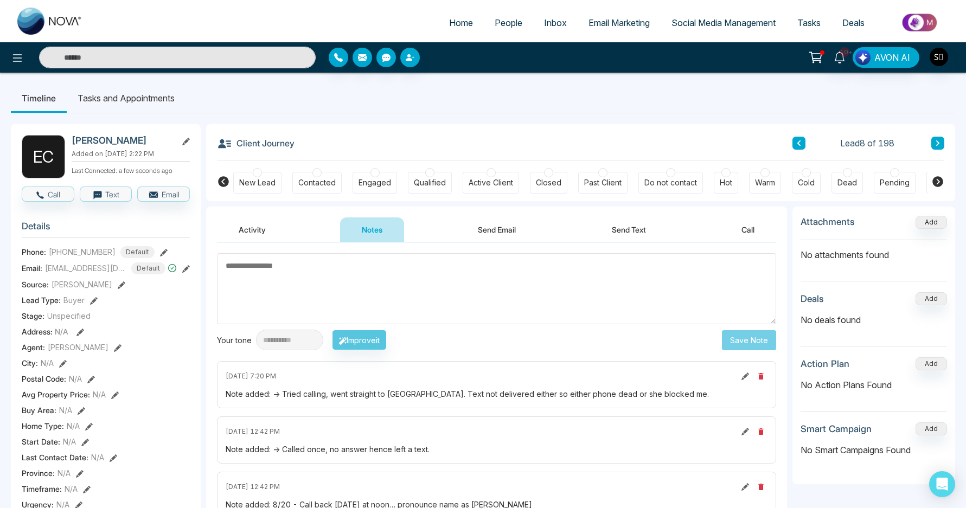
click at [164, 97] on li "Tasks and Appointments" at bounding box center [126, 98] width 119 height 29
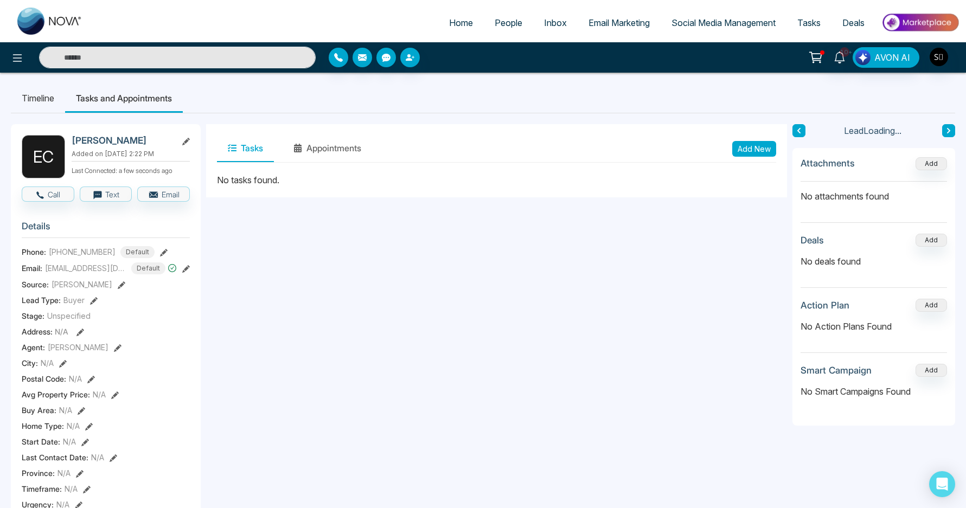
click at [759, 151] on button "Add New" at bounding box center [754, 149] width 44 height 16
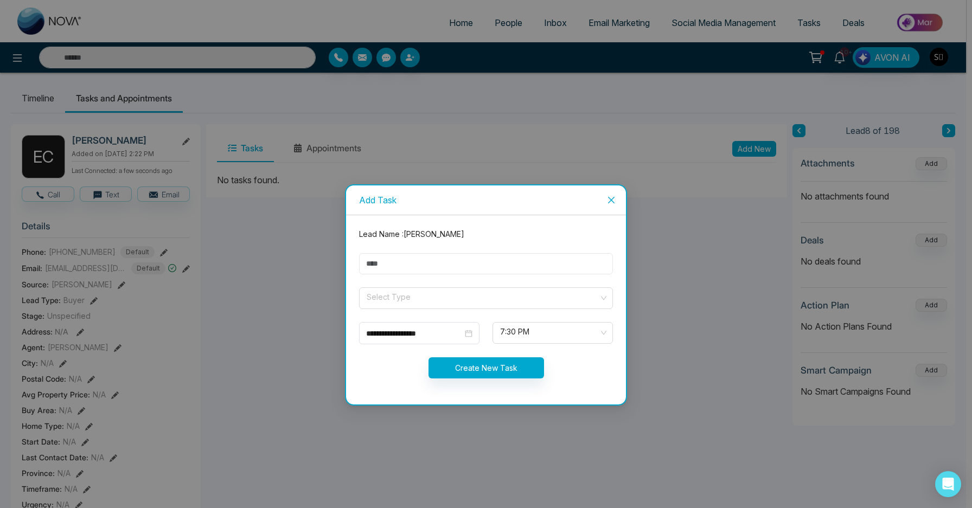
click at [478, 264] on input "text" at bounding box center [486, 263] width 254 height 21
type input "**********"
click at [431, 303] on input "search" at bounding box center [482, 296] width 233 height 16
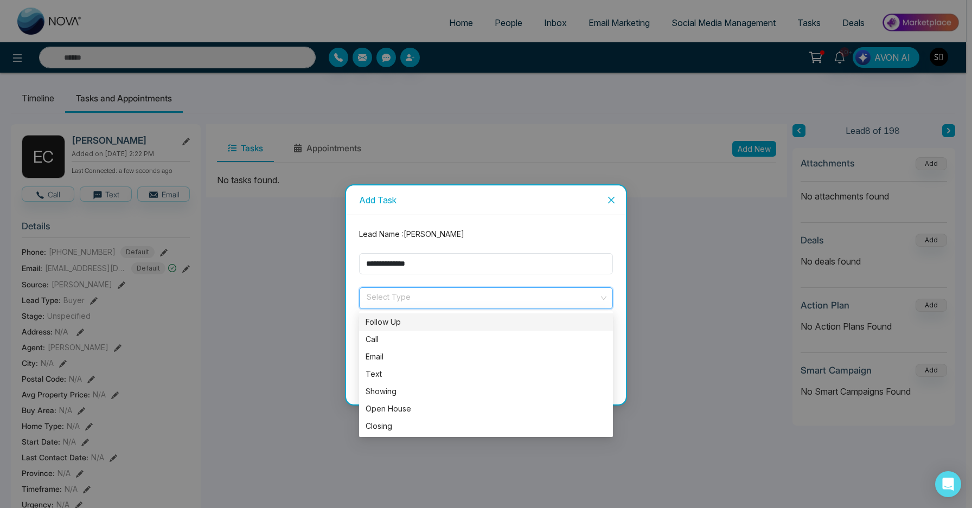
click at [416, 325] on div "Follow Up" at bounding box center [486, 322] width 241 height 12
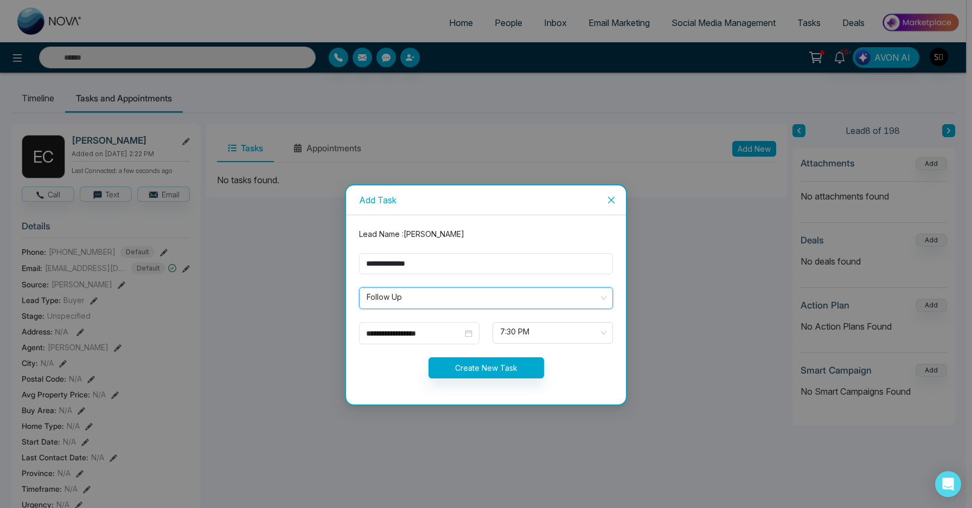
click at [416, 325] on div "**********" at bounding box center [419, 333] width 120 height 22
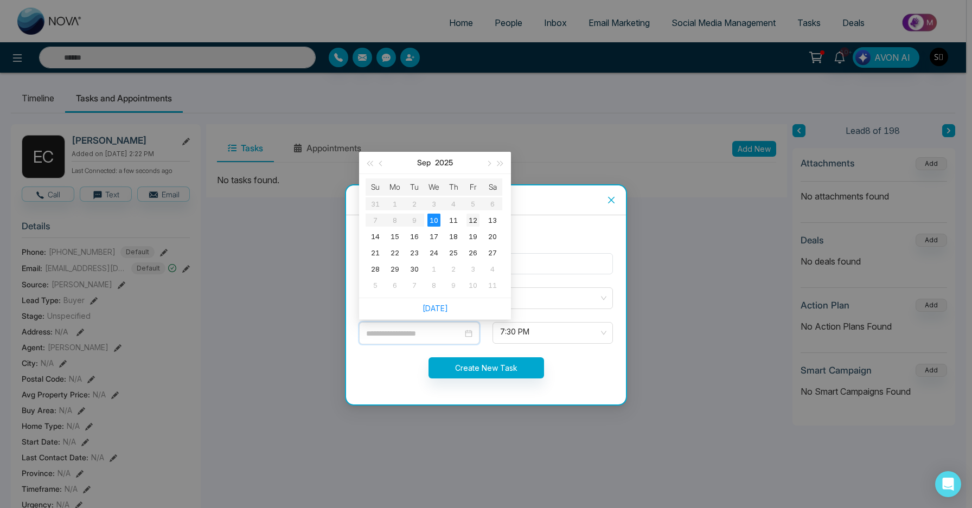
type input "**********"
click at [471, 224] on div "12" at bounding box center [472, 220] width 13 height 13
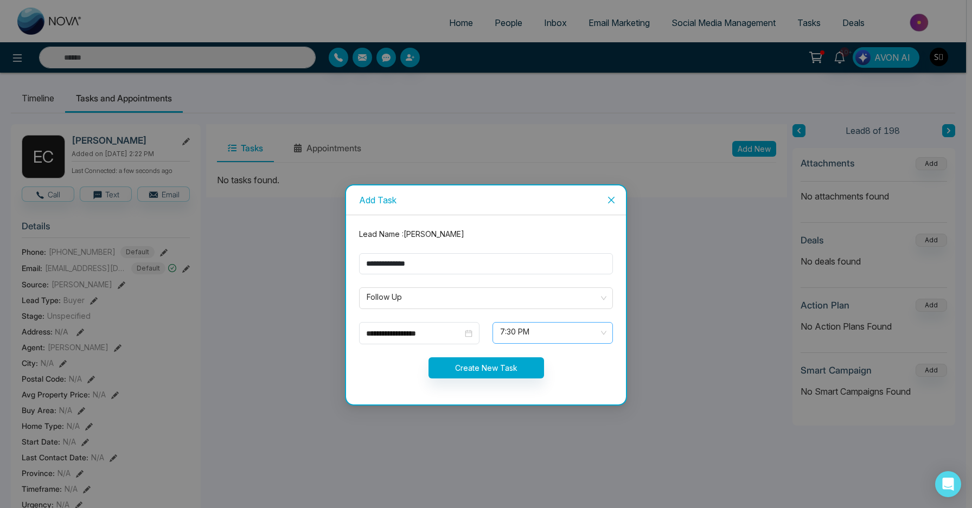
click at [529, 333] on span "7:30 PM" at bounding box center [552, 333] width 105 height 18
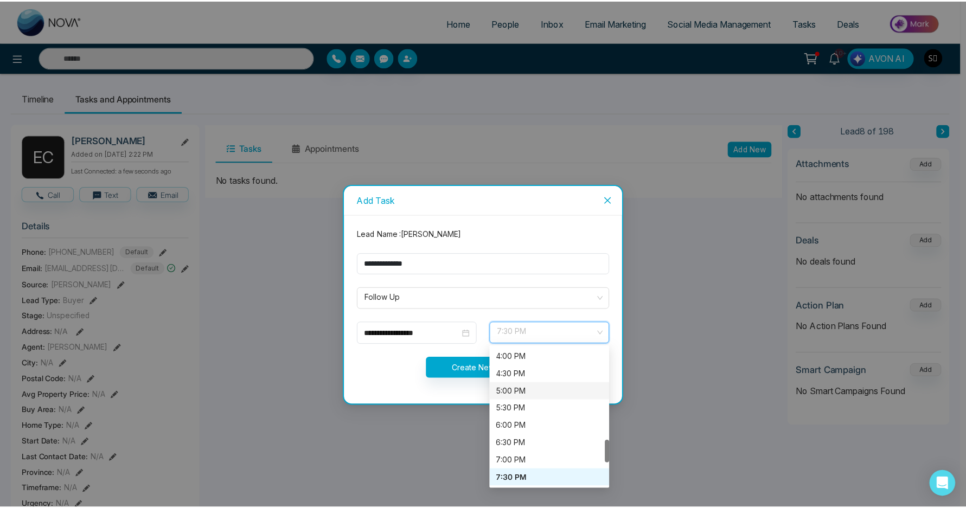
scroll to position [553, 0]
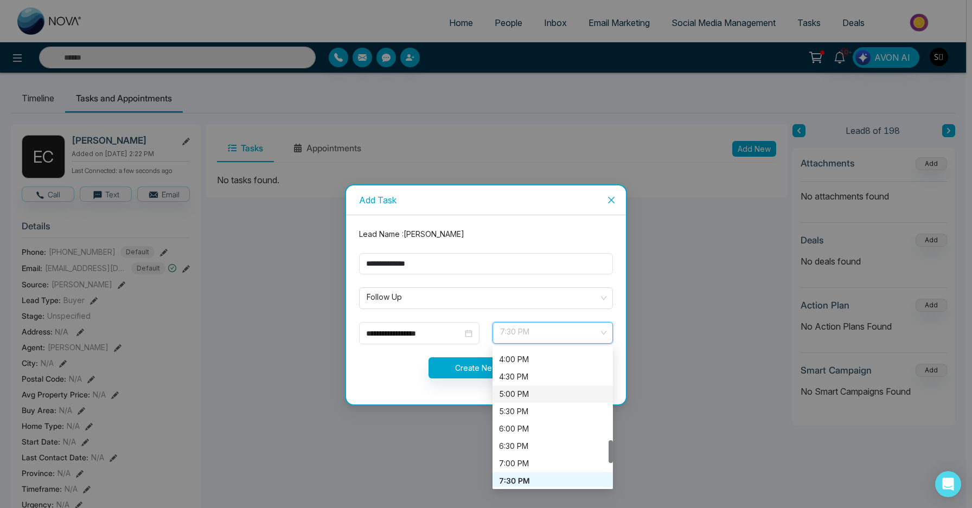
click at [528, 395] on div "5:00 PM" at bounding box center [552, 394] width 107 height 12
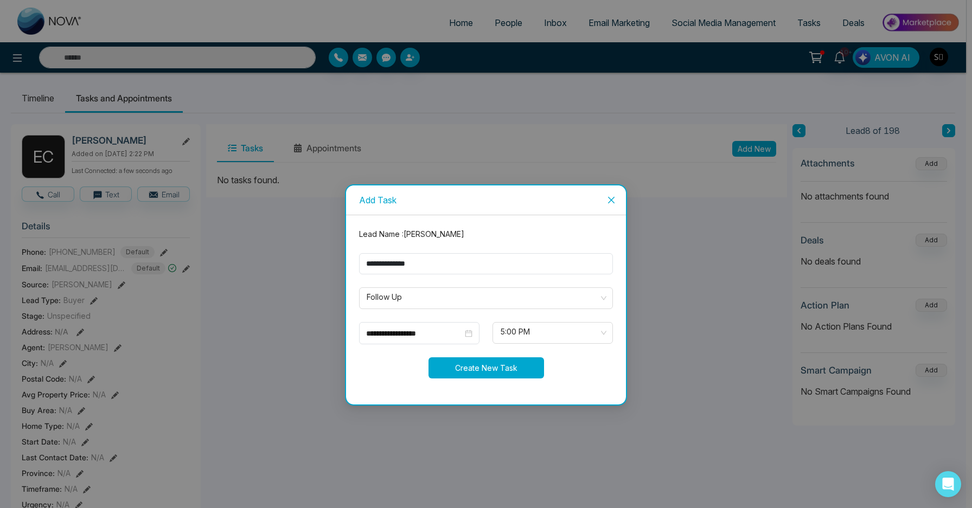
click at [511, 368] on button "Create New Task" at bounding box center [487, 367] width 116 height 21
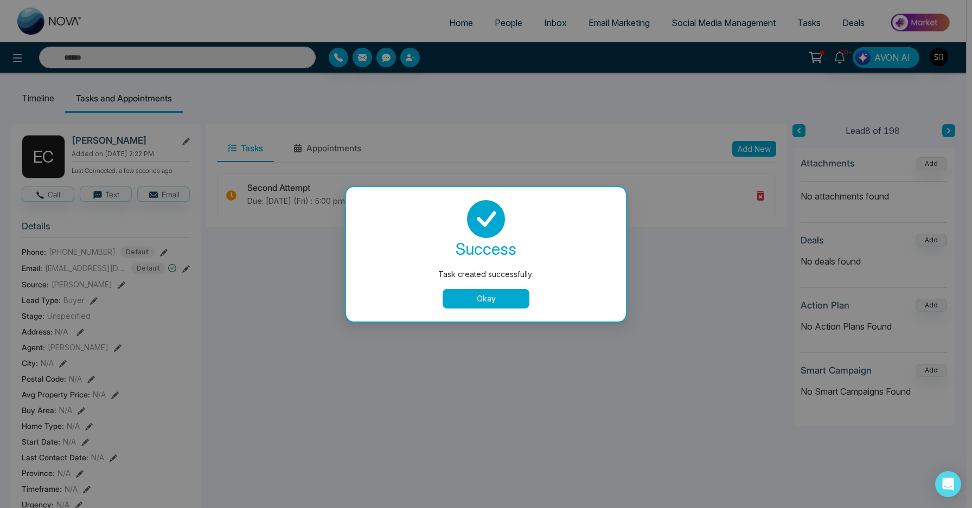
click at [508, 300] on button "Okay" at bounding box center [486, 299] width 87 height 20
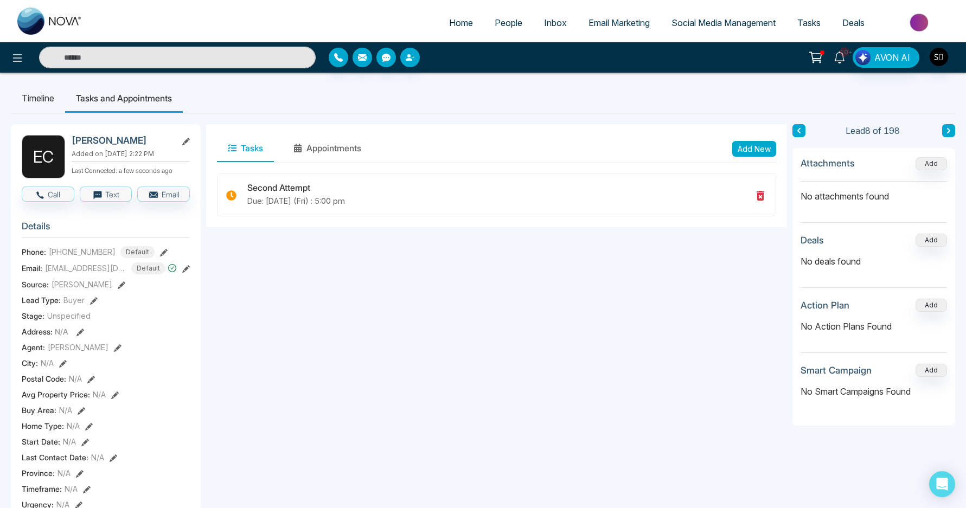
click at [844, 57] on icon at bounding box center [839, 58] width 10 height 12
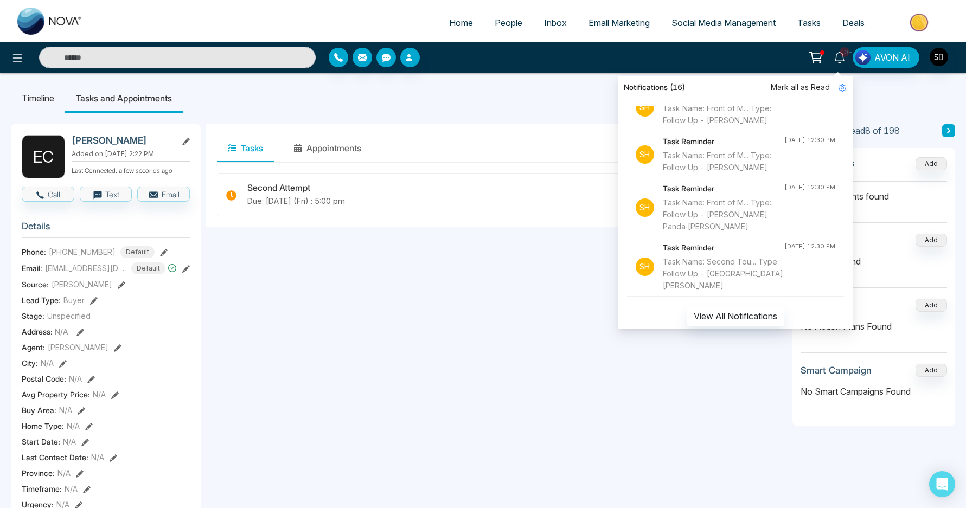
scroll to position [510, 0]
click at [720, 74] on div "Task Name: Drinks Soo... Type: Follow Up - [PERSON_NAME]" at bounding box center [723, 62] width 120 height 24
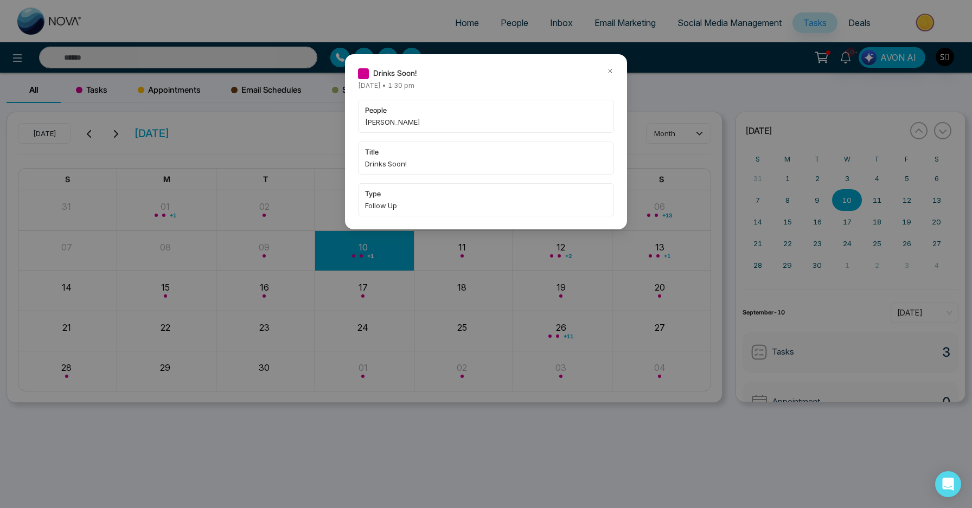
click at [383, 120] on span "[PERSON_NAME]" at bounding box center [486, 122] width 242 height 11
copy span "Oluwatobi"
click at [606, 71] on icon at bounding box center [610, 71] width 8 height 8
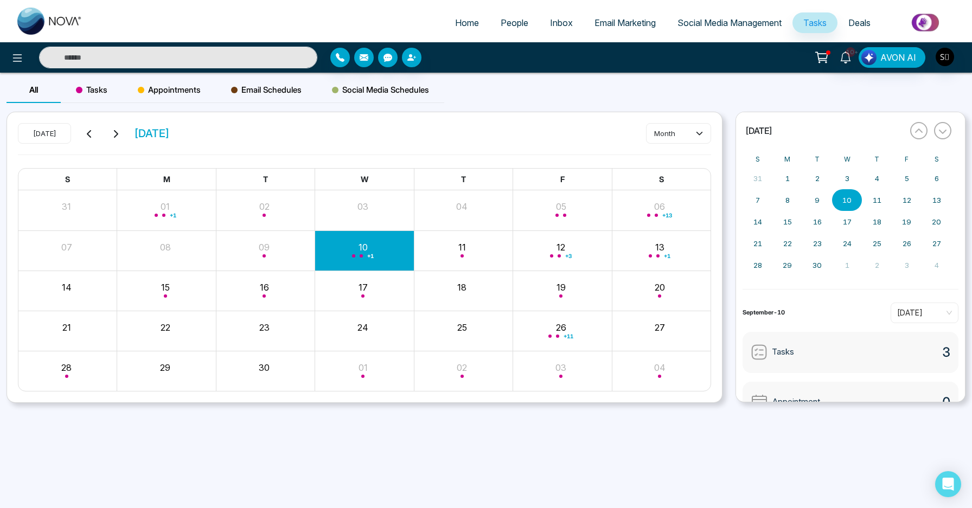
click at [243, 508] on div "Drinks Soon! [DATE] • 1:30 pm people [PERSON_NAME] title Drinks Soon! type Foll…" at bounding box center [486, 508] width 972 height 0
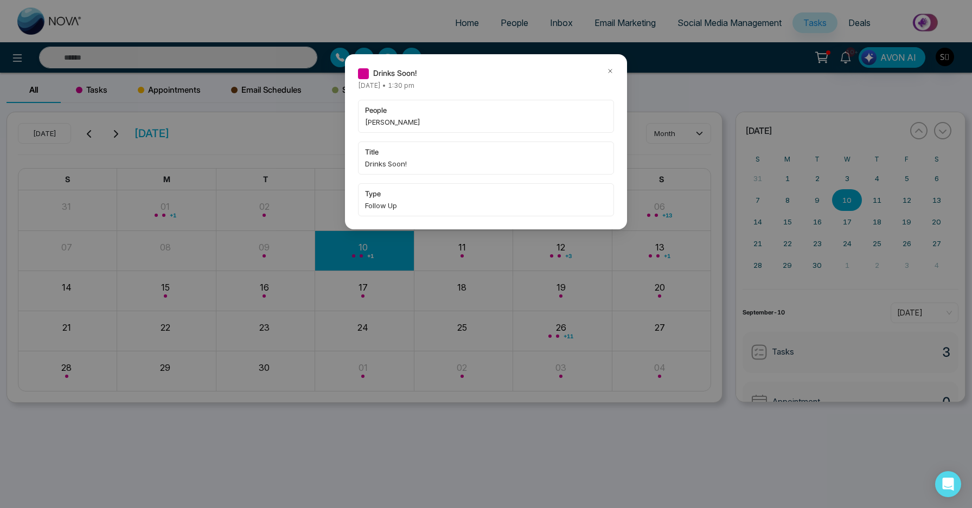
click at [612, 72] on icon at bounding box center [610, 71] width 8 height 8
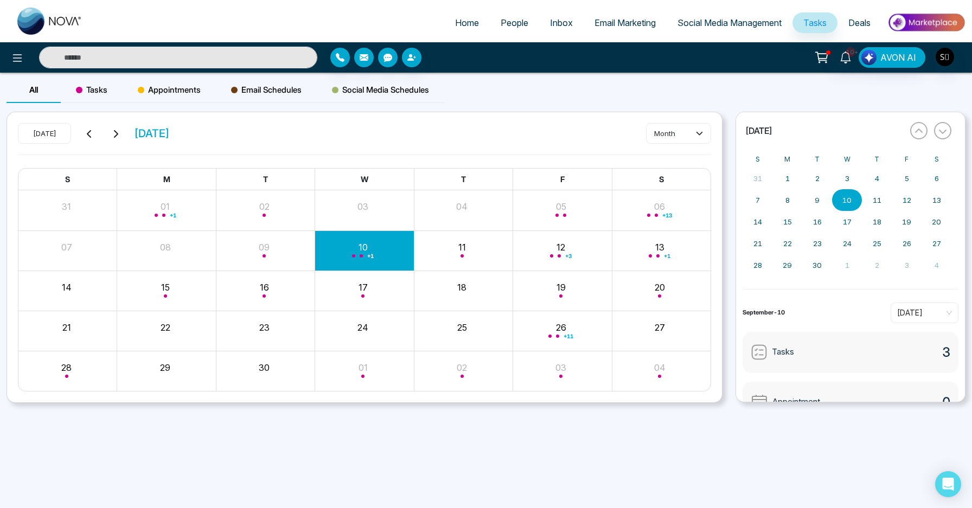
click at [201, 52] on input "text" at bounding box center [178, 58] width 278 height 22
paste input "*********"
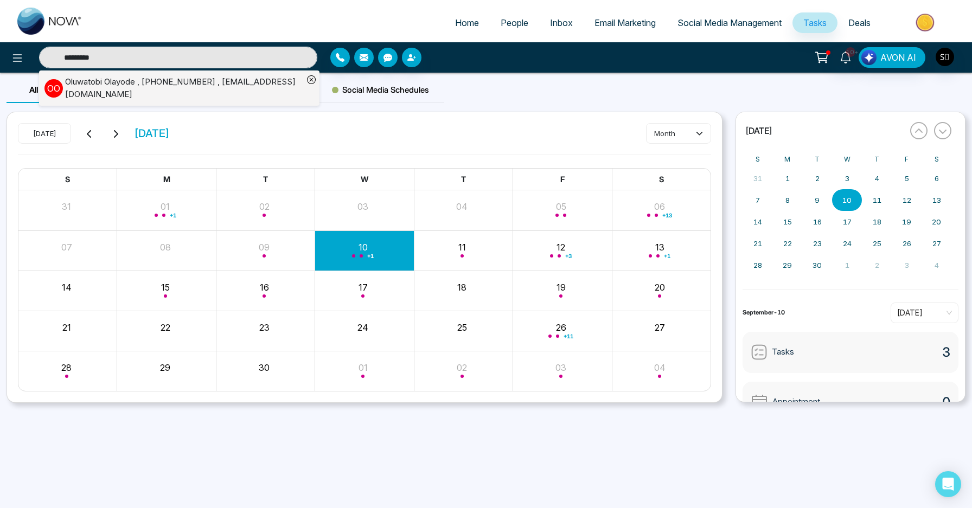
type input "*********"
click at [191, 92] on div "[PERSON_NAME] , [PHONE_NUMBER] , [EMAIL_ADDRESS][DOMAIN_NAME]" at bounding box center [184, 88] width 238 height 24
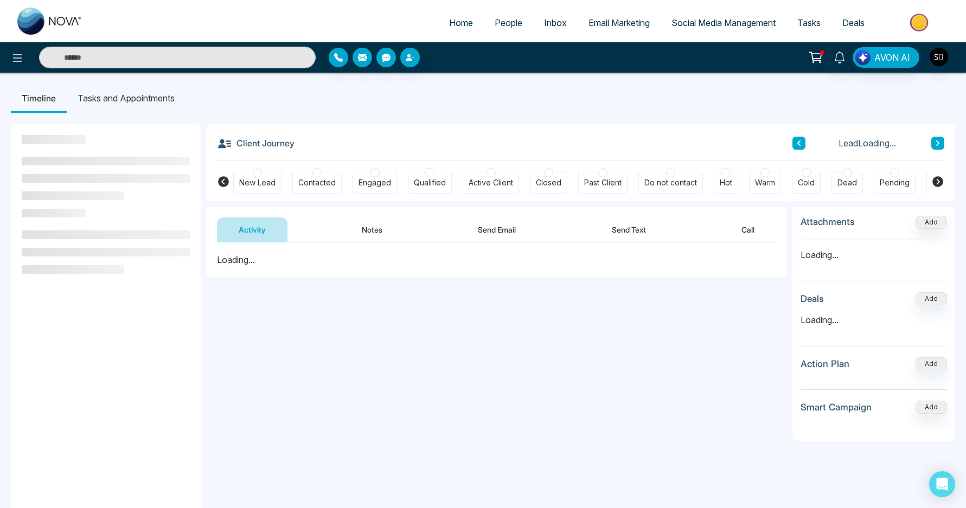
click at [152, 111] on li "Tasks and Appointments" at bounding box center [126, 98] width 119 height 29
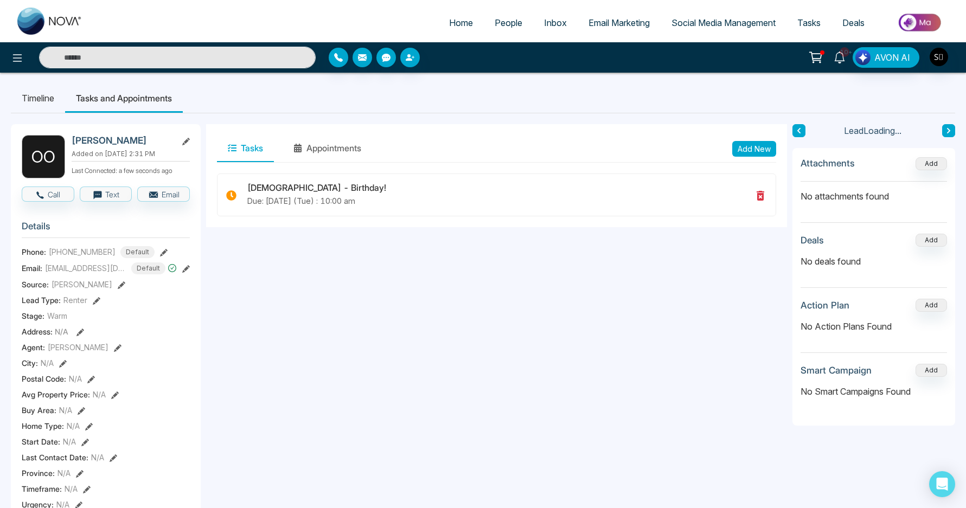
click at [842, 55] on span "10+" at bounding box center [845, 52] width 10 height 10
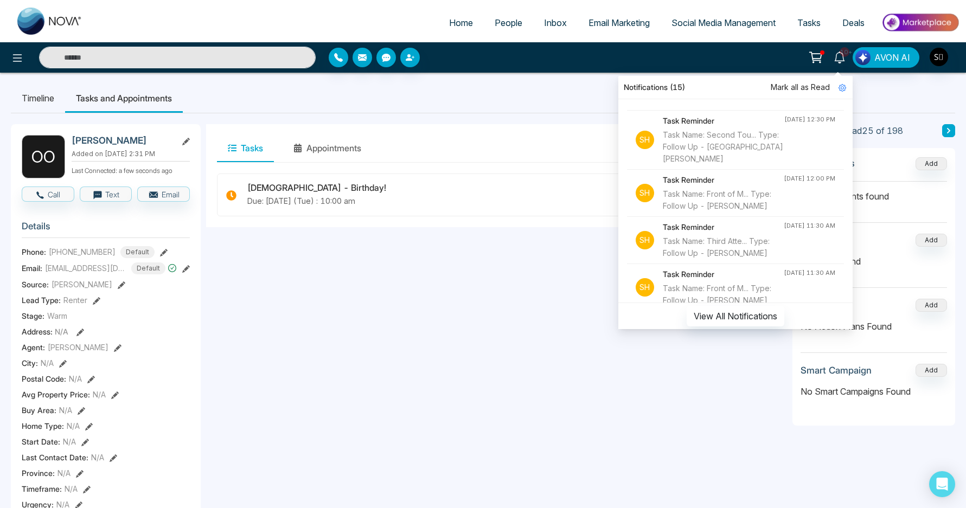
scroll to position [633, 0]
click at [469, 238] on div "Tasks Appointments Add New [DEMOGRAPHIC_DATA] - Birthday! Due: [DEMOGRAPHIC_DAT…" at bounding box center [496, 500] width 581 height 752
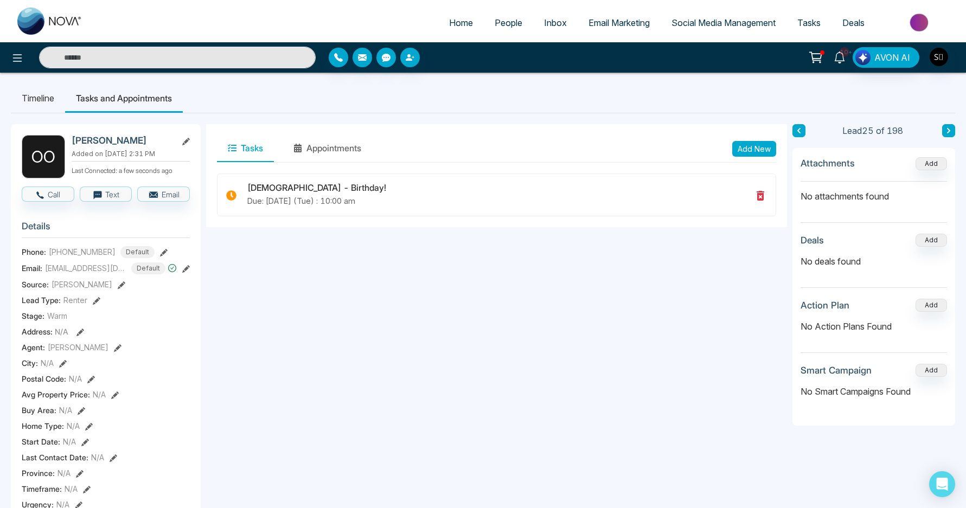
click at [845, 63] on link "10+" at bounding box center [840, 56] width 26 height 19
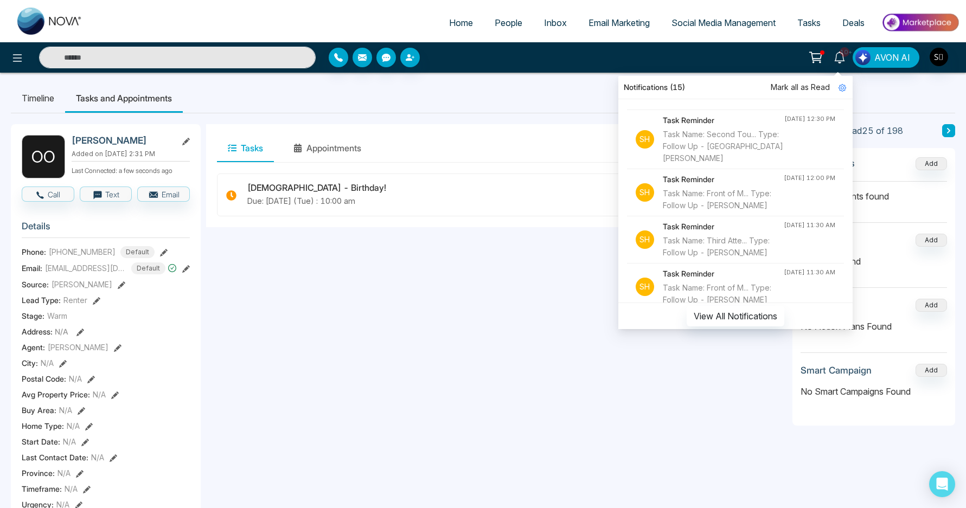
click at [265, 72] on div "10+ Notifications (15) [PERSON_NAME] all as Read Sh Task Reminder Task Name: Fr…" at bounding box center [483, 57] width 966 height 30
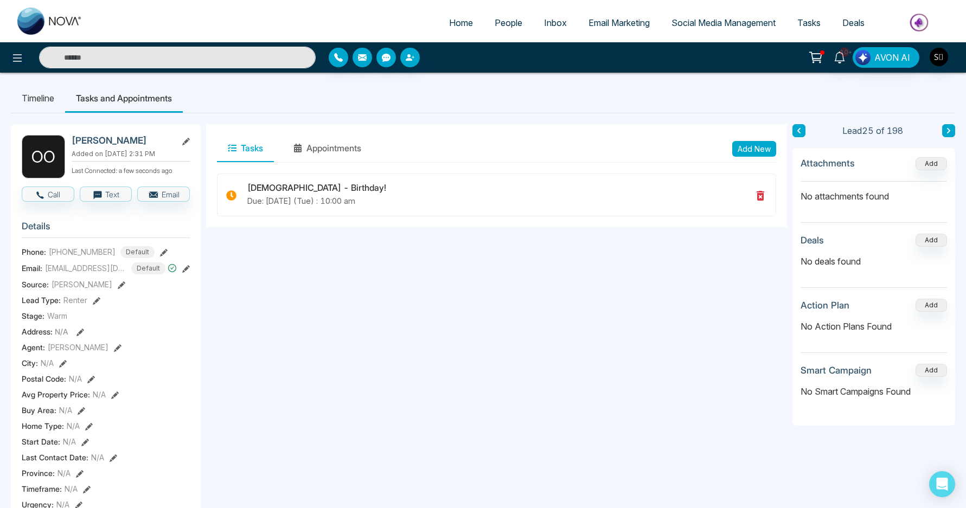
click at [263, 60] on input "text" at bounding box center [177, 58] width 277 height 22
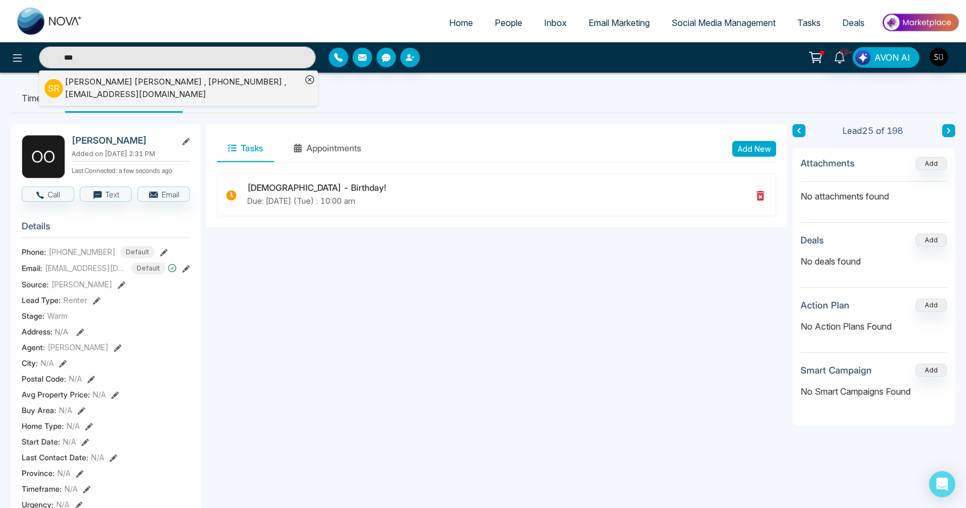
type input "***"
click at [129, 86] on div "[PERSON_NAME] [PERSON_NAME] , [PHONE_NUMBER] , [EMAIL_ADDRESS][DOMAIN_NAME]" at bounding box center [183, 88] width 236 height 24
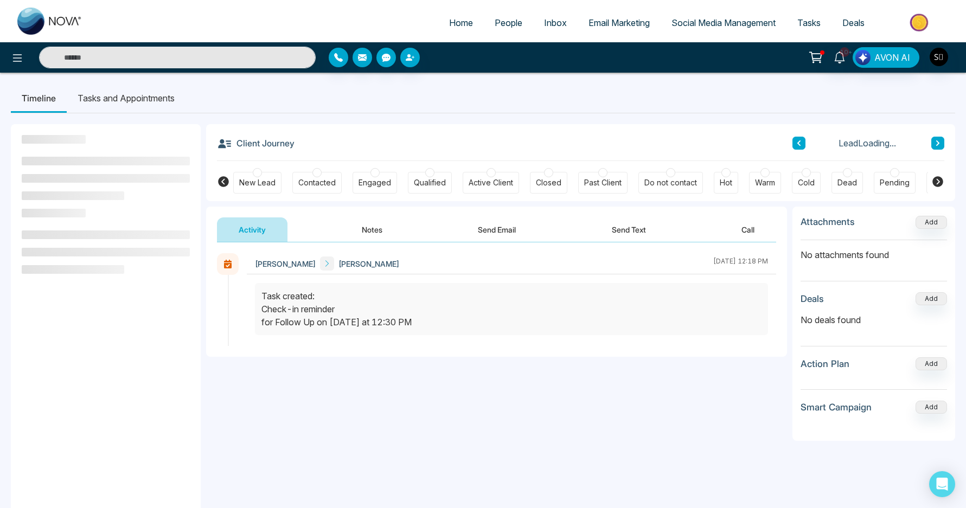
click at [386, 239] on button "Notes" at bounding box center [372, 230] width 64 height 24
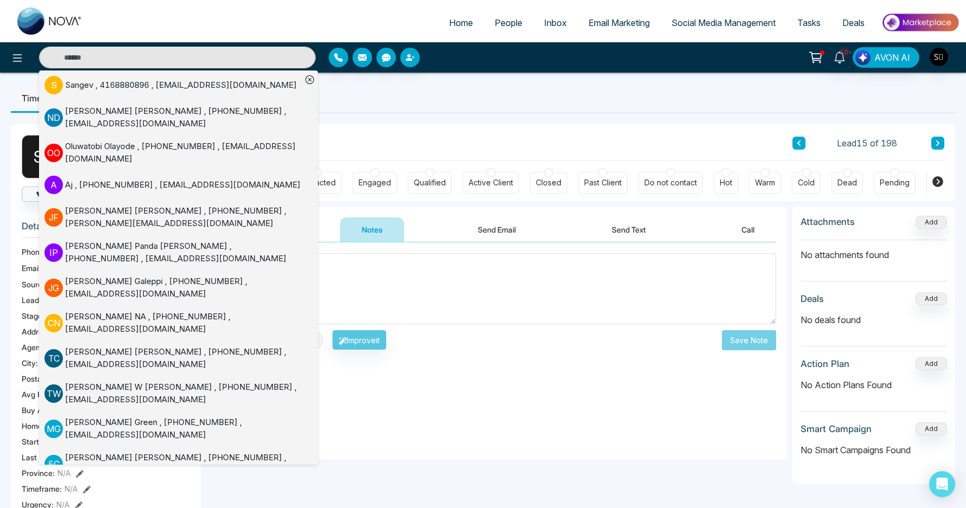
click at [483, 299] on textarea at bounding box center [496, 288] width 559 height 71
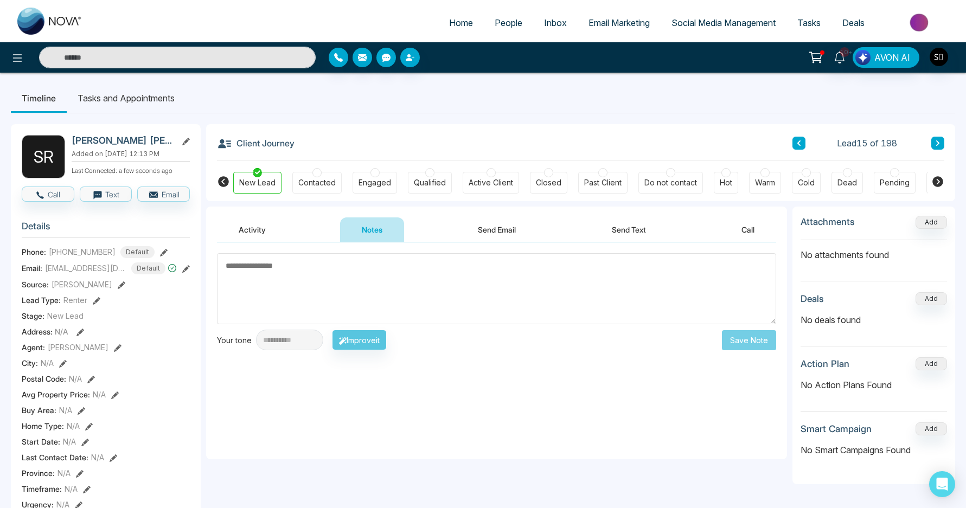
click at [518, 402] on div "**********" at bounding box center [496, 350] width 581 height 217
click at [138, 105] on li "Tasks and Appointments" at bounding box center [126, 98] width 119 height 29
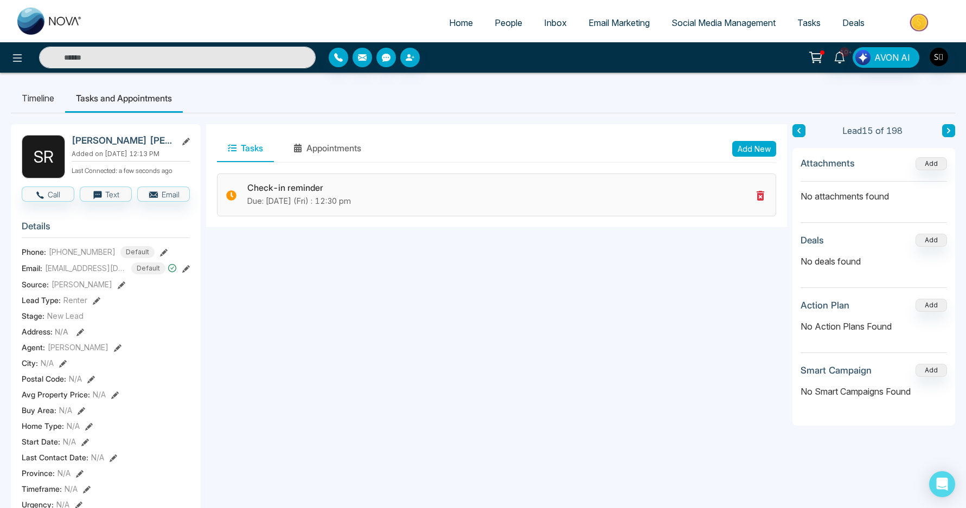
click at [768, 196] on div "Check-in reminder Due: [DATE] (Fri) : 12:30 pm" at bounding box center [496, 195] width 559 height 43
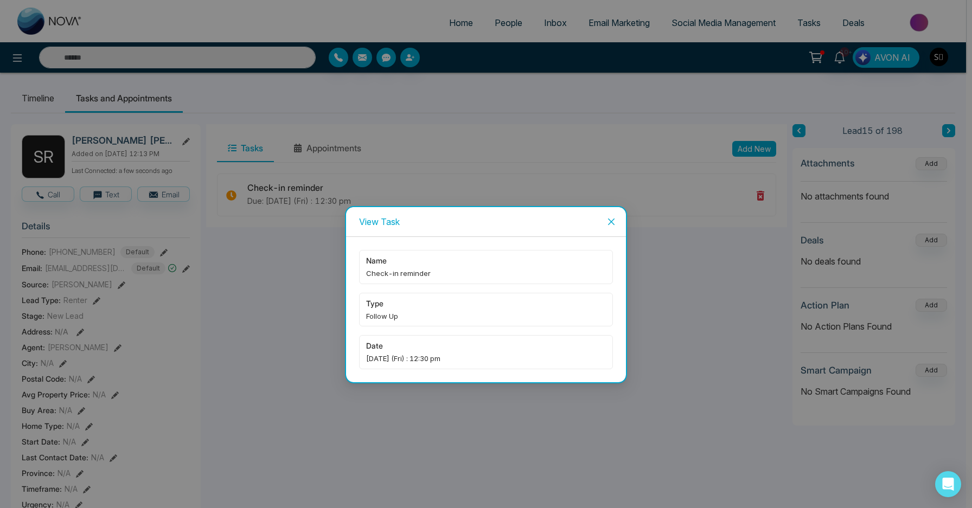
click at [612, 222] on icon "close" at bounding box center [611, 222] width 7 height 7
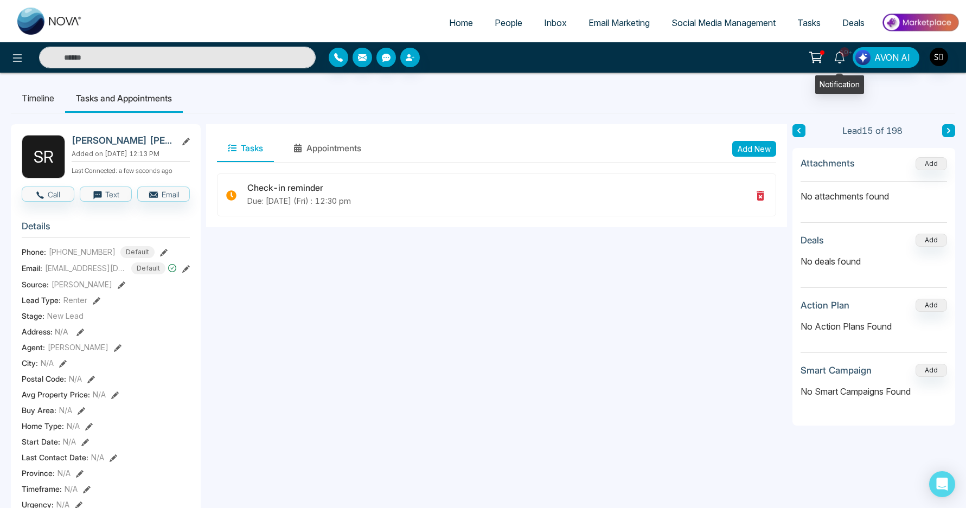
click at [846, 52] on span "10+" at bounding box center [845, 52] width 10 height 10
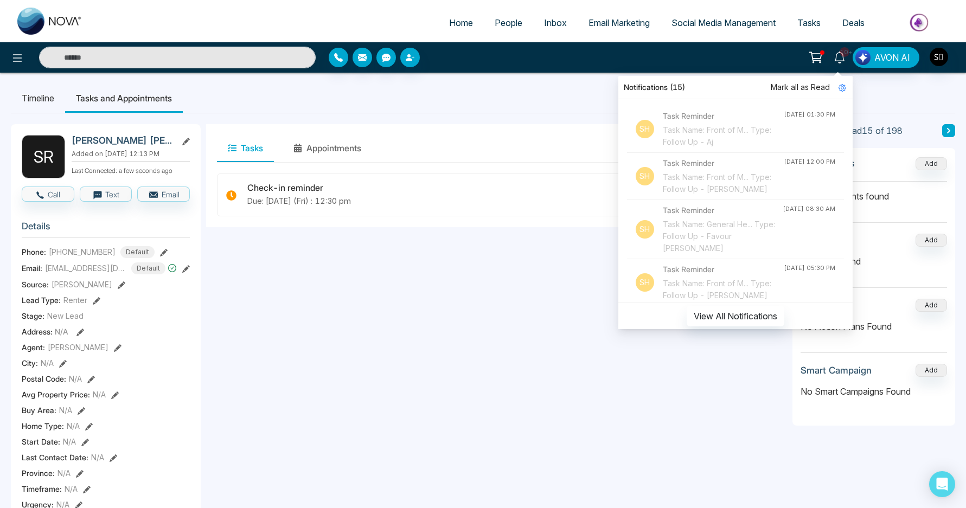
click at [558, 145] on div "Tasks Appointments Add New" at bounding box center [496, 149] width 559 height 28
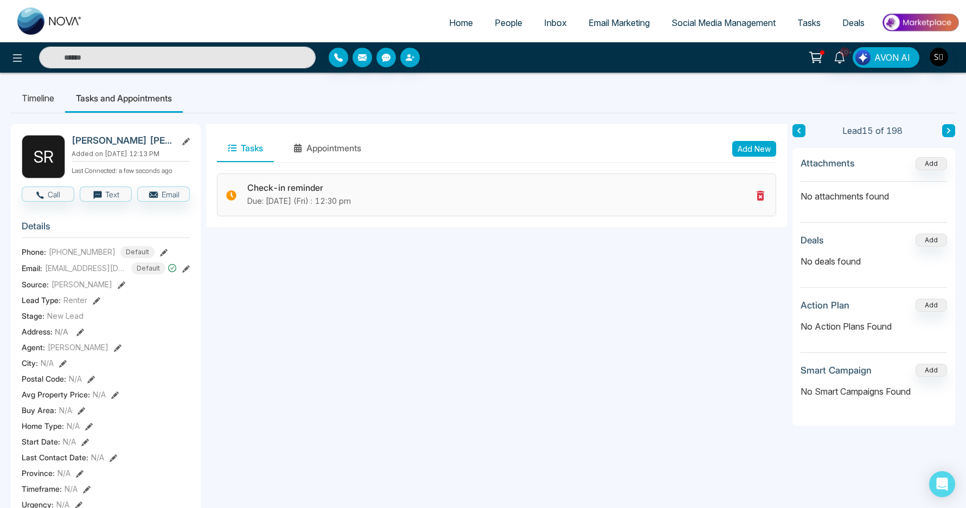
click at [763, 195] on icon at bounding box center [761, 196] width 8 height 10
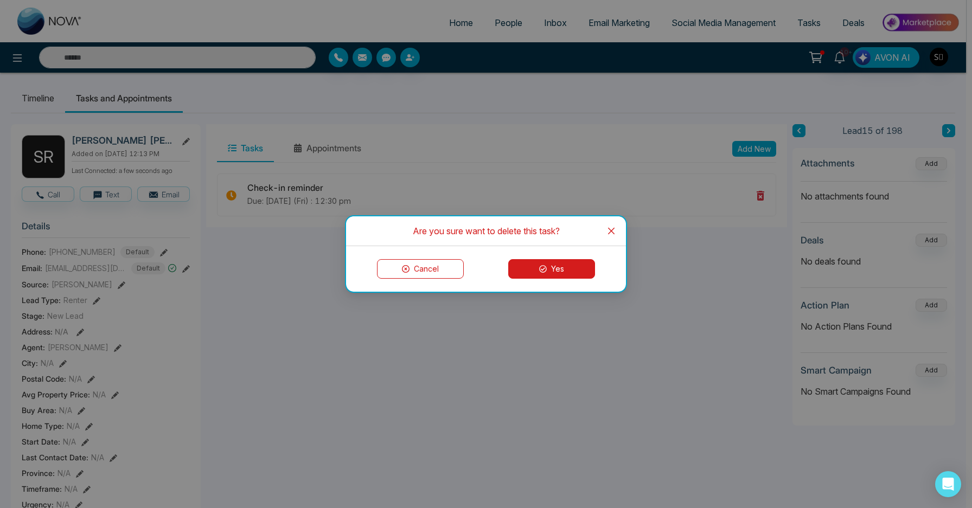
click at [544, 268] on icon at bounding box center [543, 269] width 8 height 8
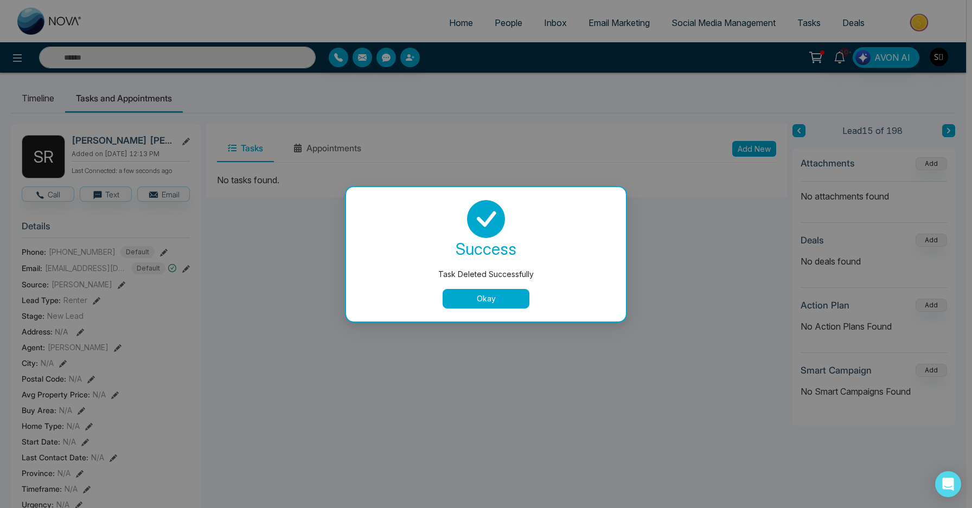
click at [506, 290] on button "Okay" at bounding box center [486, 299] width 87 height 20
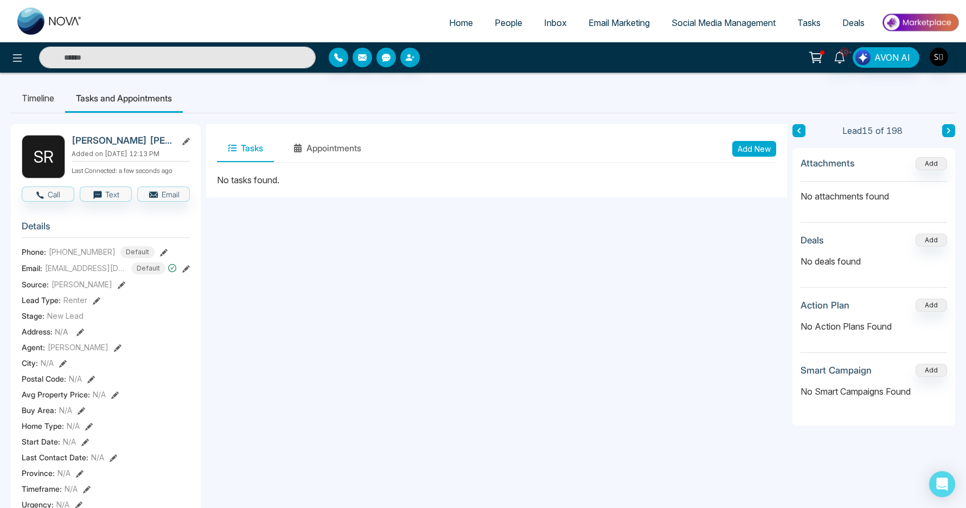
click at [751, 150] on button "Add New" at bounding box center [754, 149] width 44 height 16
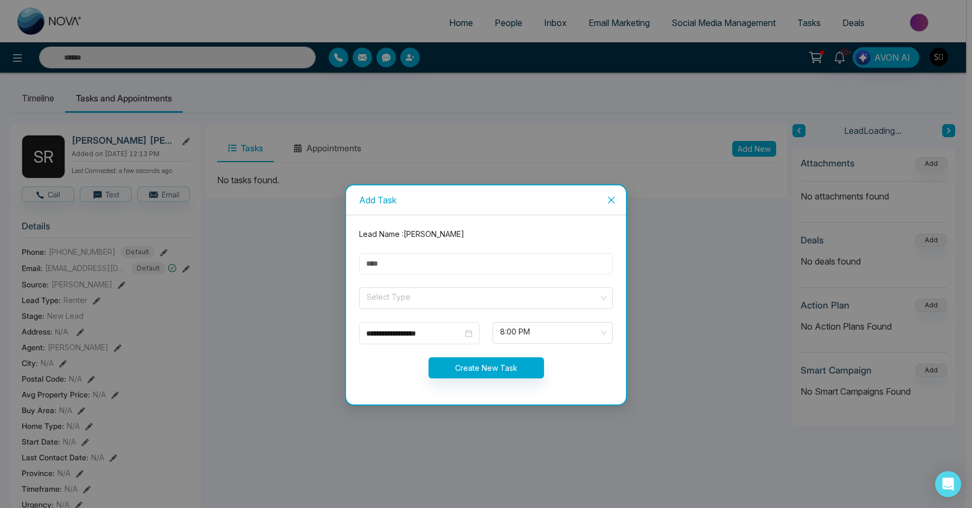
click at [405, 273] on input "text" at bounding box center [486, 263] width 254 height 21
type input "**********"
click at [435, 299] on input "search" at bounding box center [482, 296] width 233 height 16
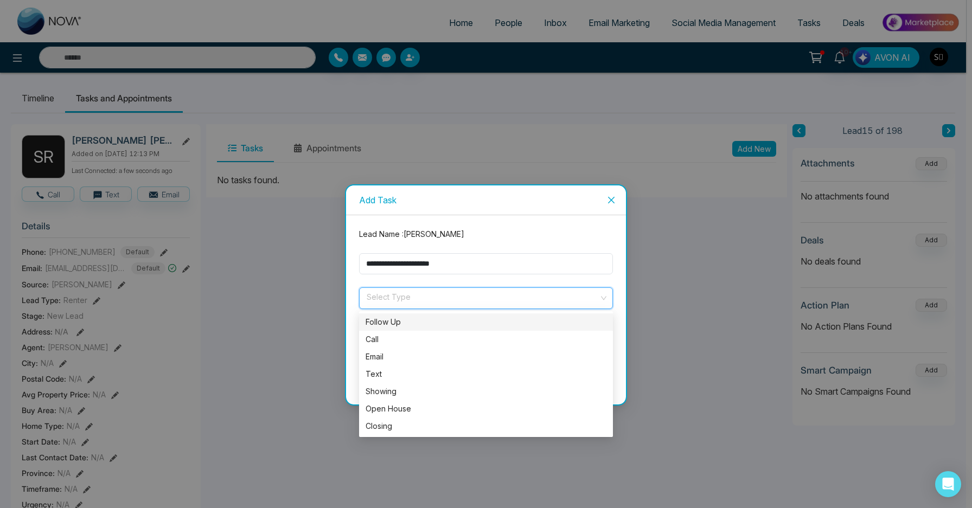
click at [438, 315] on div "Follow Up" at bounding box center [486, 322] width 254 height 17
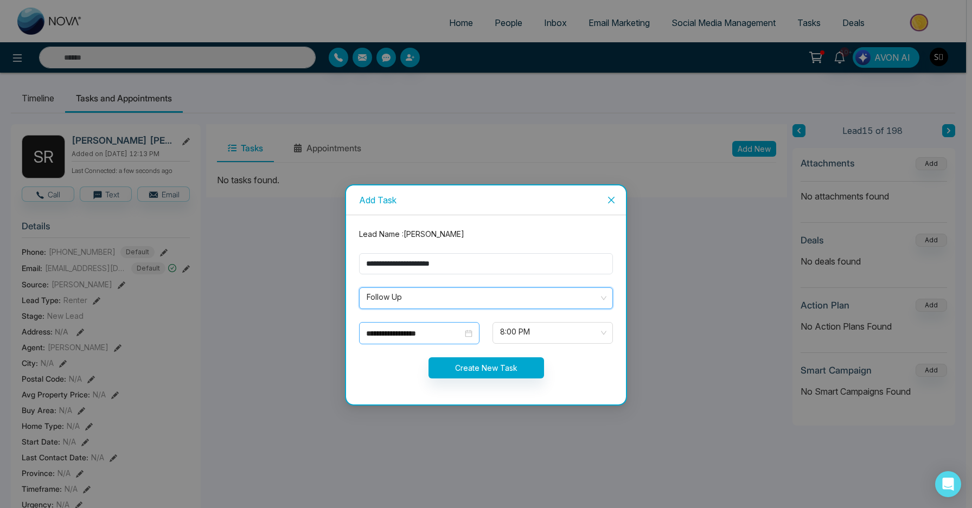
click at [434, 331] on input "**********" at bounding box center [414, 334] width 97 height 12
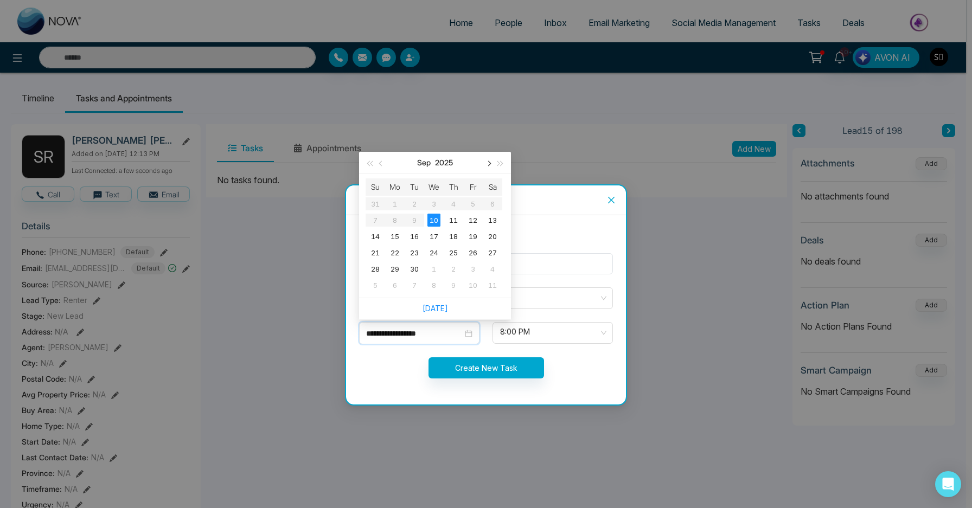
click at [491, 164] on button "button" at bounding box center [488, 163] width 12 height 22
type input "**********"
click at [477, 234] on div "17" at bounding box center [472, 236] width 13 height 13
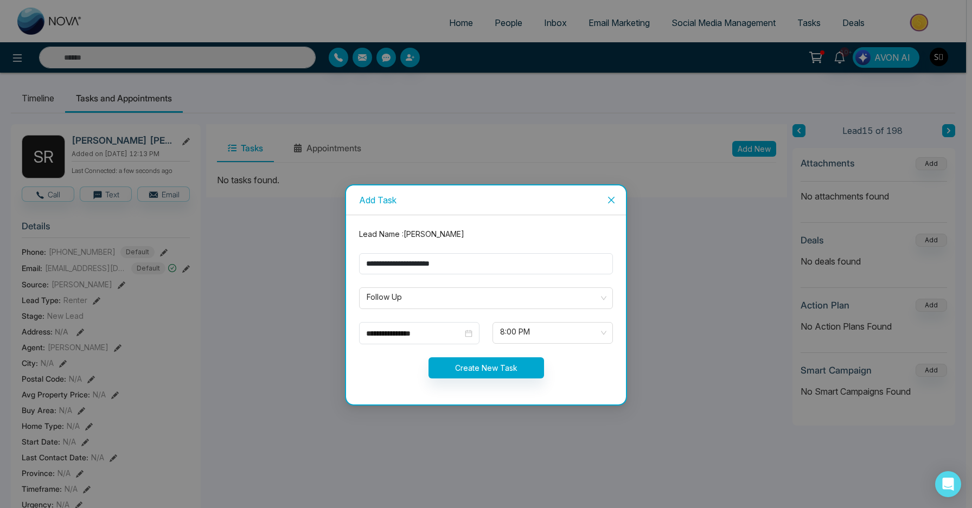
click at [530, 321] on form "**********" at bounding box center [486, 309] width 267 height 163
click at [538, 328] on span "8:00 PM" at bounding box center [552, 333] width 105 height 18
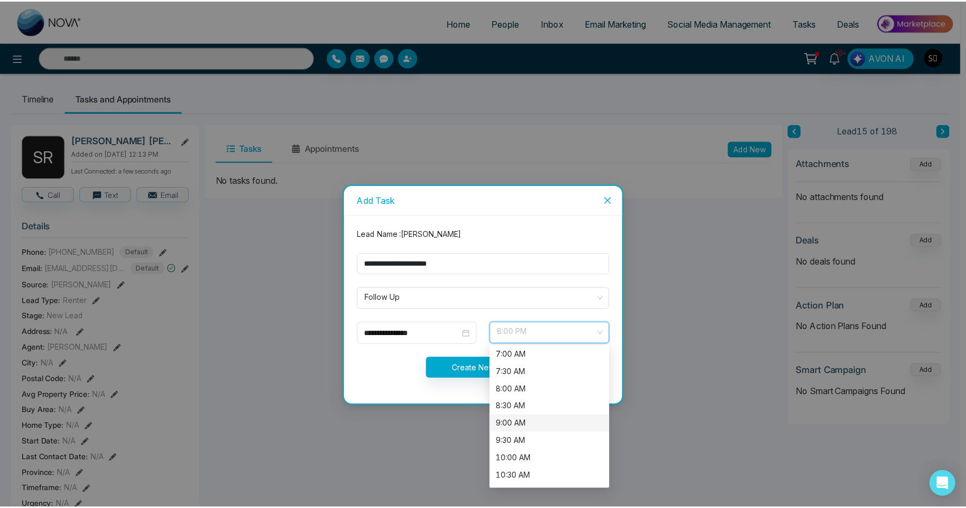
scroll to position [335, 0]
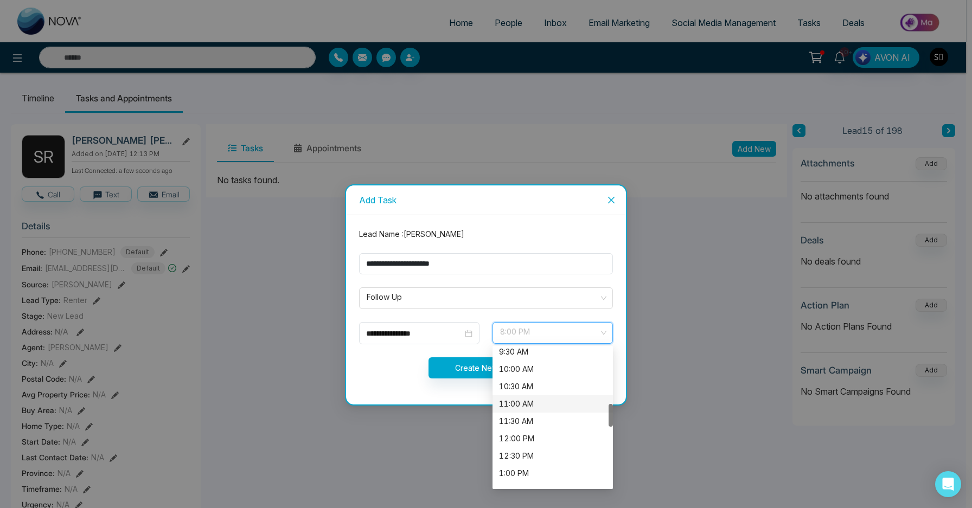
click at [530, 402] on div "11:00 AM" at bounding box center [552, 404] width 107 height 12
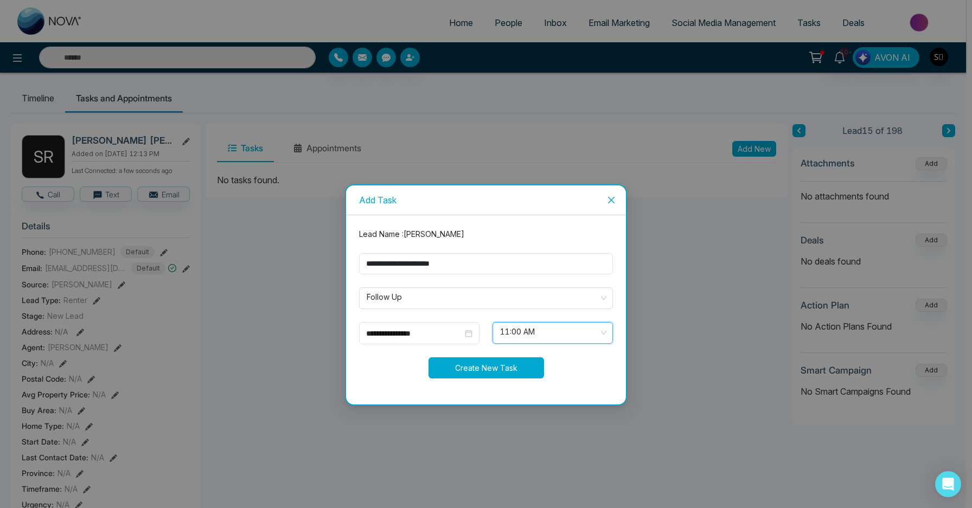
click at [466, 372] on button "Create New Task" at bounding box center [487, 367] width 116 height 21
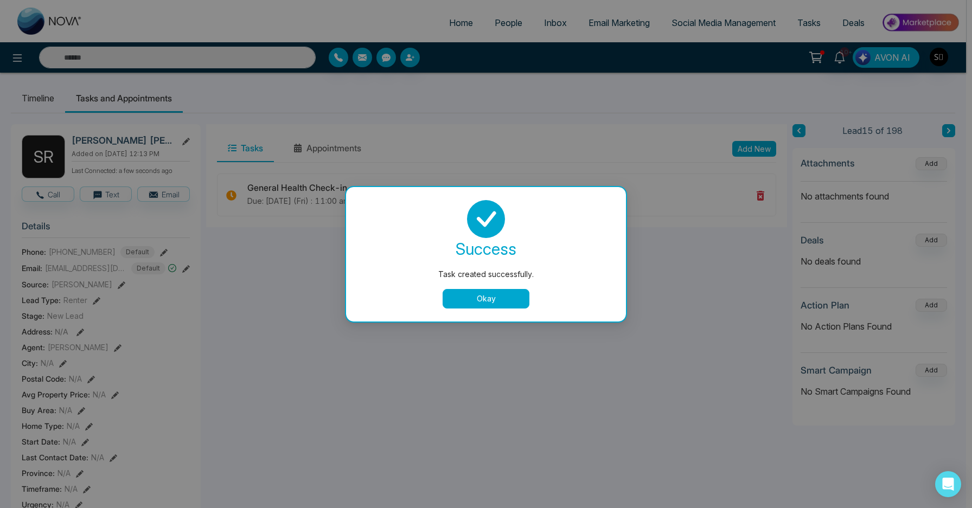
click at [507, 303] on button "Okay" at bounding box center [486, 299] width 87 height 20
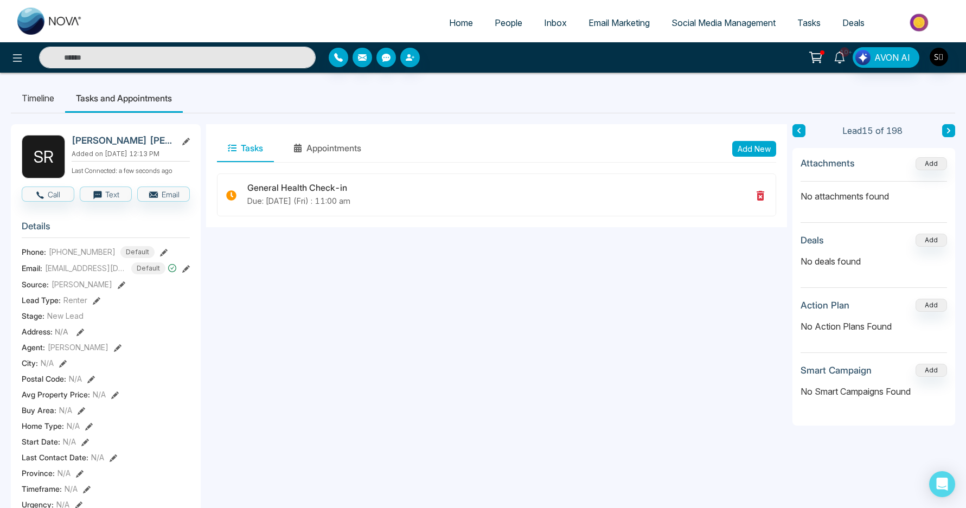
click at [844, 62] on icon at bounding box center [840, 58] width 12 height 12
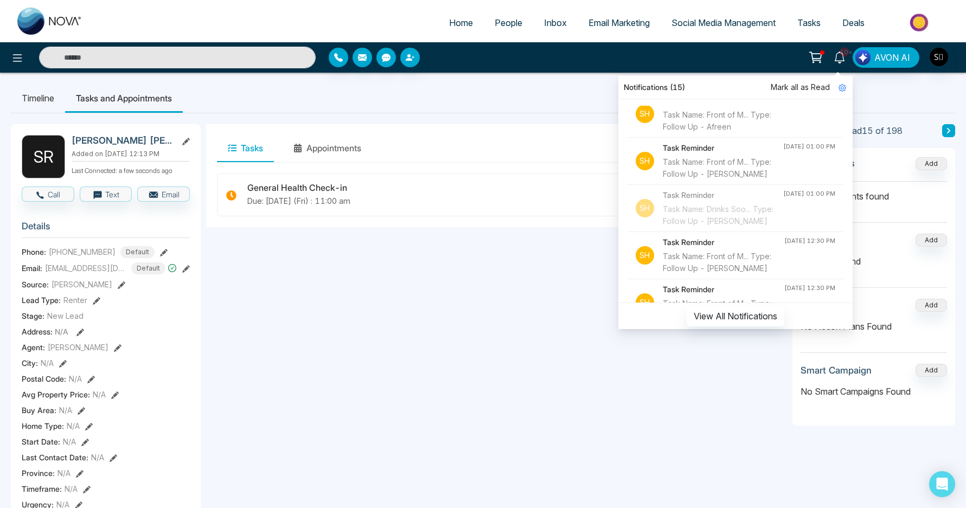
scroll to position [359, 0]
click at [704, 131] on div "Task Name: Front of M... Type: Follow Up - Afreen" at bounding box center [723, 119] width 120 height 24
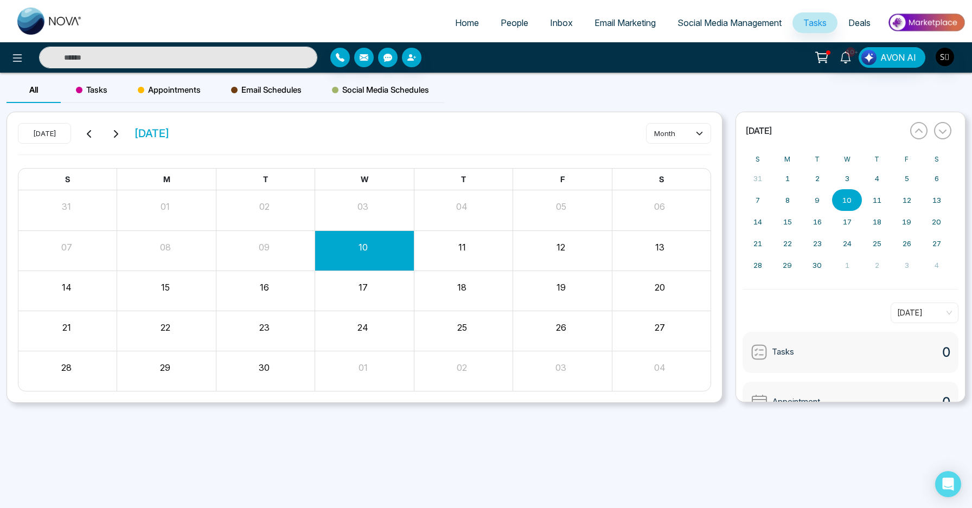
click at [228, 57] on input "text" at bounding box center [178, 58] width 278 height 22
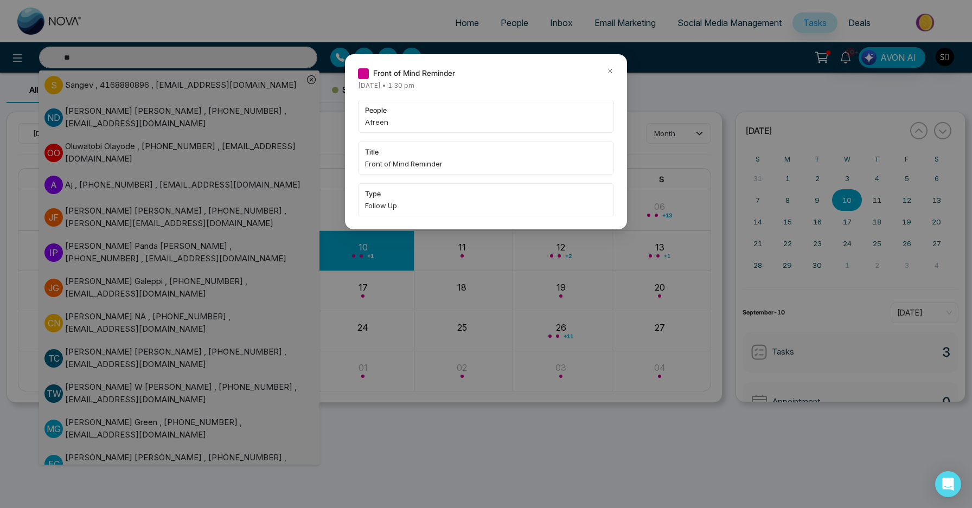
type input "**"
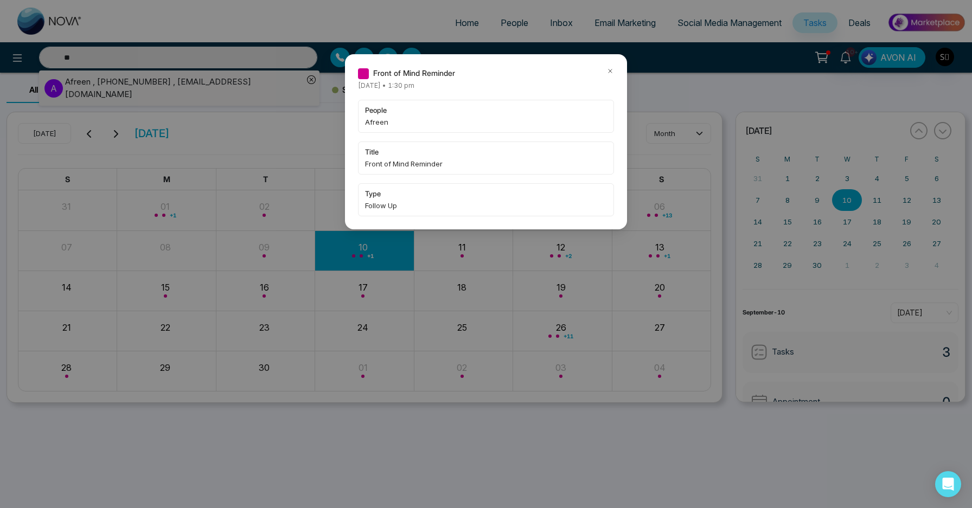
click at [371, 120] on span "Afreen" at bounding box center [486, 122] width 242 height 11
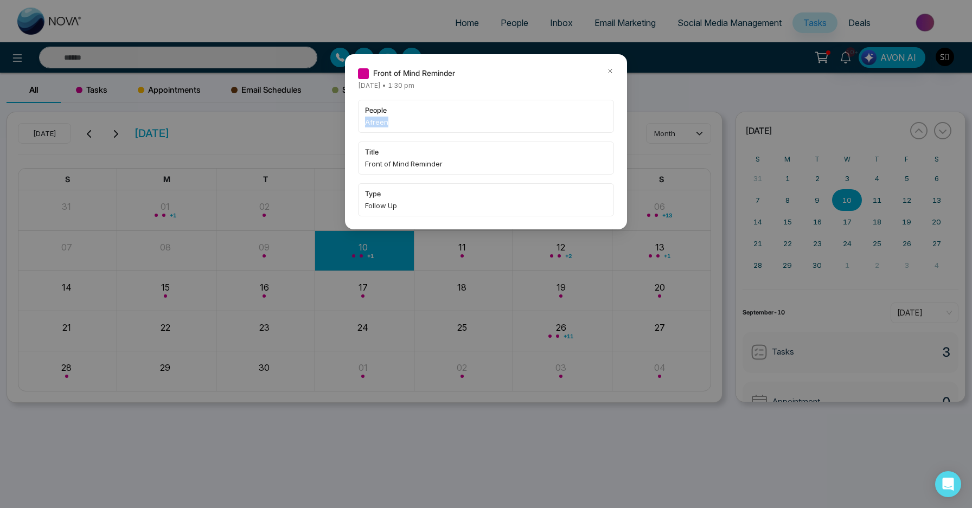
click at [371, 120] on span "Afreen" at bounding box center [486, 122] width 242 height 11
type input "**"
copy span "Afreen"
click at [239, 67] on div "Front of Mind Reminder [DATE] • 1:30 pm people Afreen title Front of Mind Remin…" at bounding box center [486, 254] width 972 height 508
click at [608, 68] on icon at bounding box center [610, 71] width 8 height 8
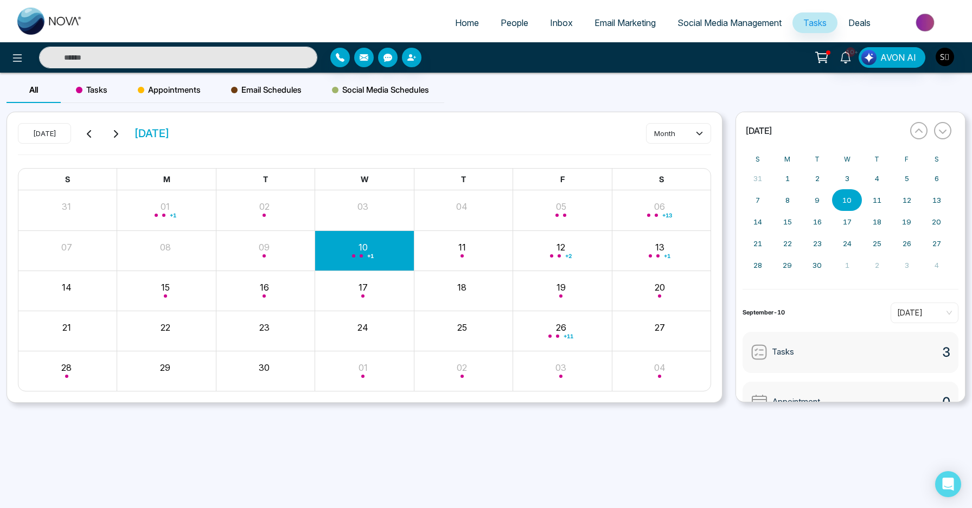
click at [215, 43] on div "10+ AVON AI" at bounding box center [486, 57] width 972 height 30
click at [202, 55] on input "text" at bounding box center [178, 58] width 278 height 22
paste input "******"
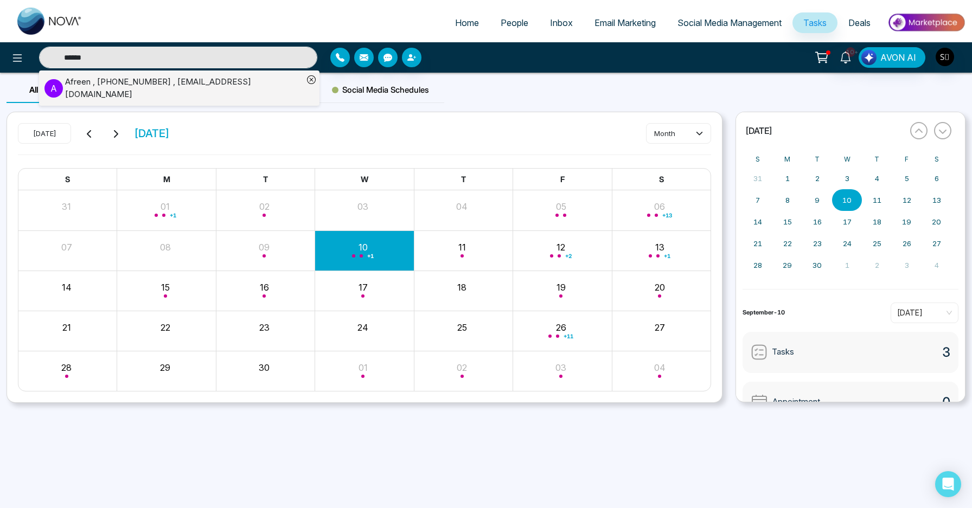
type input "******"
click at [167, 89] on div "Afreen , [PHONE_NUMBER] , [EMAIL_ADDRESS][DOMAIN_NAME]" at bounding box center [184, 88] width 238 height 24
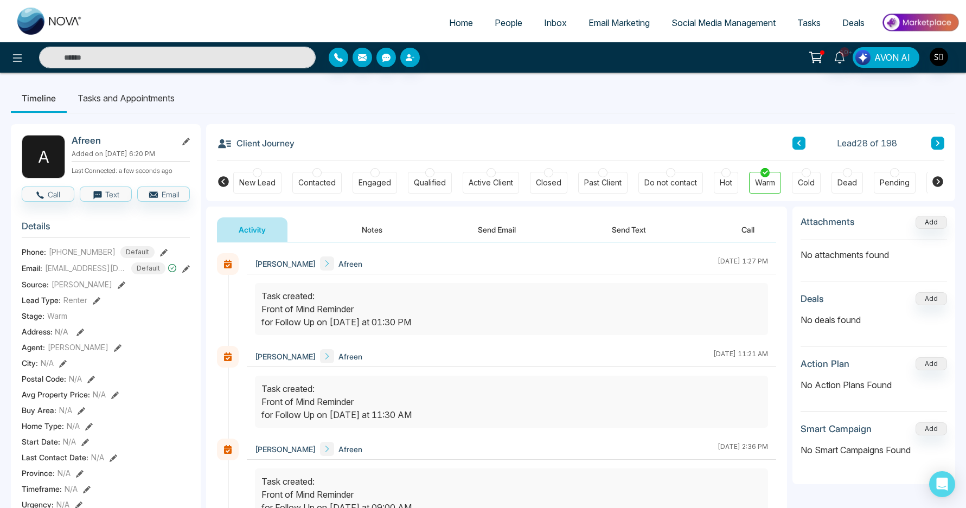
click at [371, 236] on button "Notes" at bounding box center [372, 230] width 64 height 24
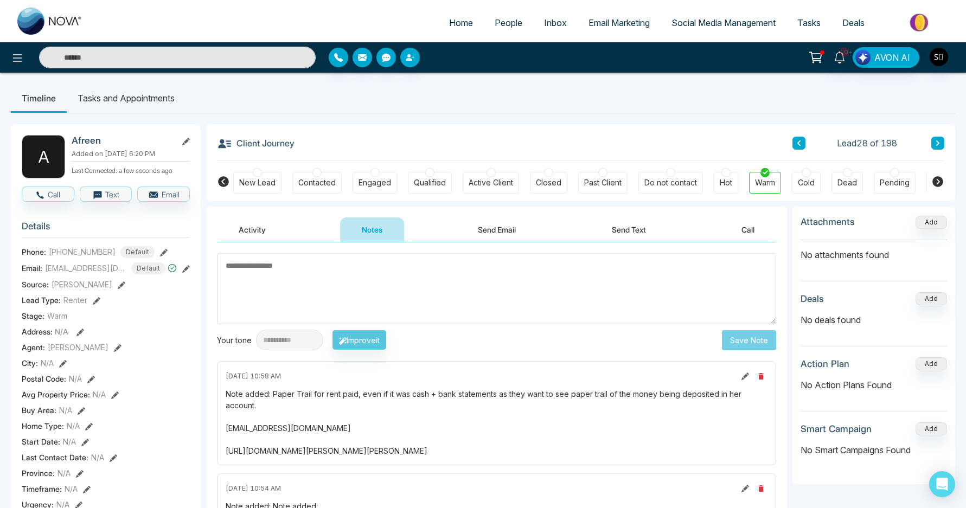
click at [360, 278] on textarea at bounding box center [496, 288] width 559 height 71
